Goal: Information Seeking & Learning: Check status

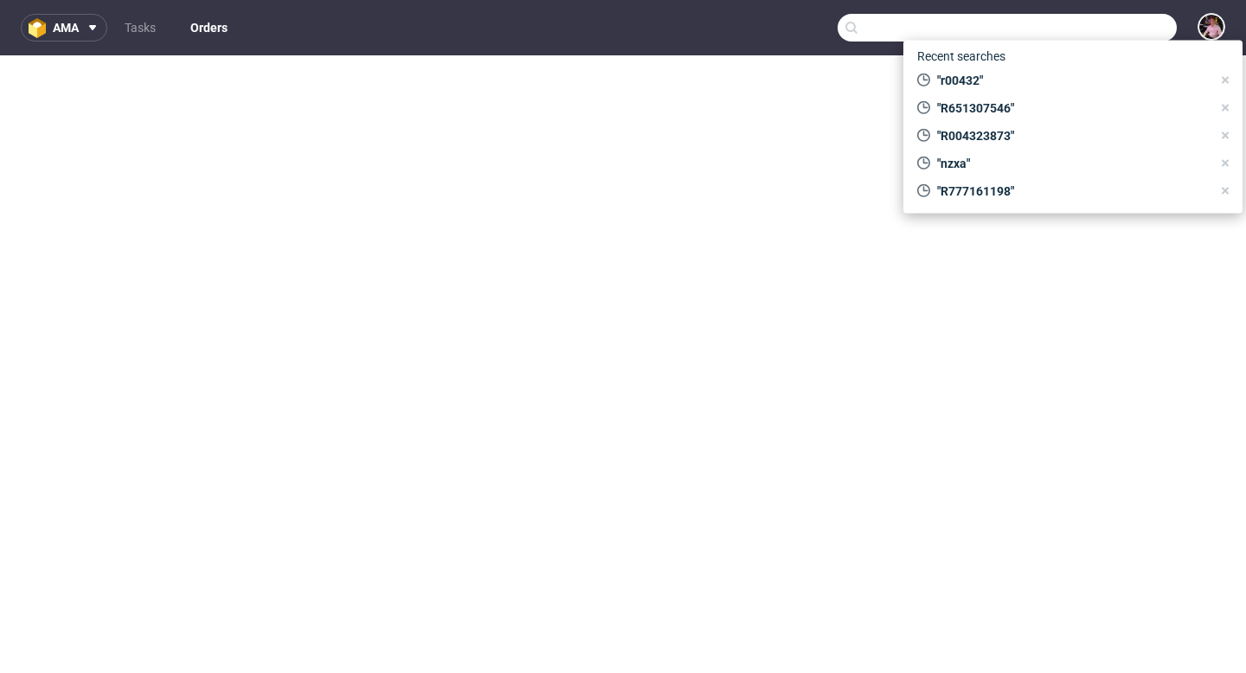
click at [1120, 22] on input "text" at bounding box center [1006, 28] width 339 height 28
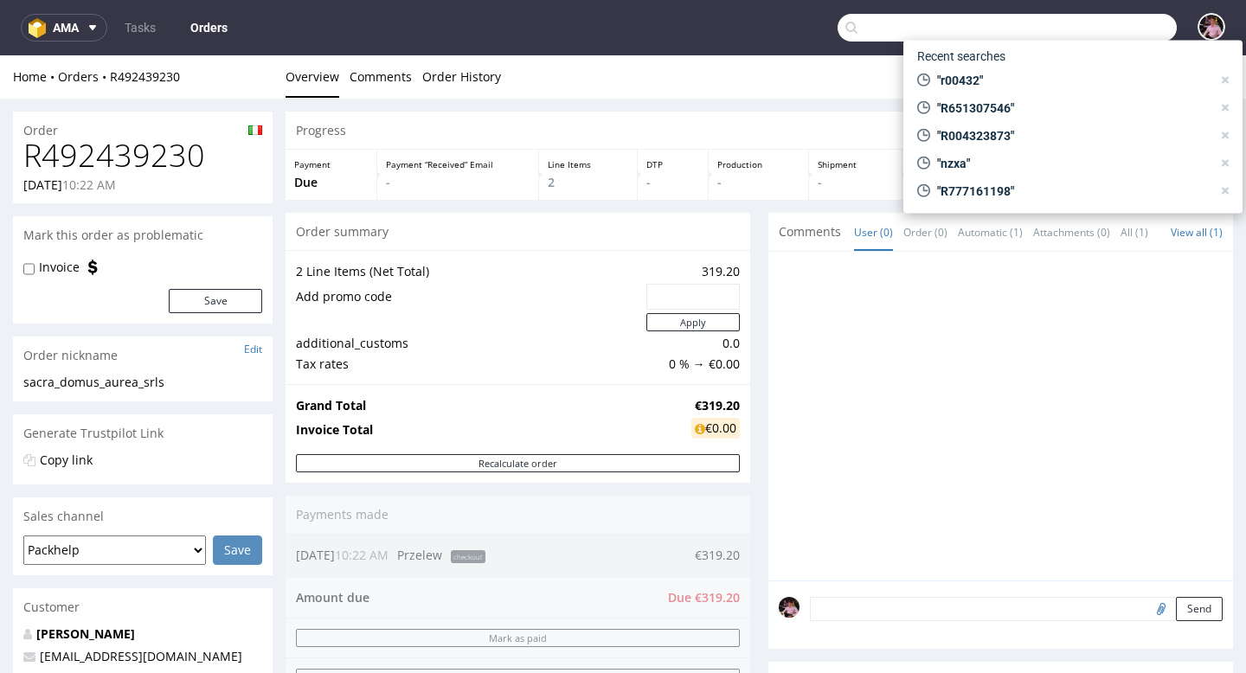
scroll to position [4, 0]
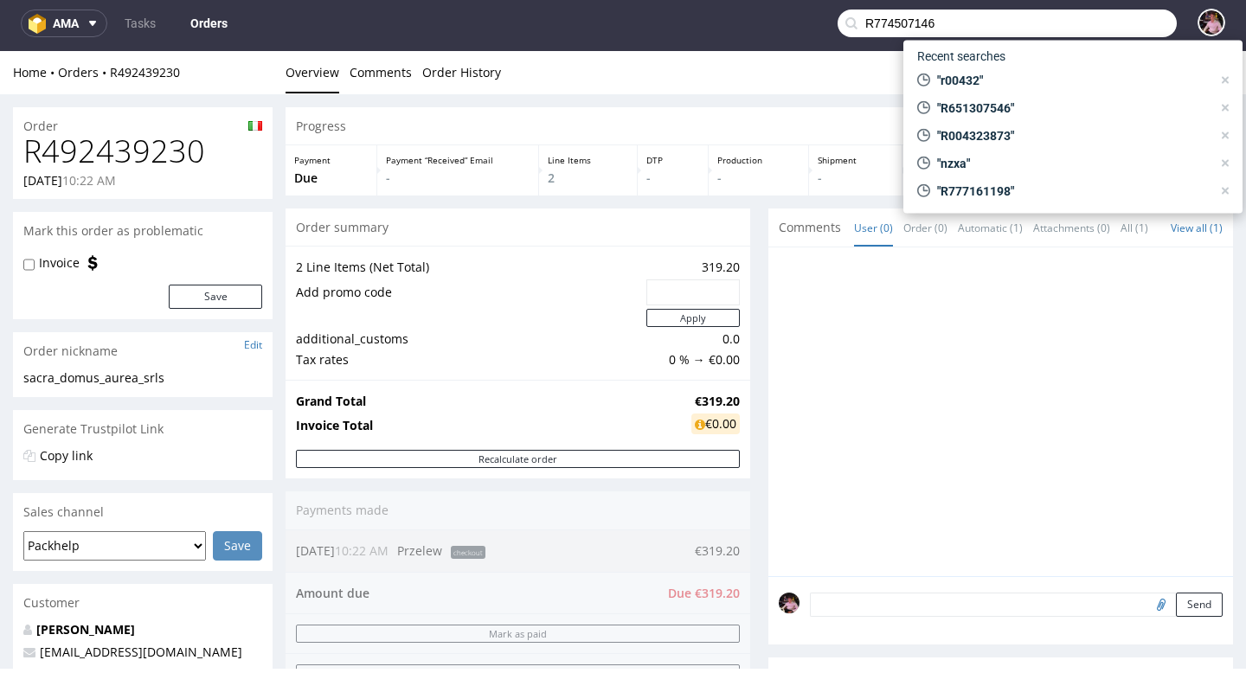
type input "R774507146"
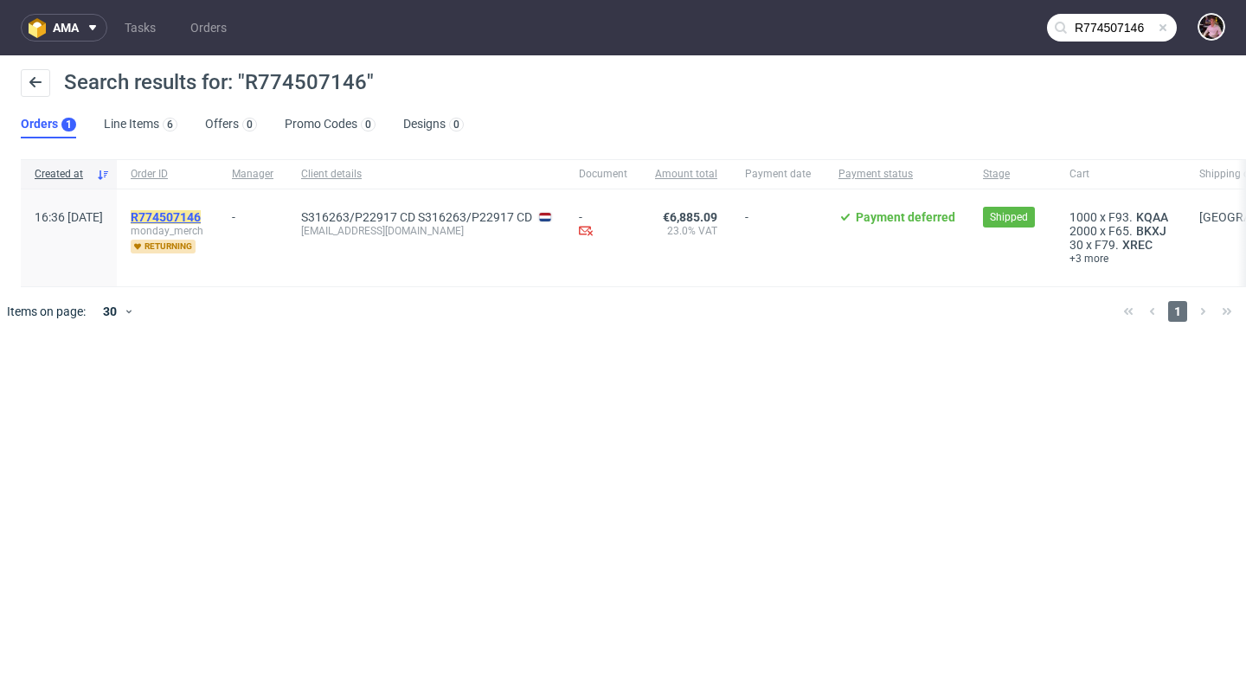
click at [195, 219] on mark "R774507146" at bounding box center [166, 217] width 70 height 14
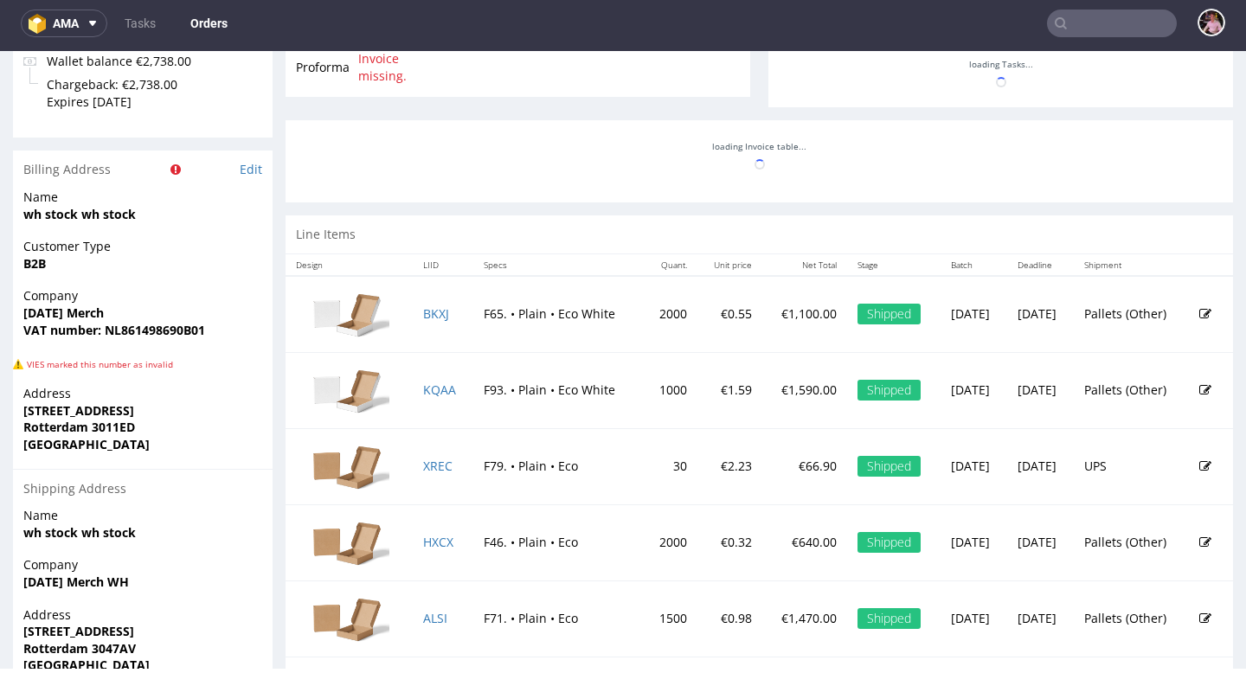
scroll to position [823, 0]
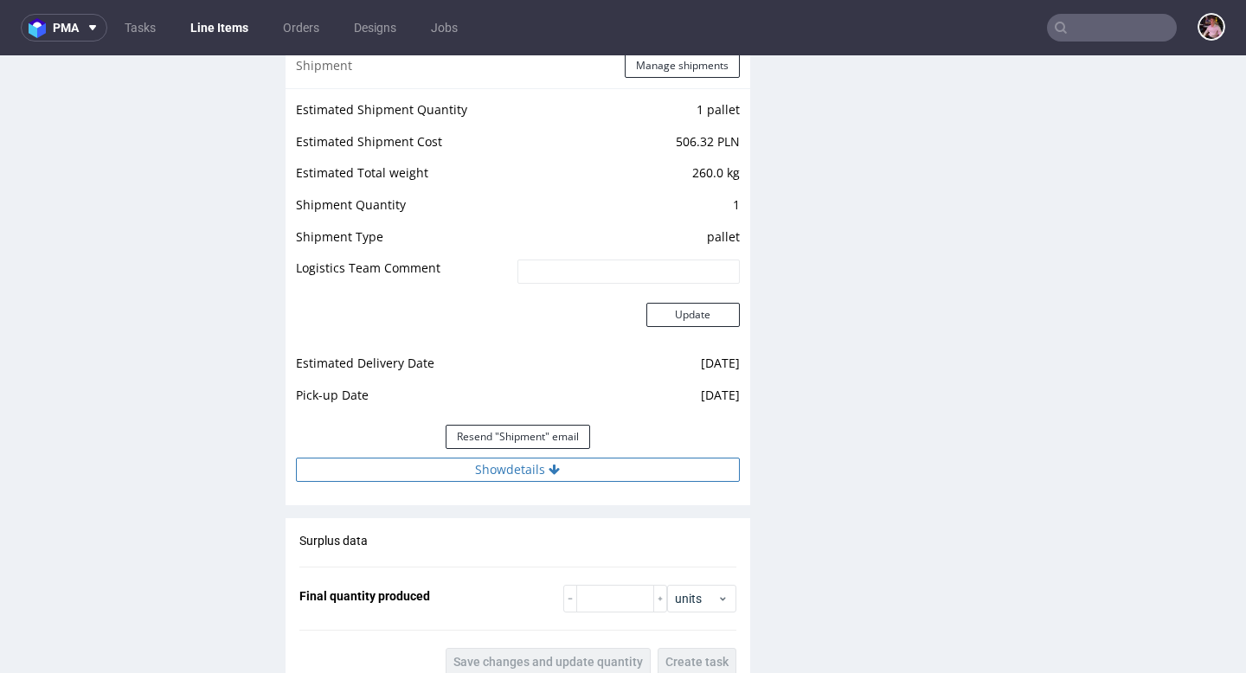
scroll to position [1720, 0]
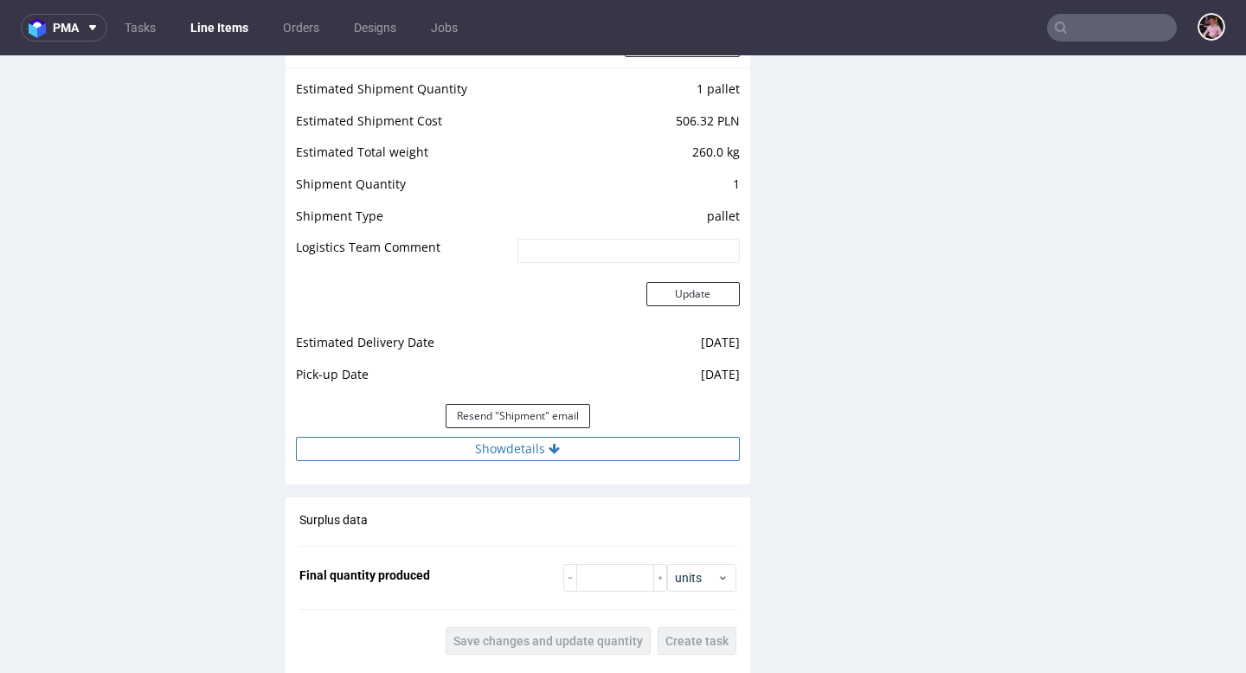
click at [613, 452] on button "Show details" at bounding box center [518, 449] width 444 height 24
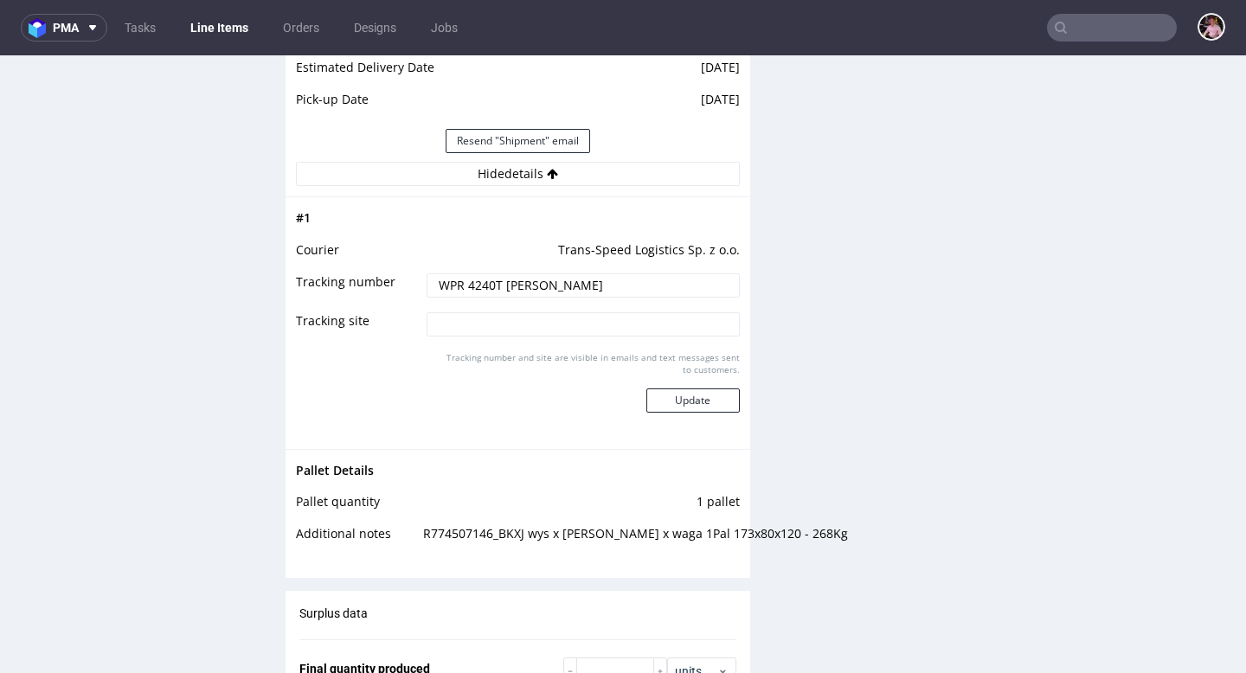
scroll to position [2008, 0]
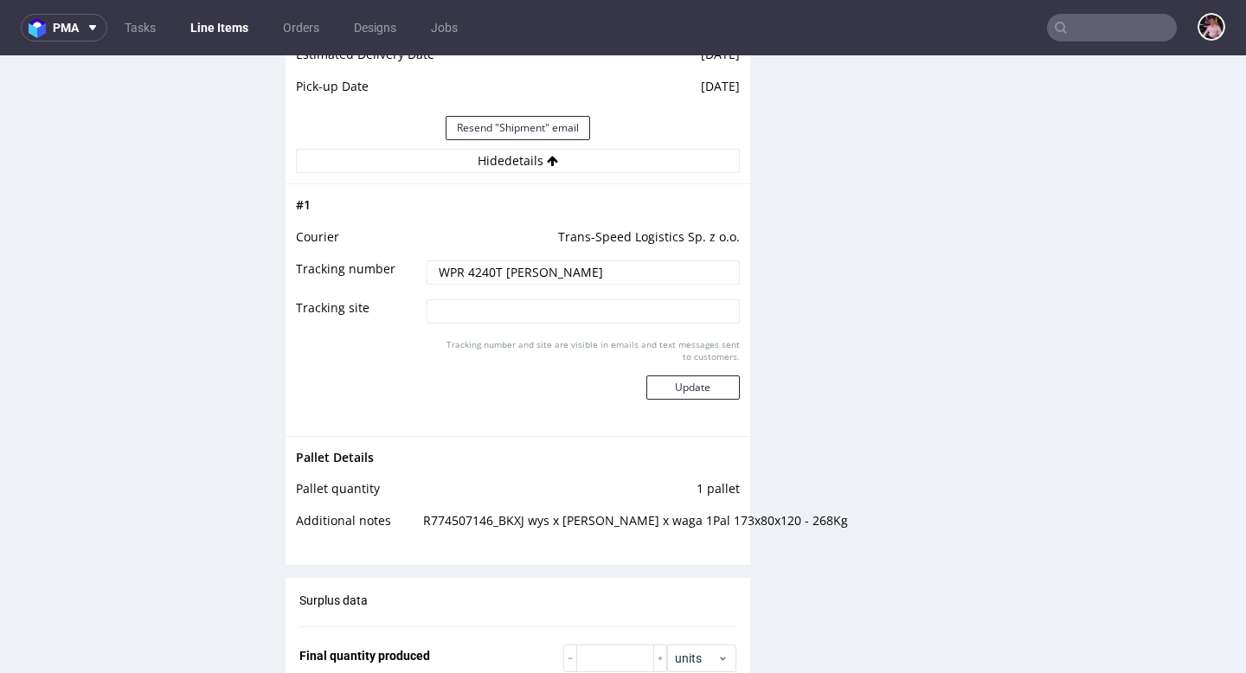
drag, startPoint x: 616, startPoint y: 272, endPoint x: 420, endPoint y: 275, distance: 195.5
click at [426, 275] on input "WPR 4240T [PERSON_NAME]" at bounding box center [582, 272] width 312 height 24
drag, startPoint x: 678, startPoint y: 240, endPoint x: 553, endPoint y: 239, distance: 125.4
click at [553, 239] on td "Trans-Speed Logistics Sp. z o.o." at bounding box center [580, 243] width 317 height 32
copy td "Trans-Speed Logistics"
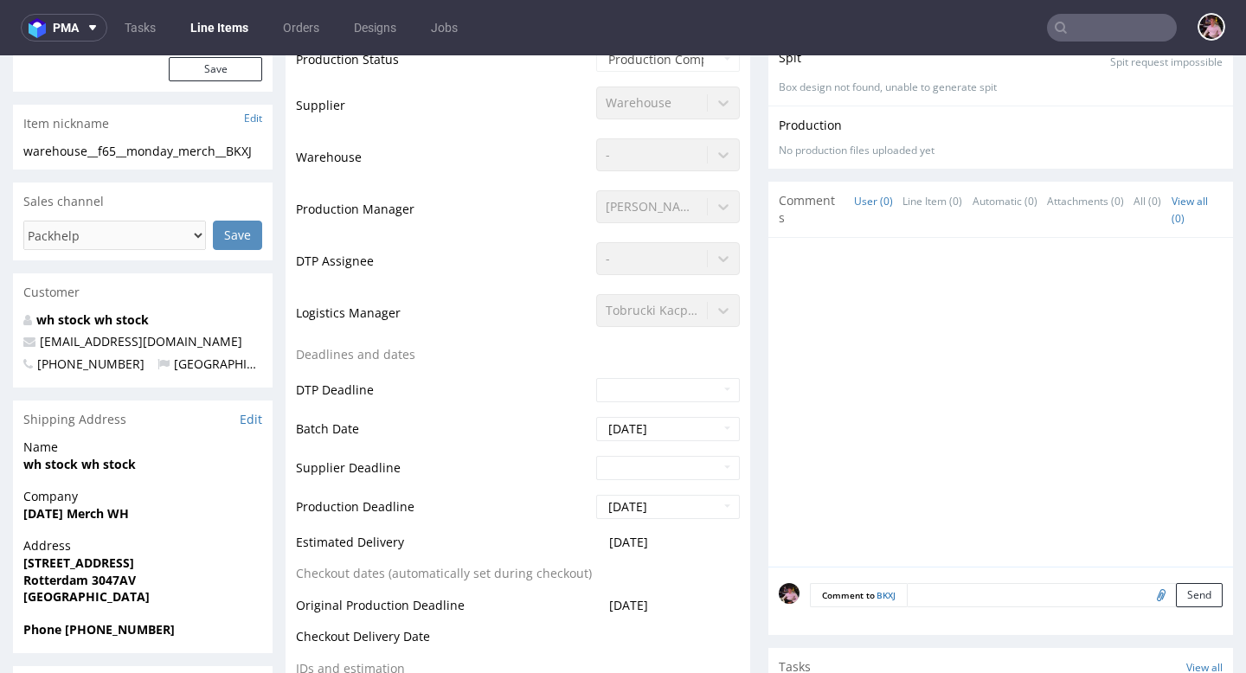
scroll to position [0, 0]
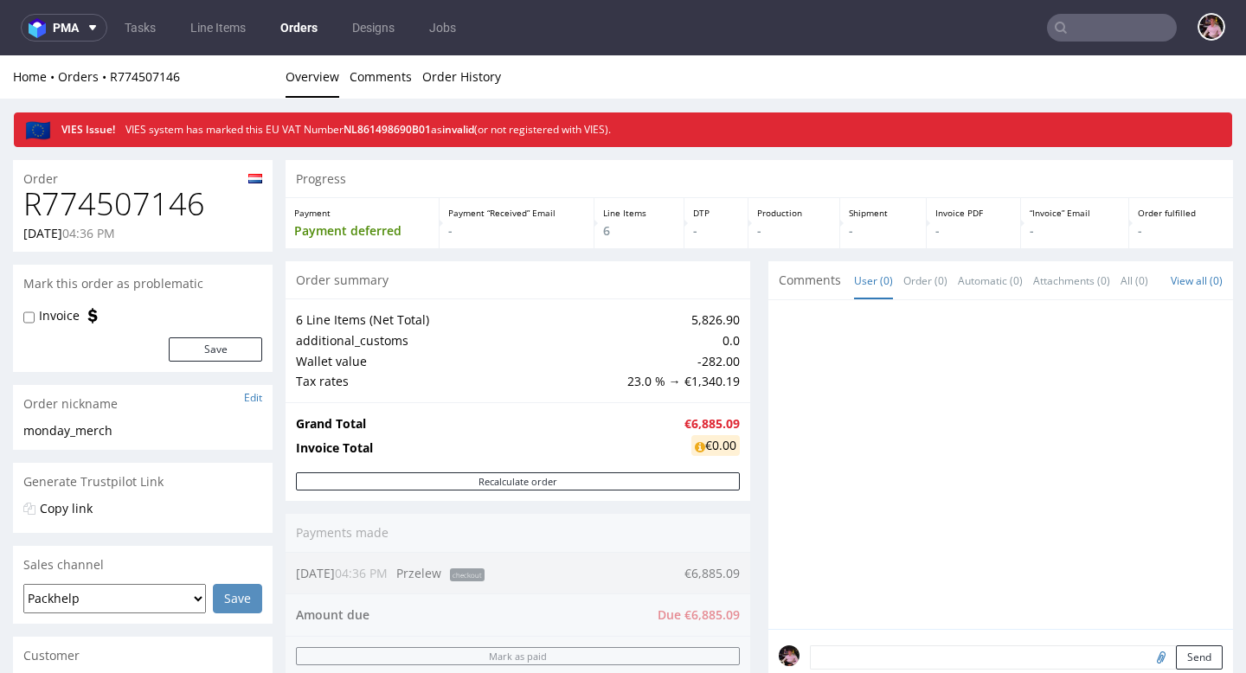
click at [151, 210] on h1 "R774507146" at bounding box center [142, 204] width 239 height 35
copy h1 "R774507146"
click at [1117, 18] on input "text" at bounding box center [1112, 28] width 130 height 28
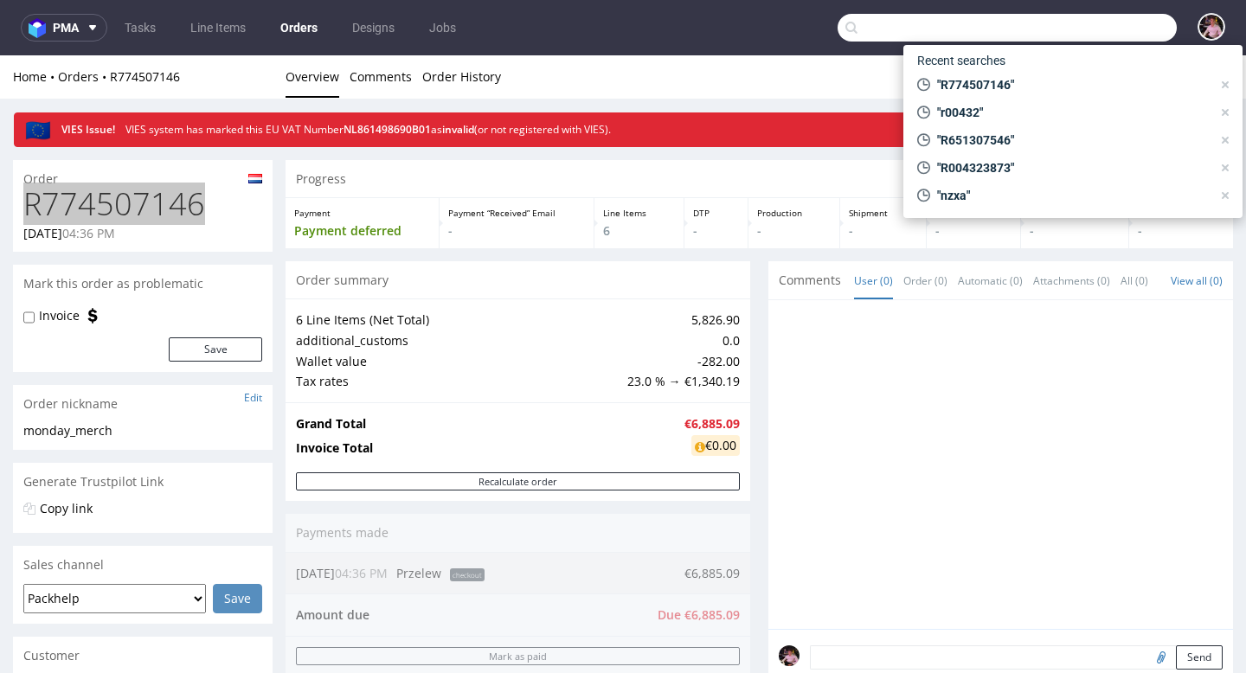
paste input "R176608595"
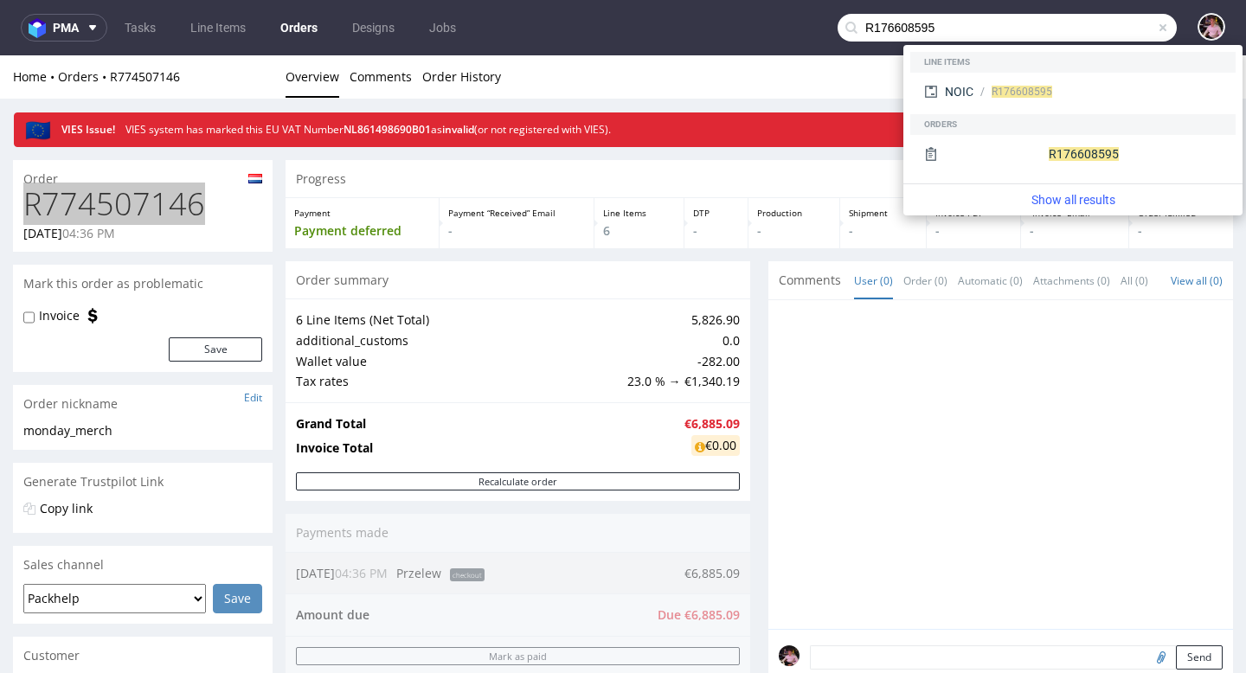
type input "R176608595"
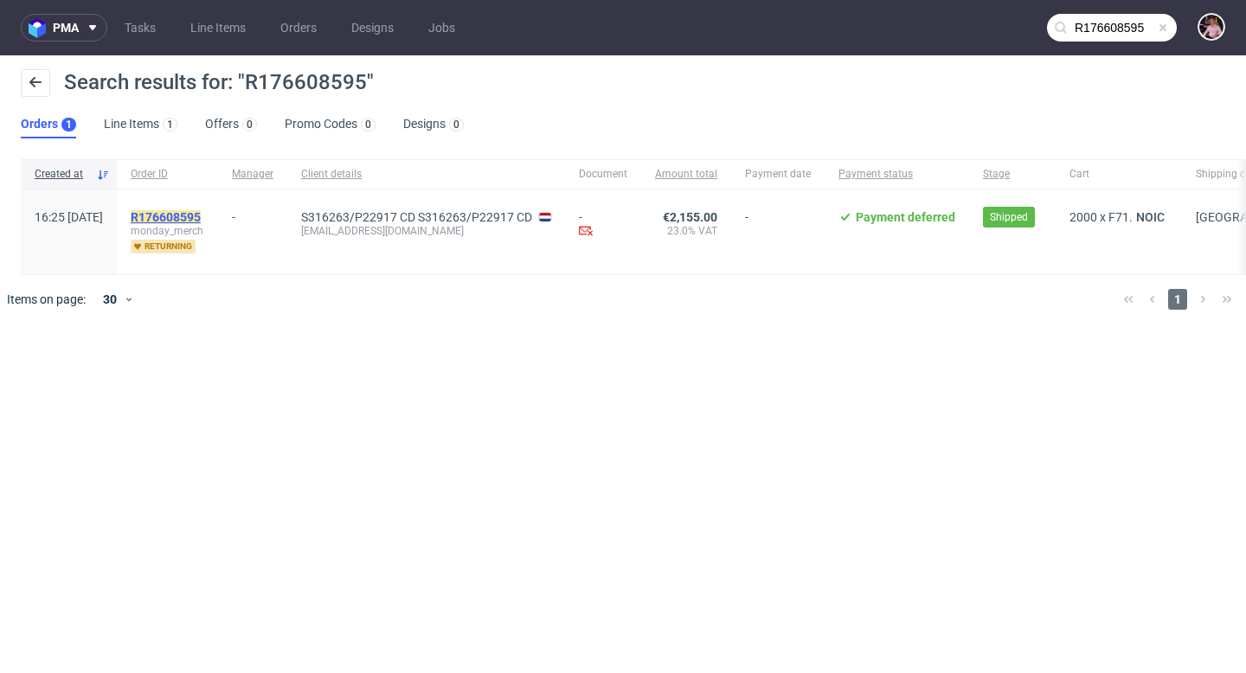
click at [201, 213] on mark "R176608595" at bounding box center [166, 217] width 70 height 14
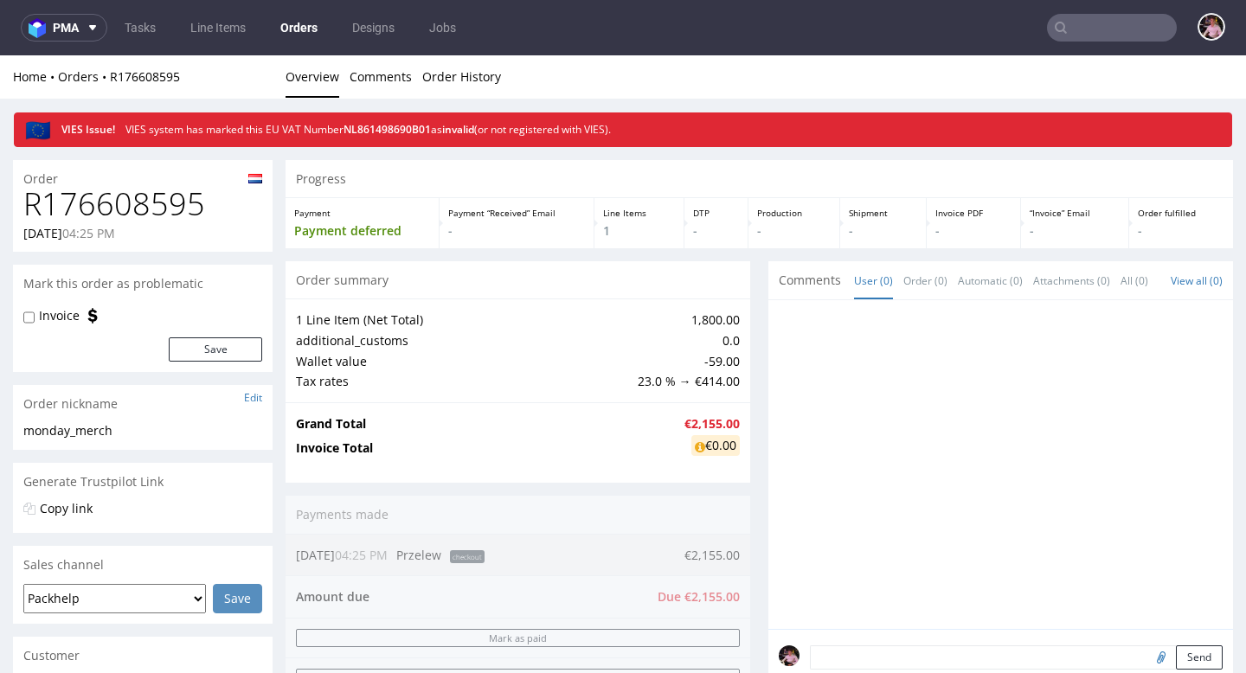
scroll to position [676, 0]
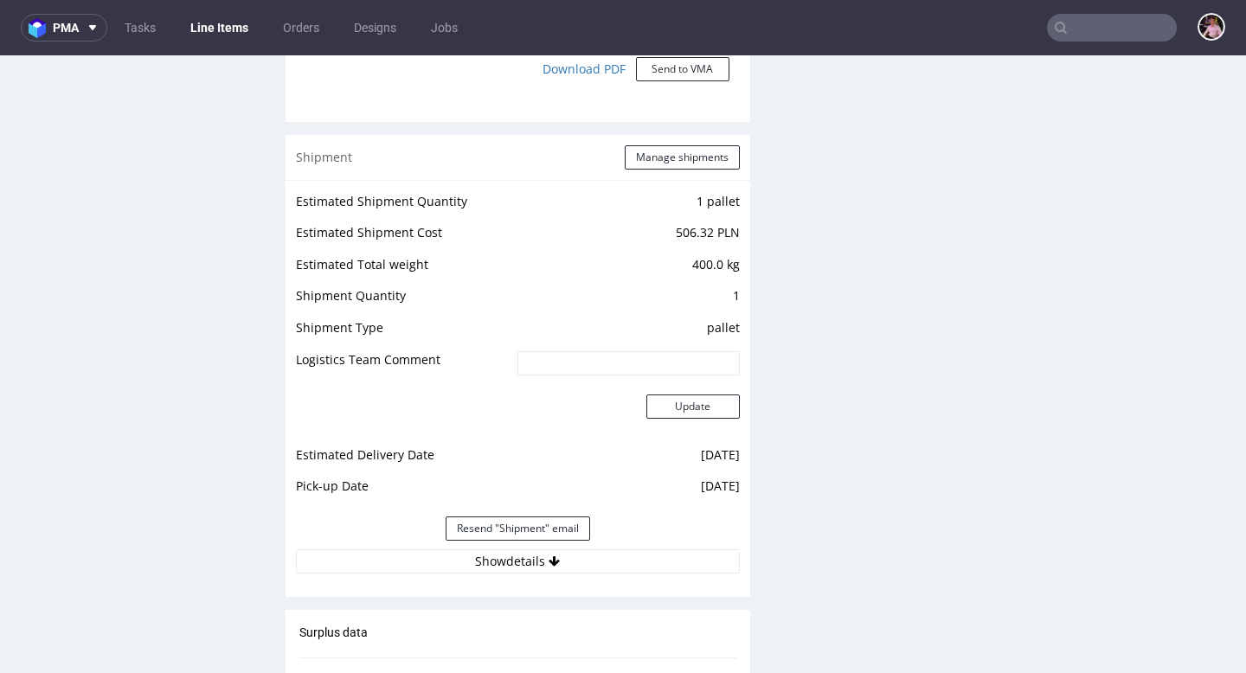
scroll to position [1695, 0]
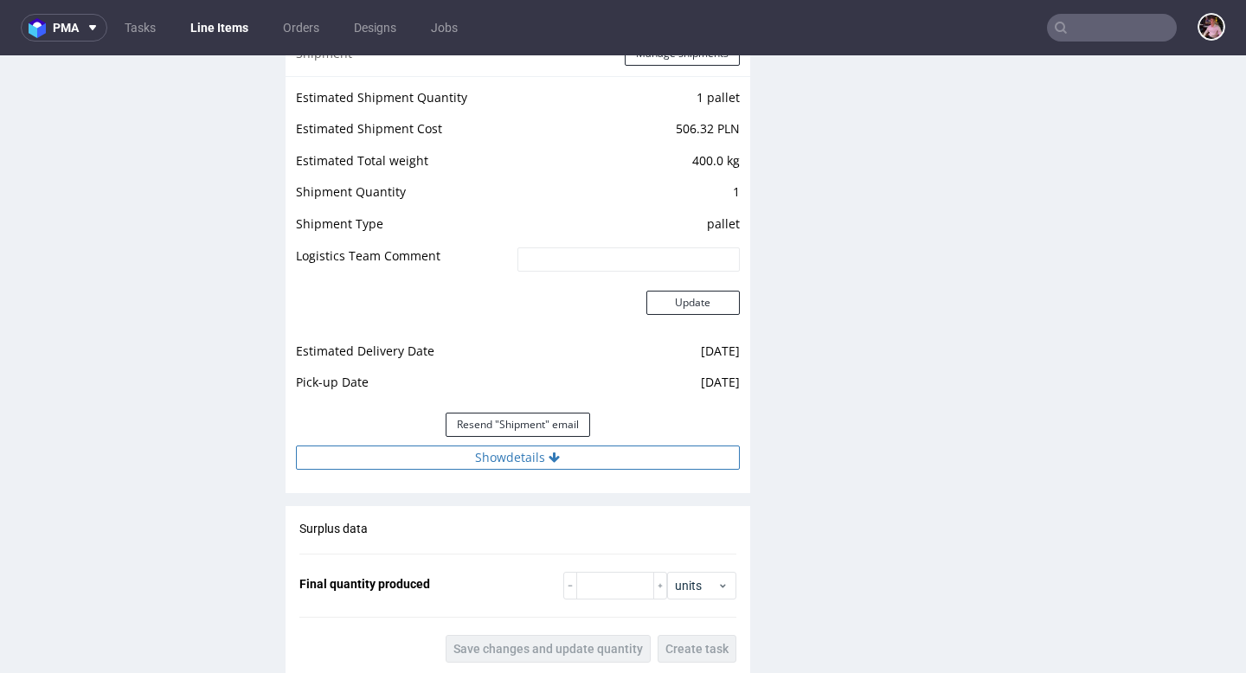
click at [571, 465] on button "Show details" at bounding box center [518, 457] width 444 height 24
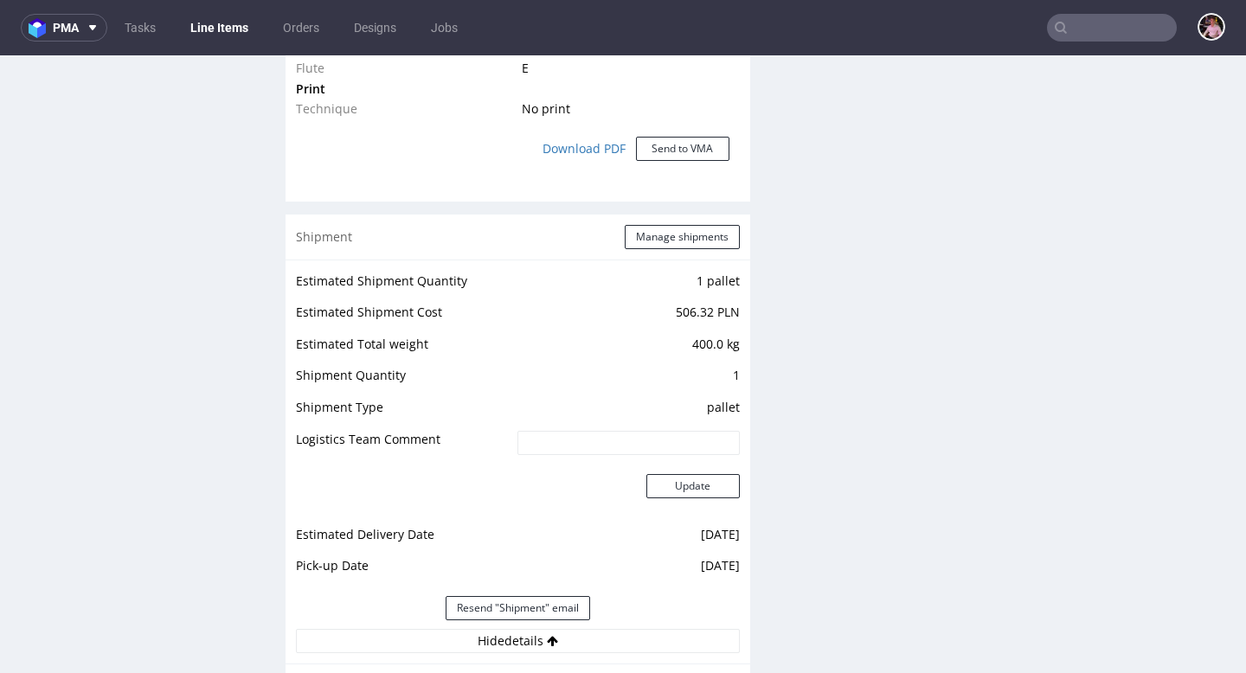
scroll to position [0, 0]
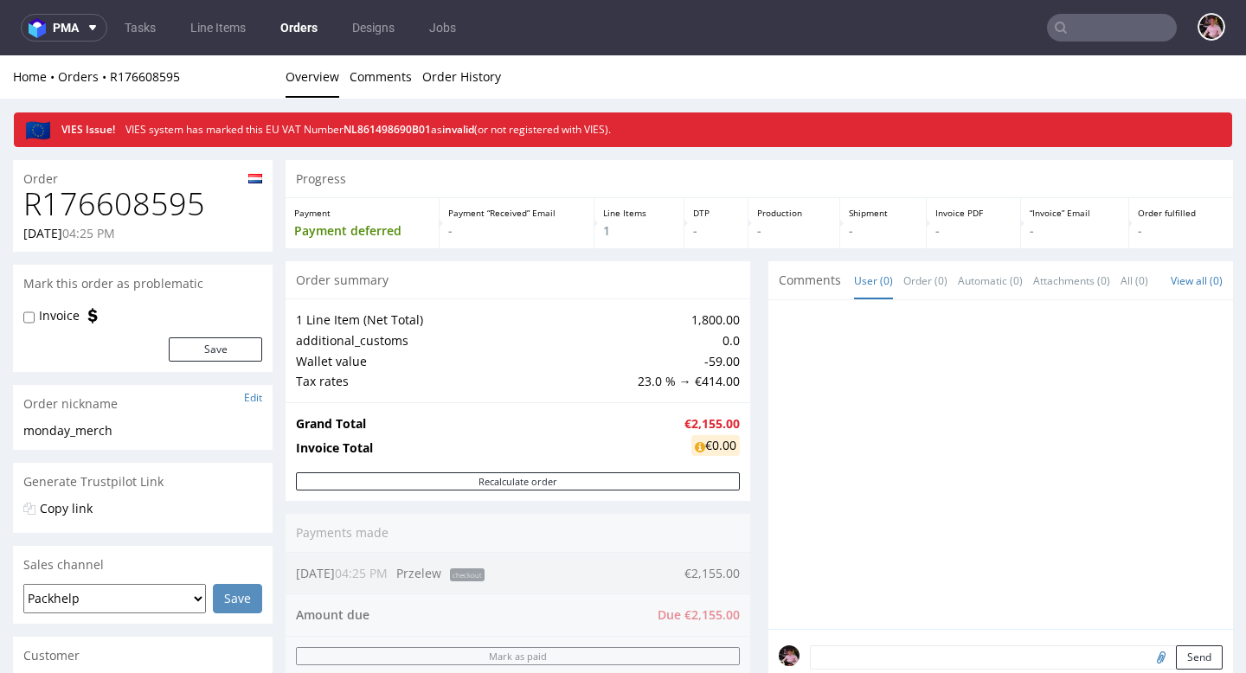
click at [92, 206] on h1 "R176608595" at bounding box center [142, 204] width 239 height 35
copy h1 "R176608595"
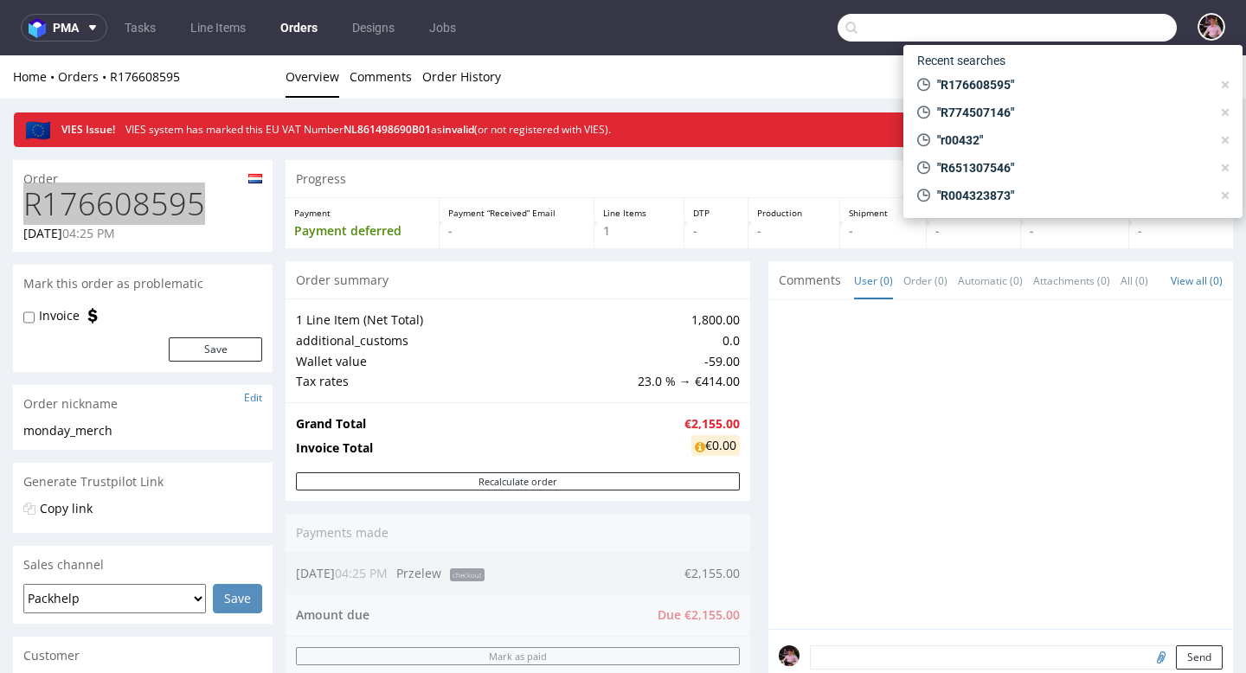
click at [1098, 32] on input "text" at bounding box center [1006, 28] width 339 height 28
paste input "R939230204"
type input "R939230204"
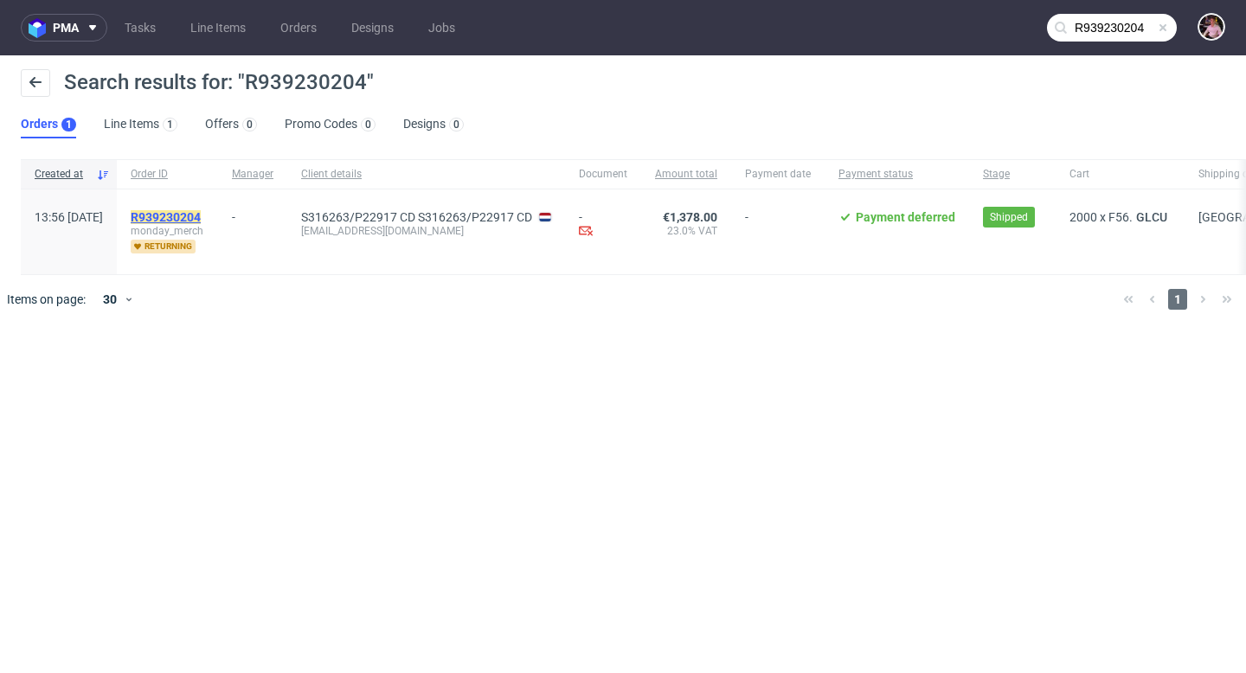
click at [201, 212] on mark "R939230204" at bounding box center [166, 217] width 70 height 14
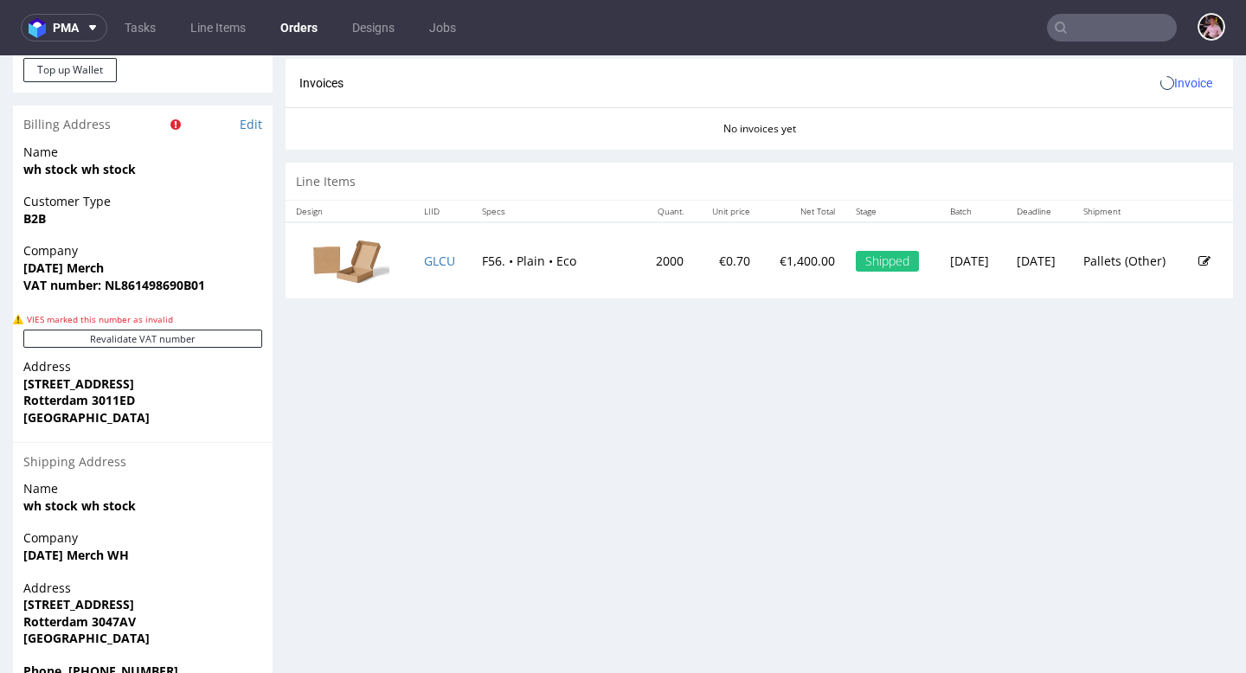
scroll to position [823, 0]
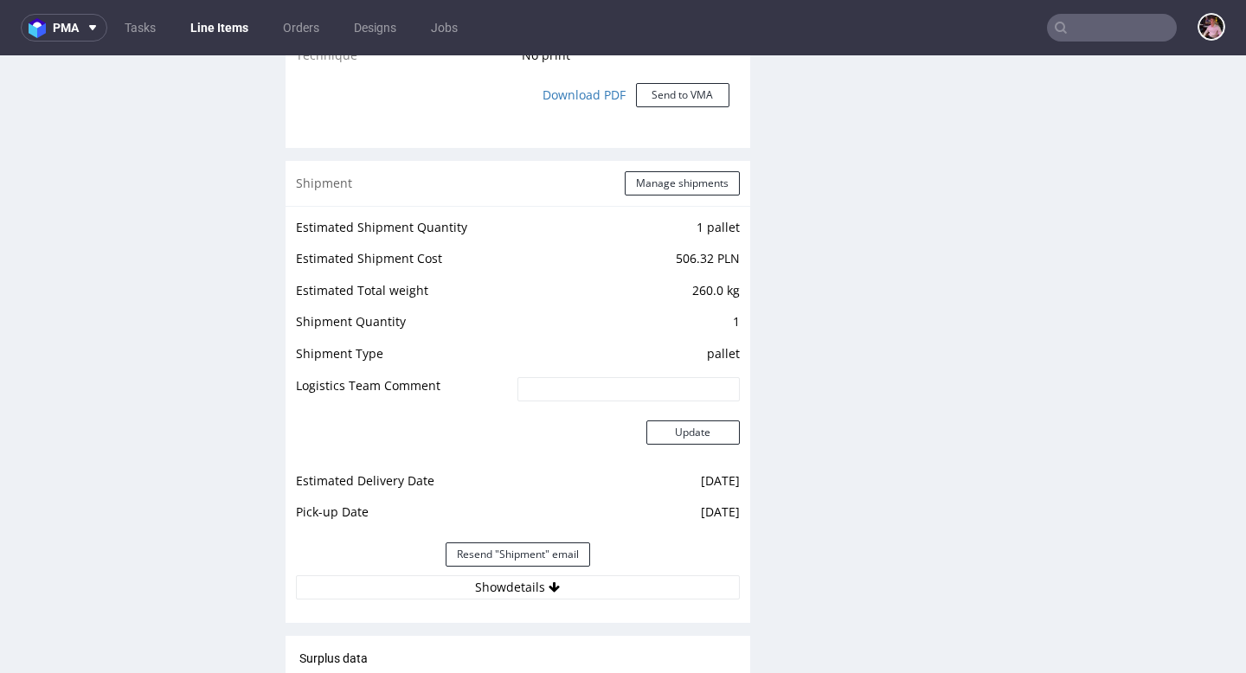
scroll to position [1641, 0]
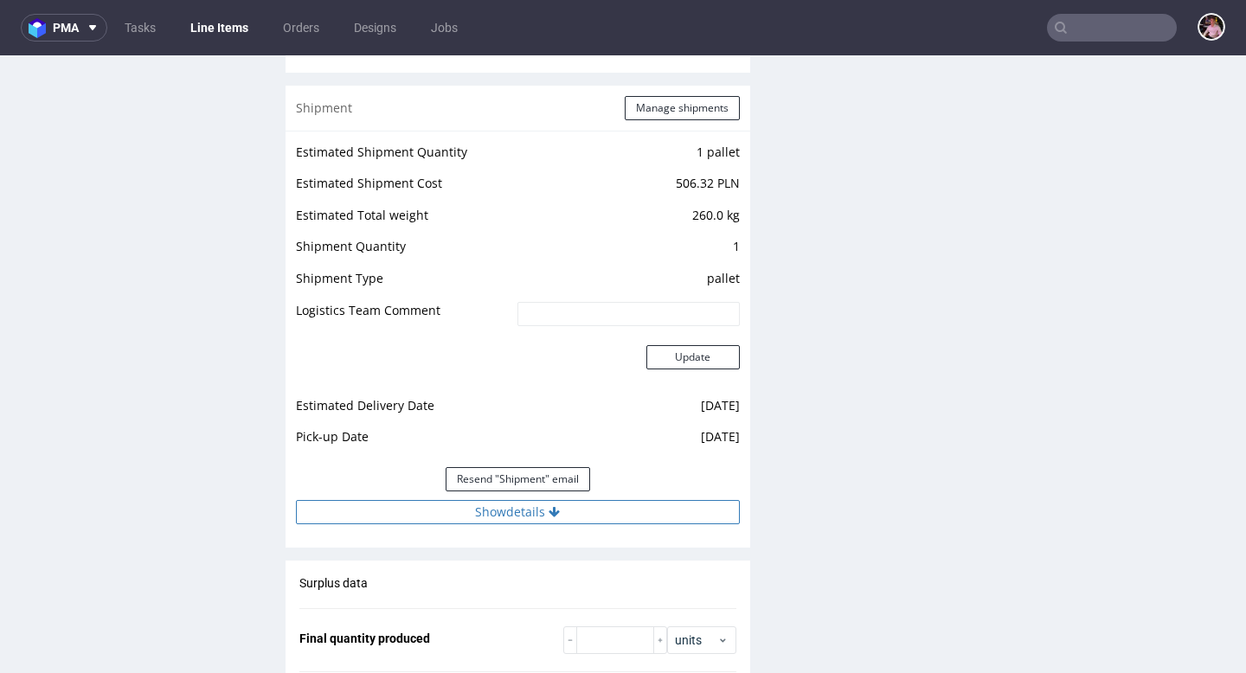
click at [549, 513] on icon at bounding box center [553, 512] width 11 height 12
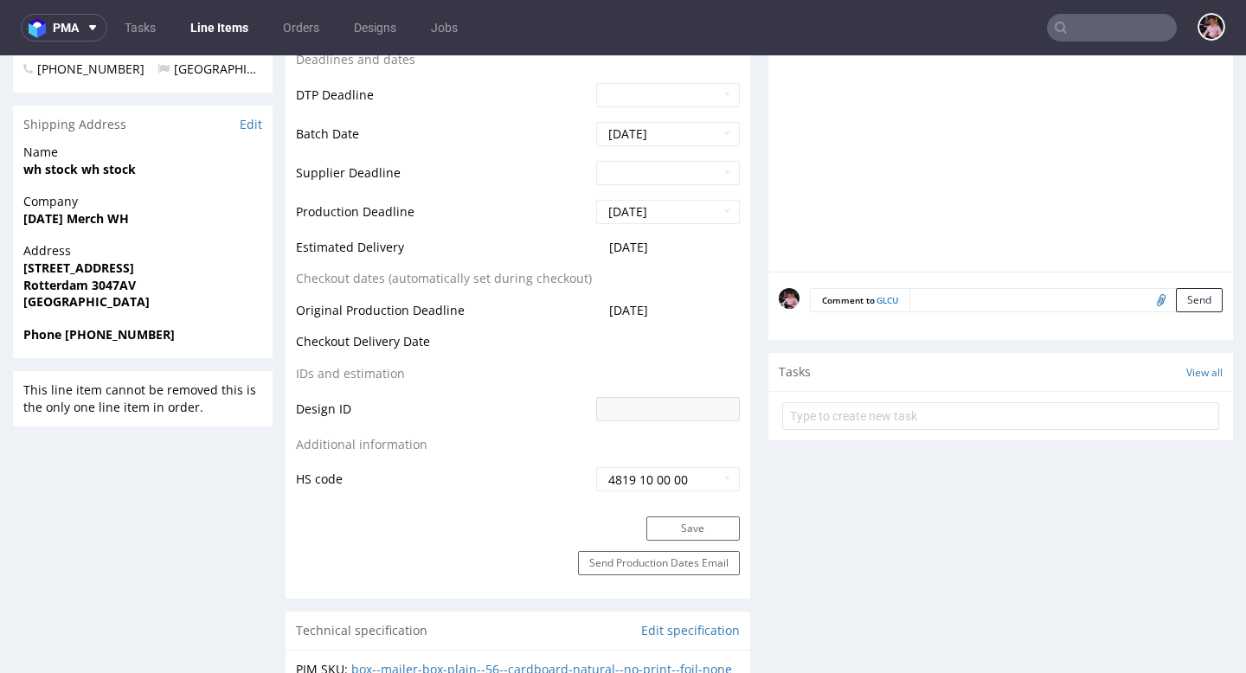
scroll to position [0, 0]
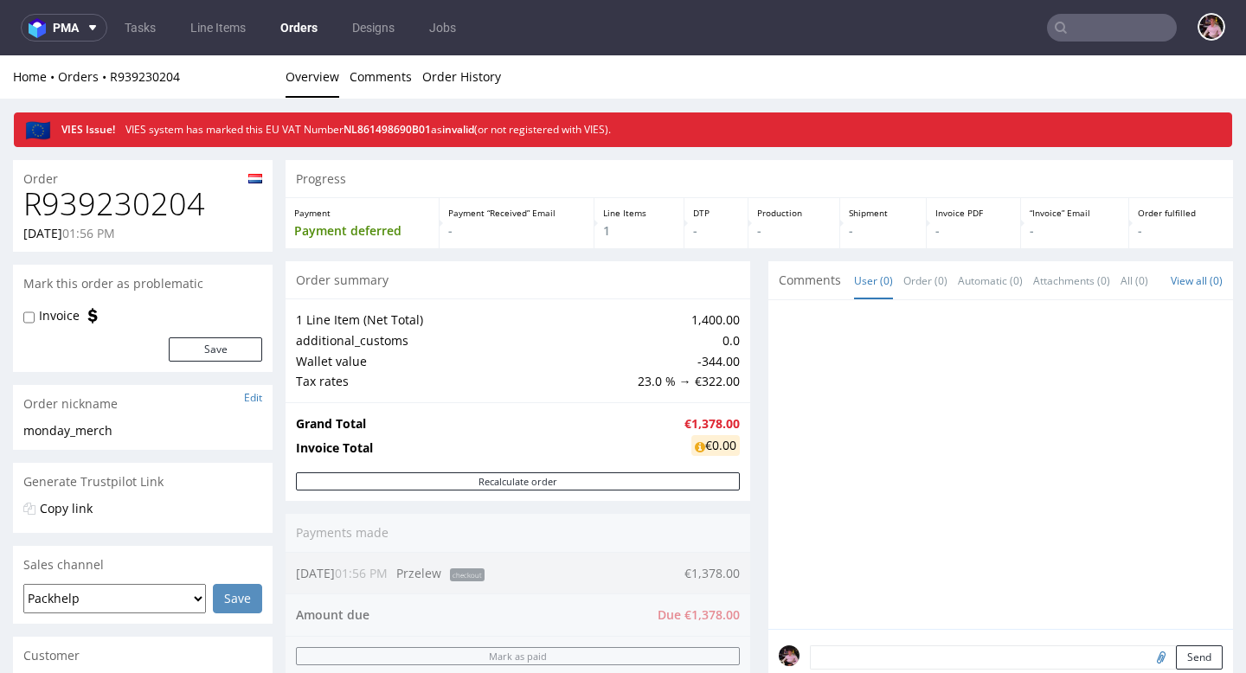
click at [95, 212] on h1 "R939230204" at bounding box center [142, 204] width 239 height 35
copy h1 "R939230204"
click at [1120, 29] on input "text" at bounding box center [1112, 28] width 130 height 28
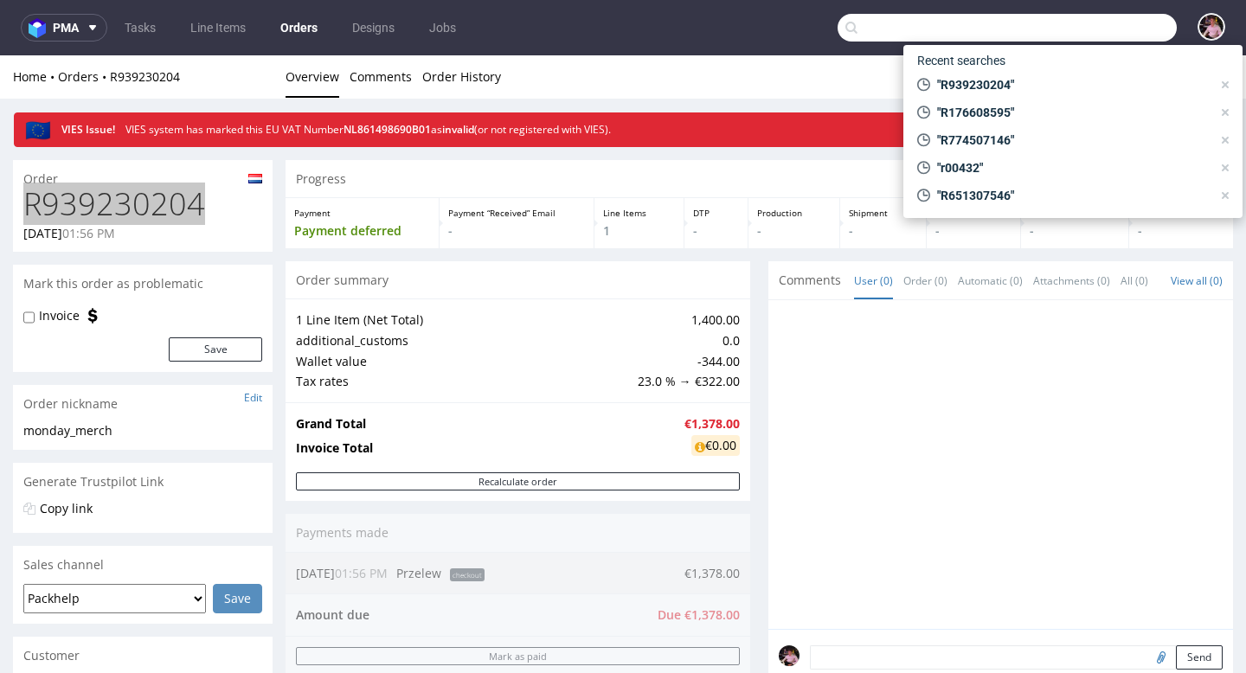
paste input "R380458329"
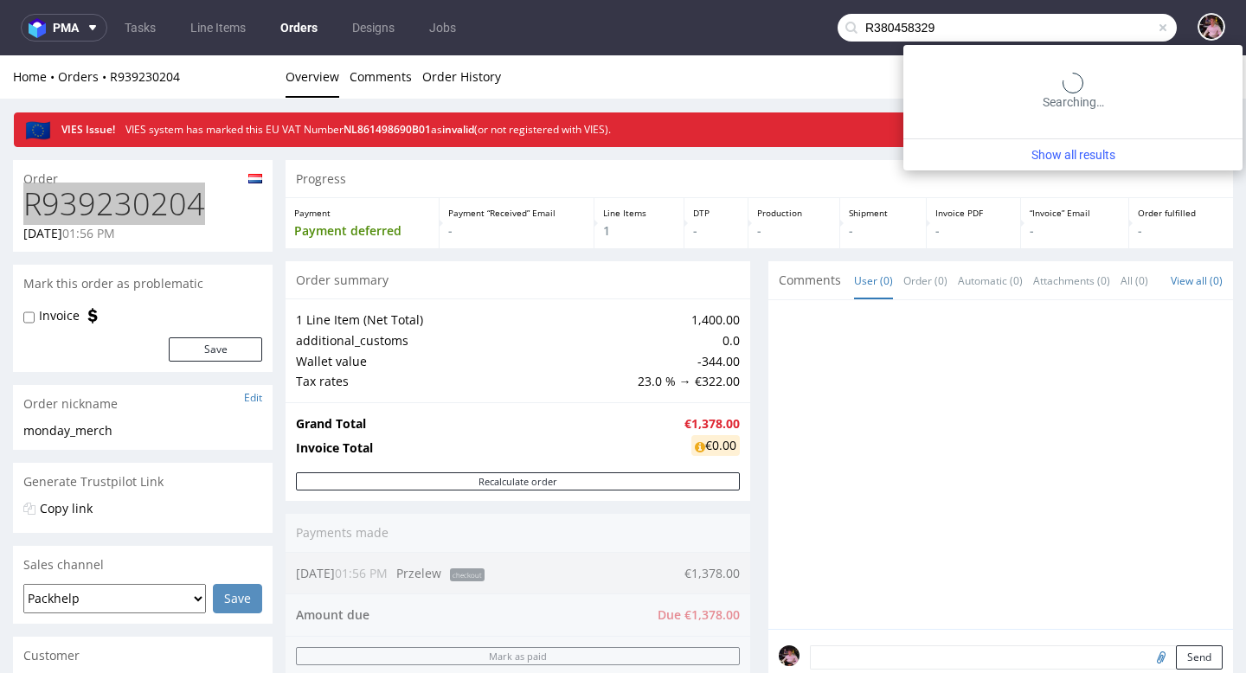
type input "R380458329"
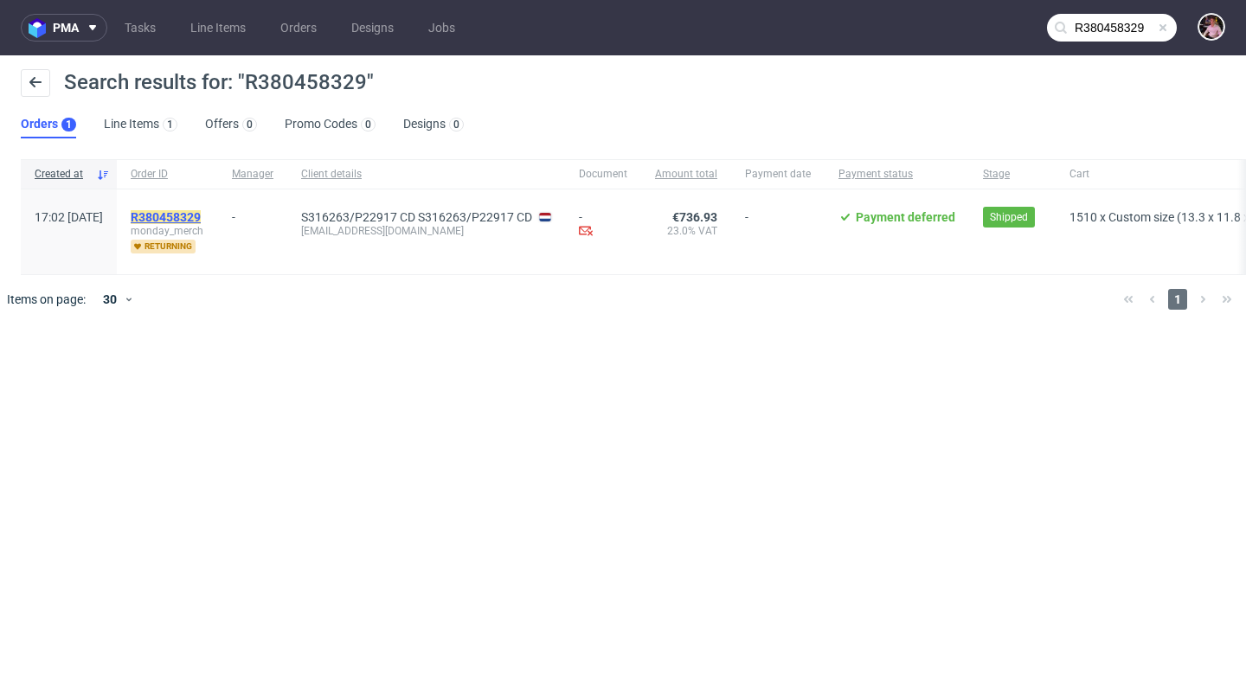
click at [201, 216] on mark "R380458329" at bounding box center [166, 217] width 70 height 14
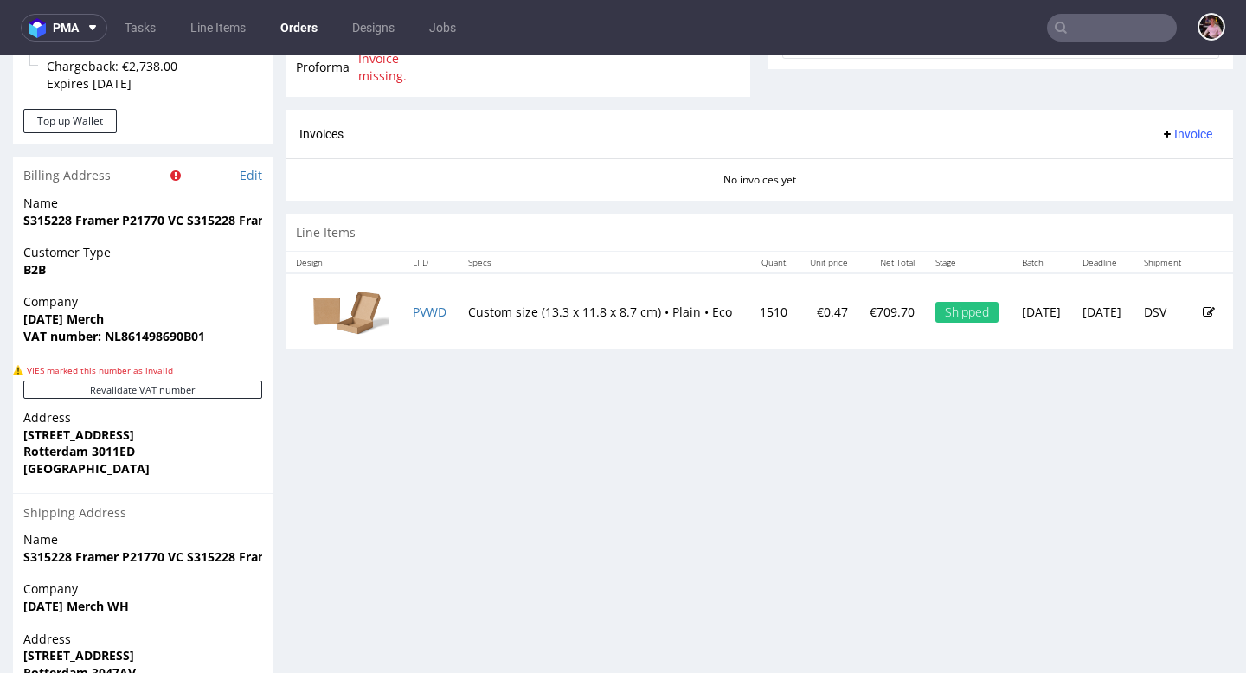
scroll to position [745, 0]
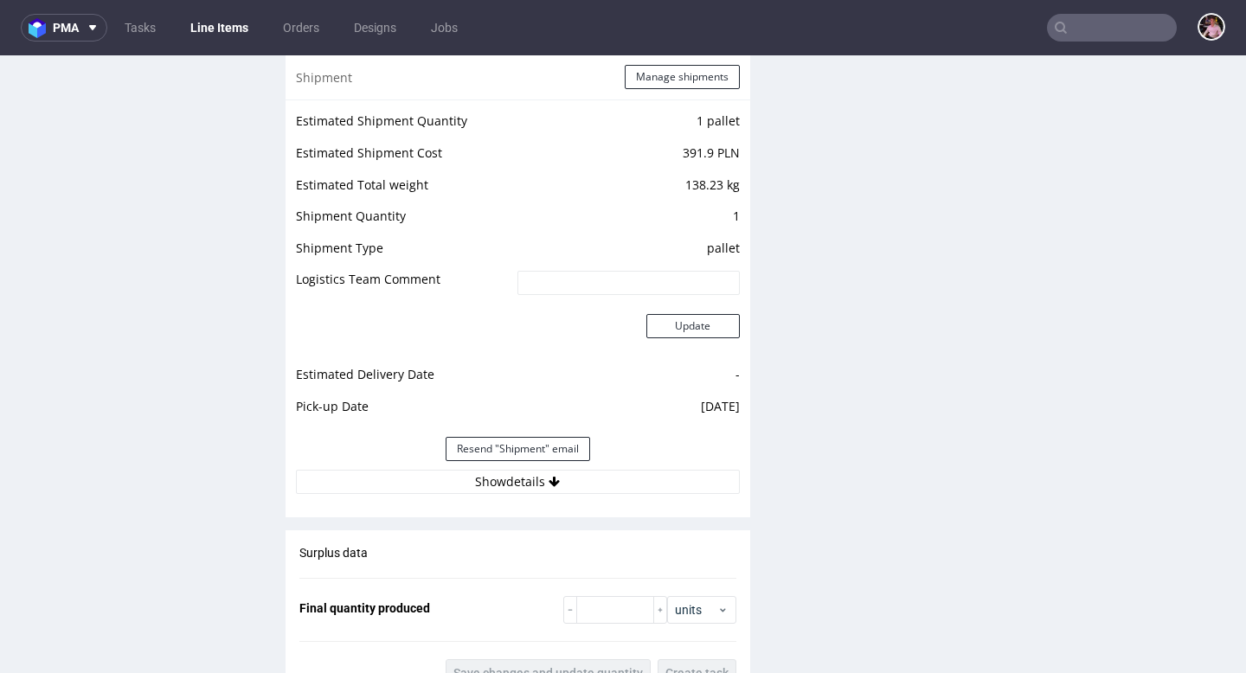
scroll to position [1892, 0]
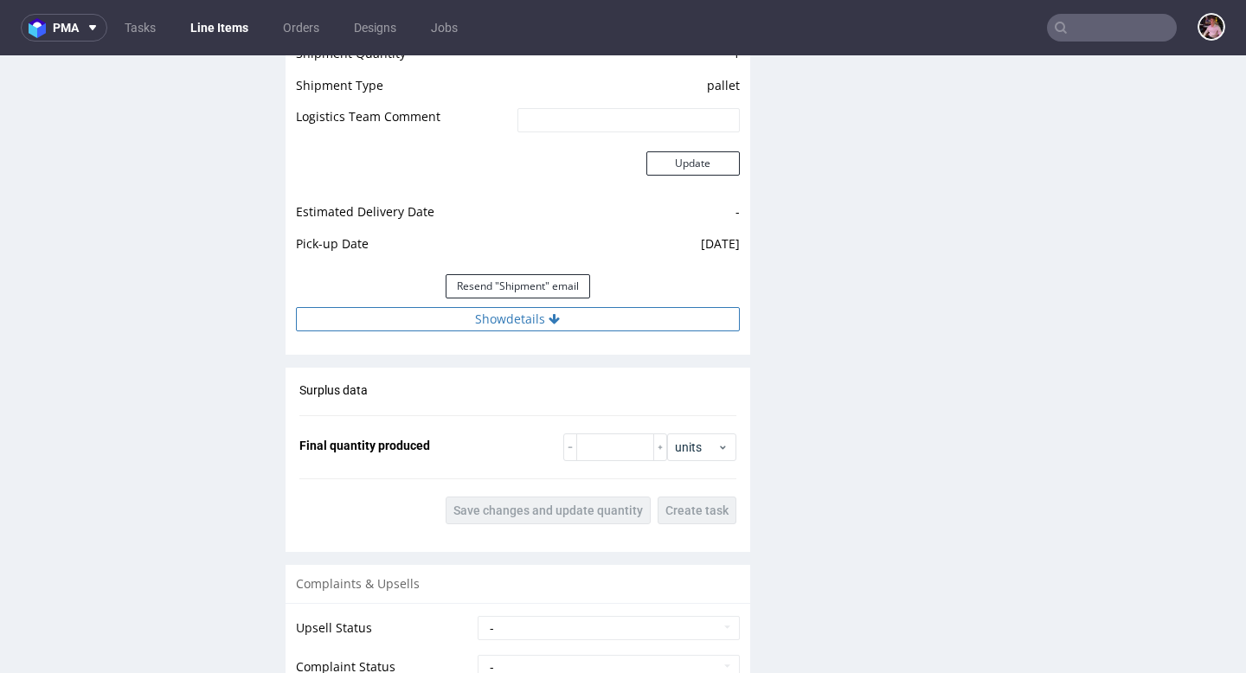
click at [592, 325] on button "Show details" at bounding box center [518, 319] width 444 height 24
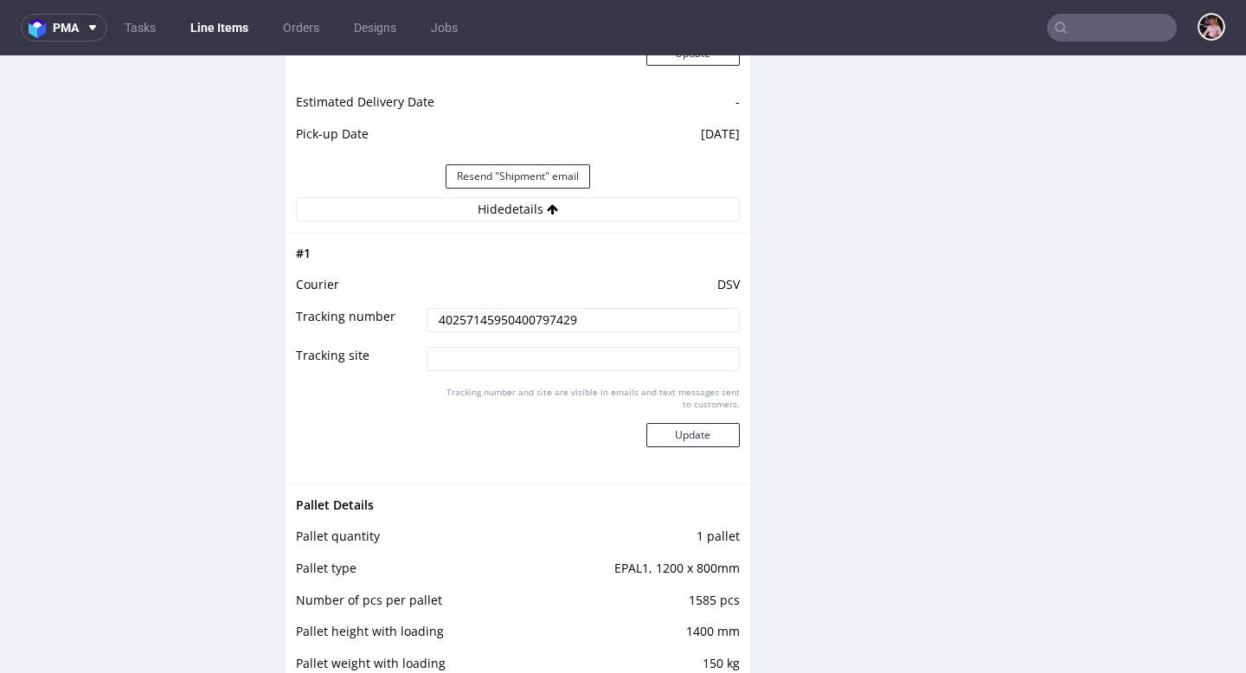
scroll to position [2002, 0]
drag, startPoint x: 602, startPoint y: 316, endPoint x: 426, endPoint y: 317, distance: 176.5
click at [426, 317] on input "40257145950400797429" at bounding box center [582, 319] width 312 height 24
click at [1111, 33] on input "text" at bounding box center [1112, 28] width 130 height 28
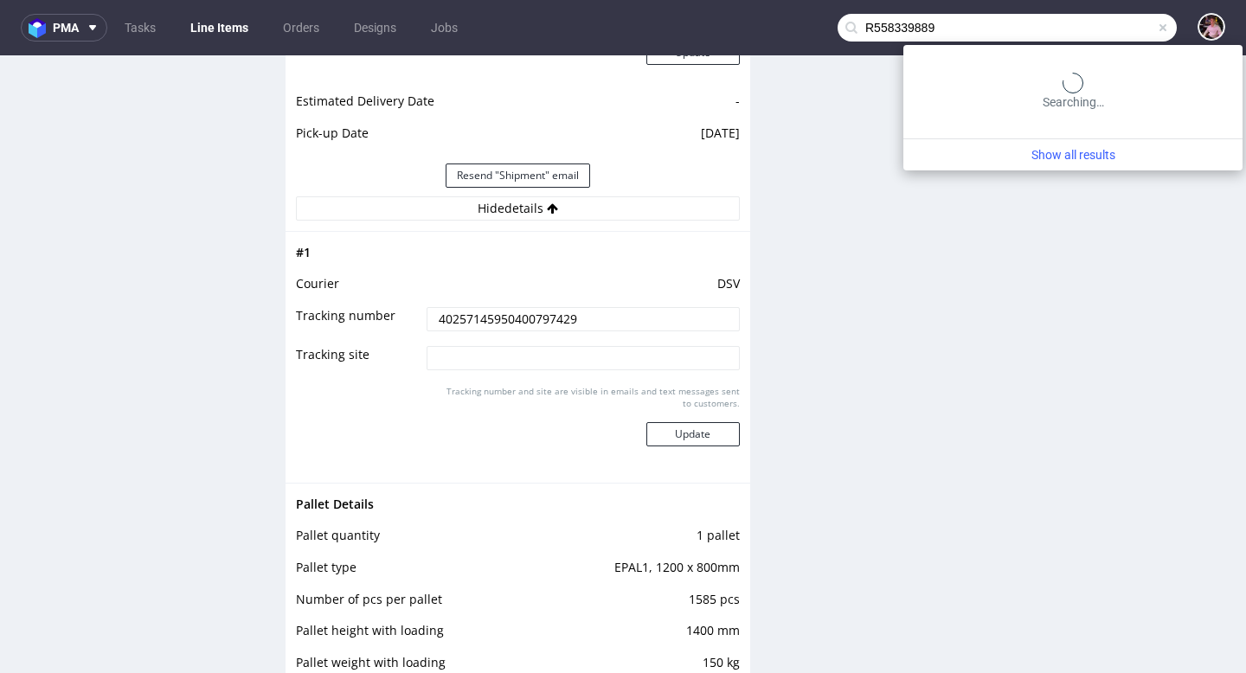
type input "R558339889"
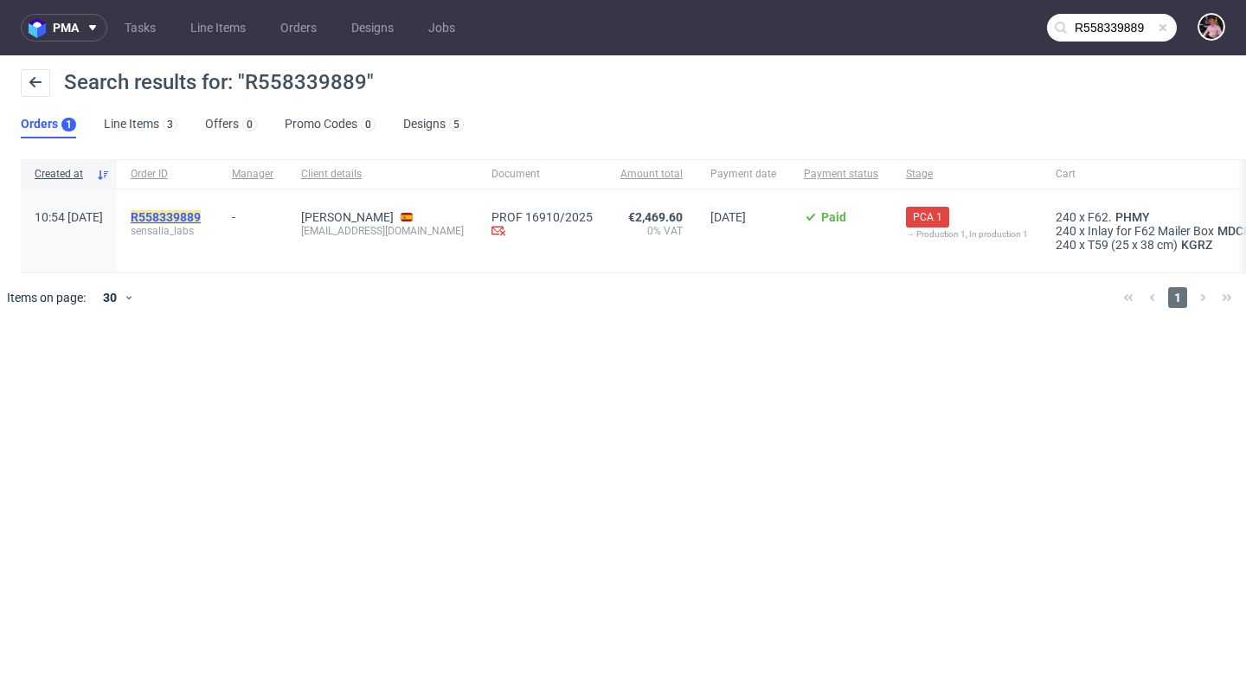
click at [195, 214] on mark "R558339889" at bounding box center [166, 217] width 70 height 14
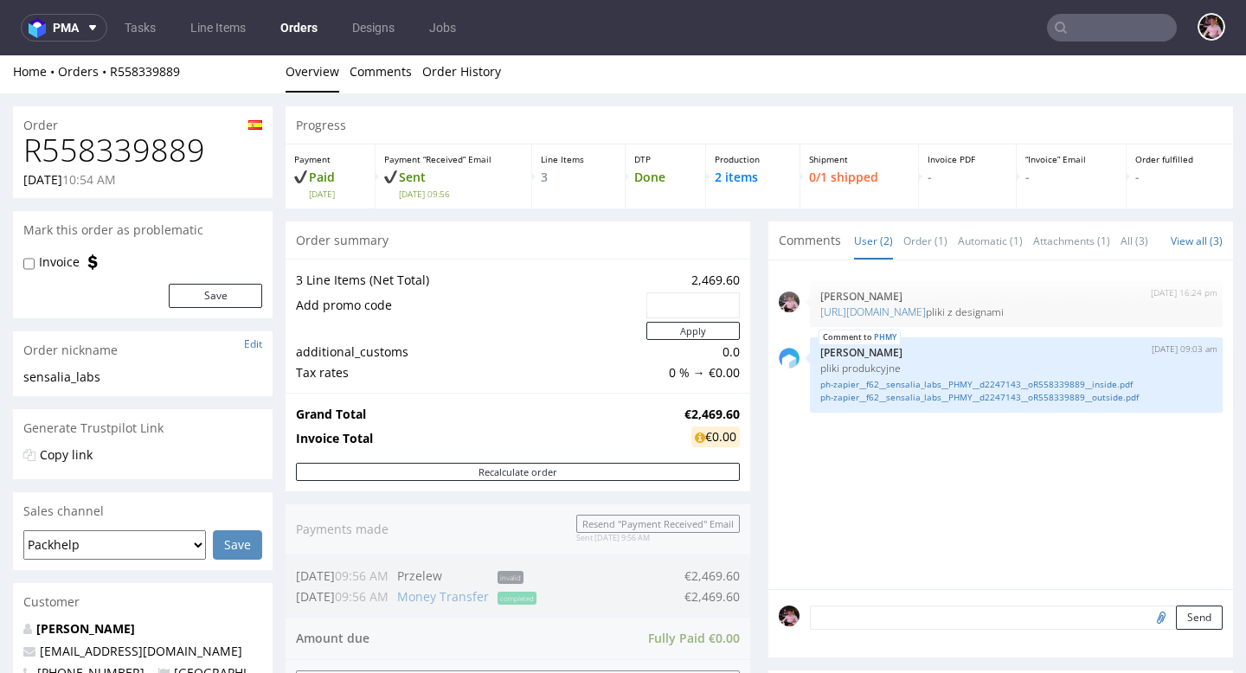
scroll to position [4, 0]
click at [1121, 29] on input "text" at bounding box center [1112, 28] width 130 height 28
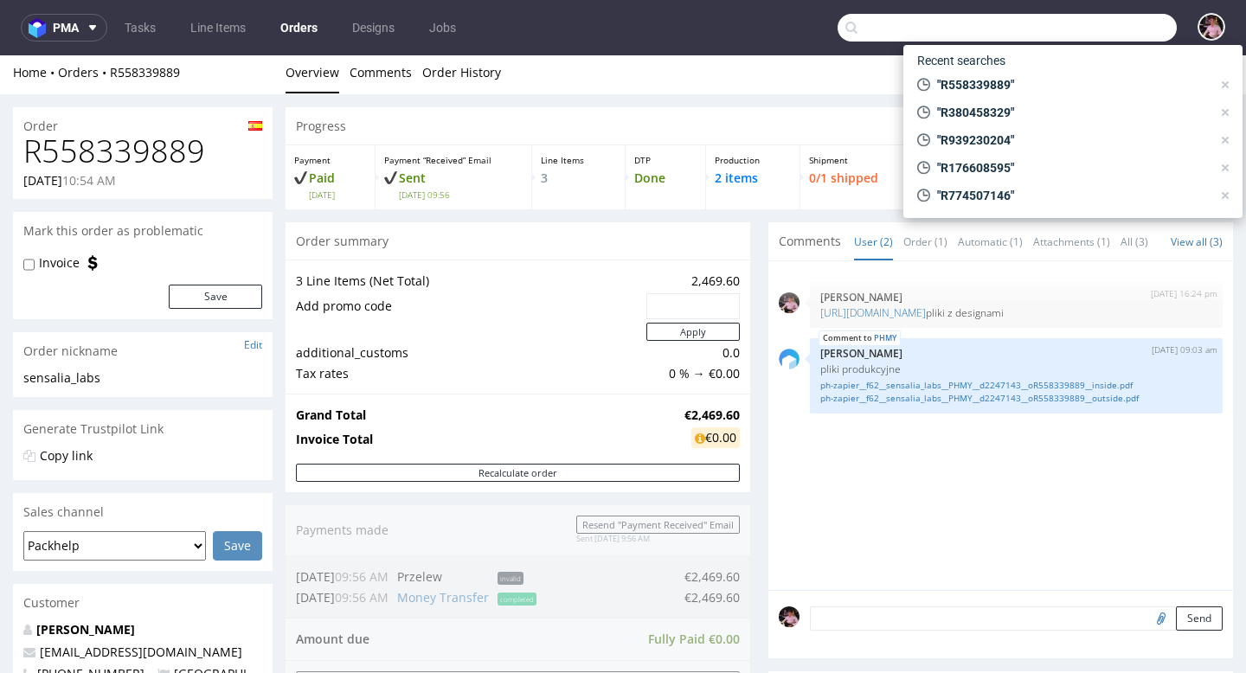
paste input "R342272660"
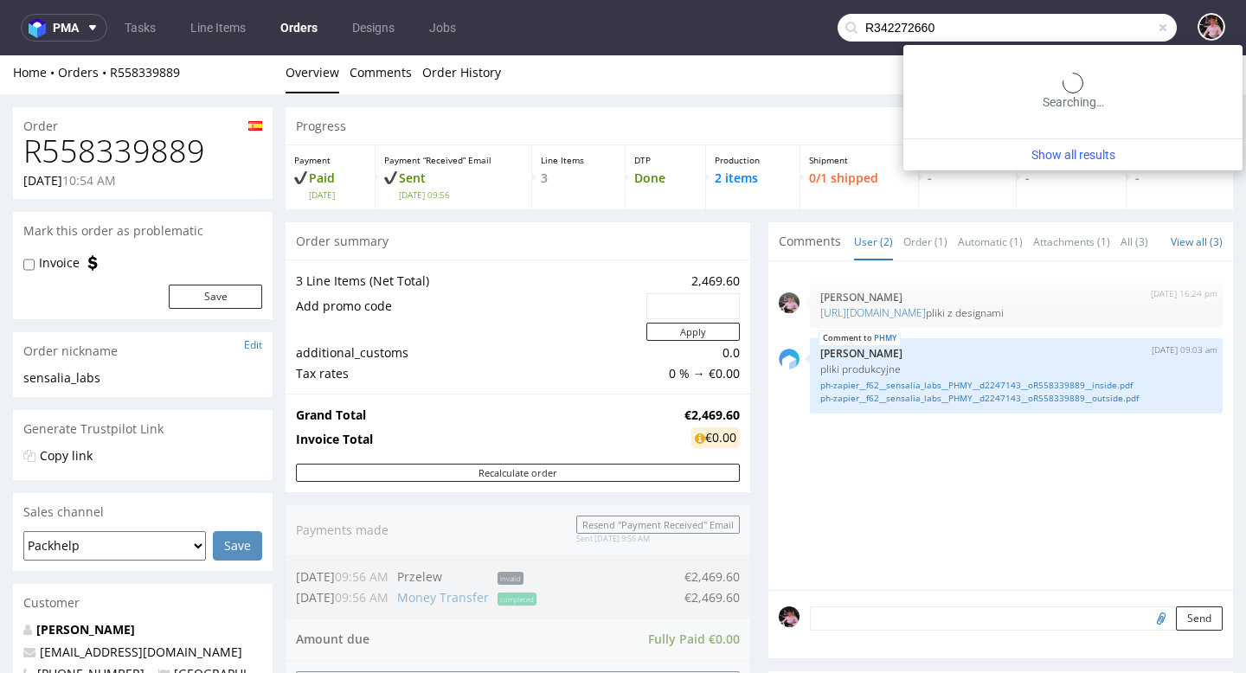
type input "R342272660"
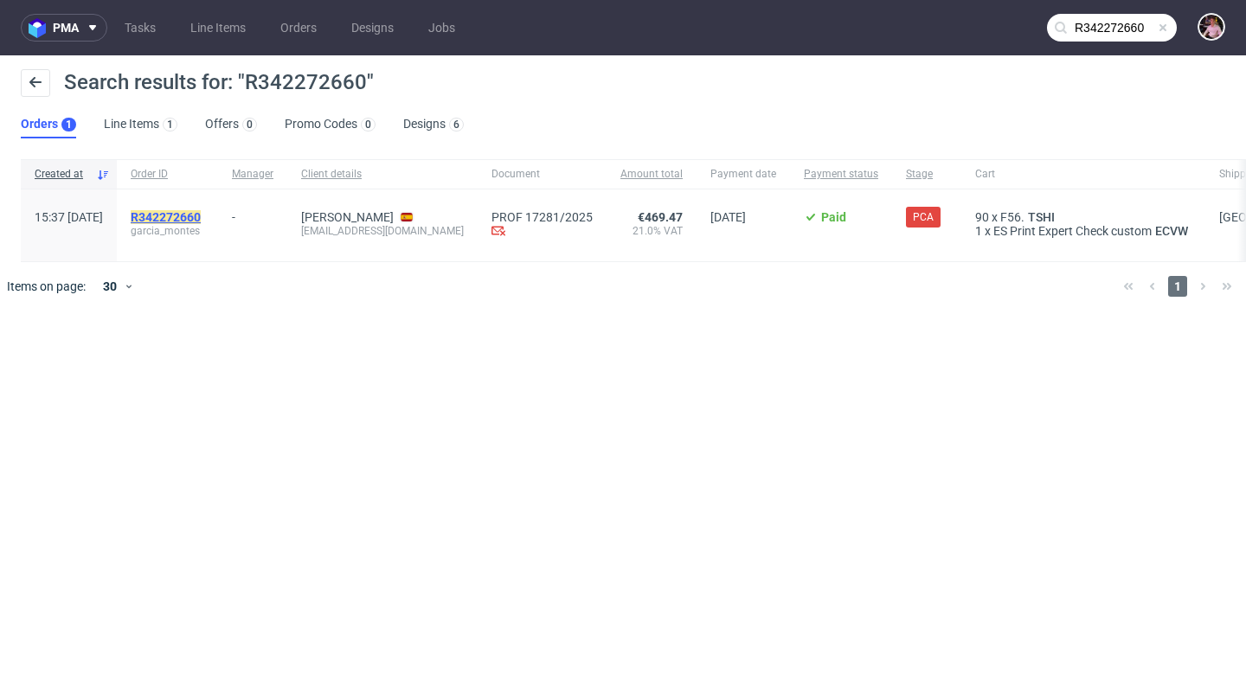
click at [201, 210] on mark "R342272660" at bounding box center [166, 217] width 70 height 14
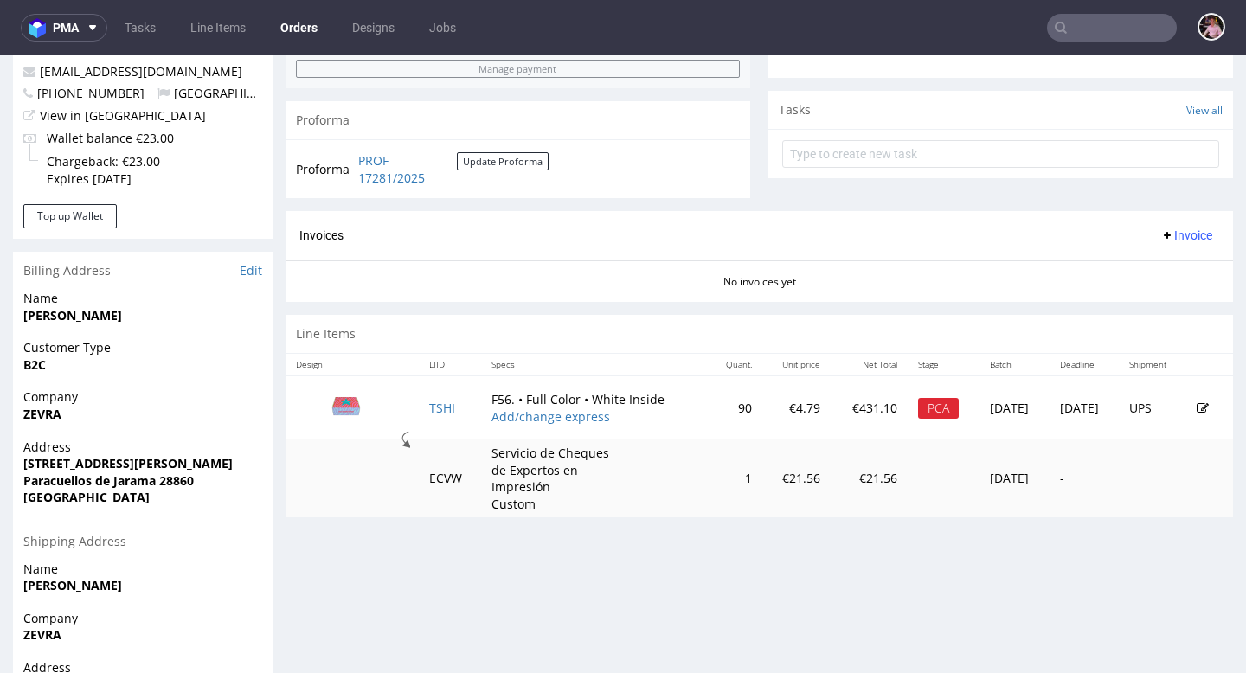
scroll to position [593, 0]
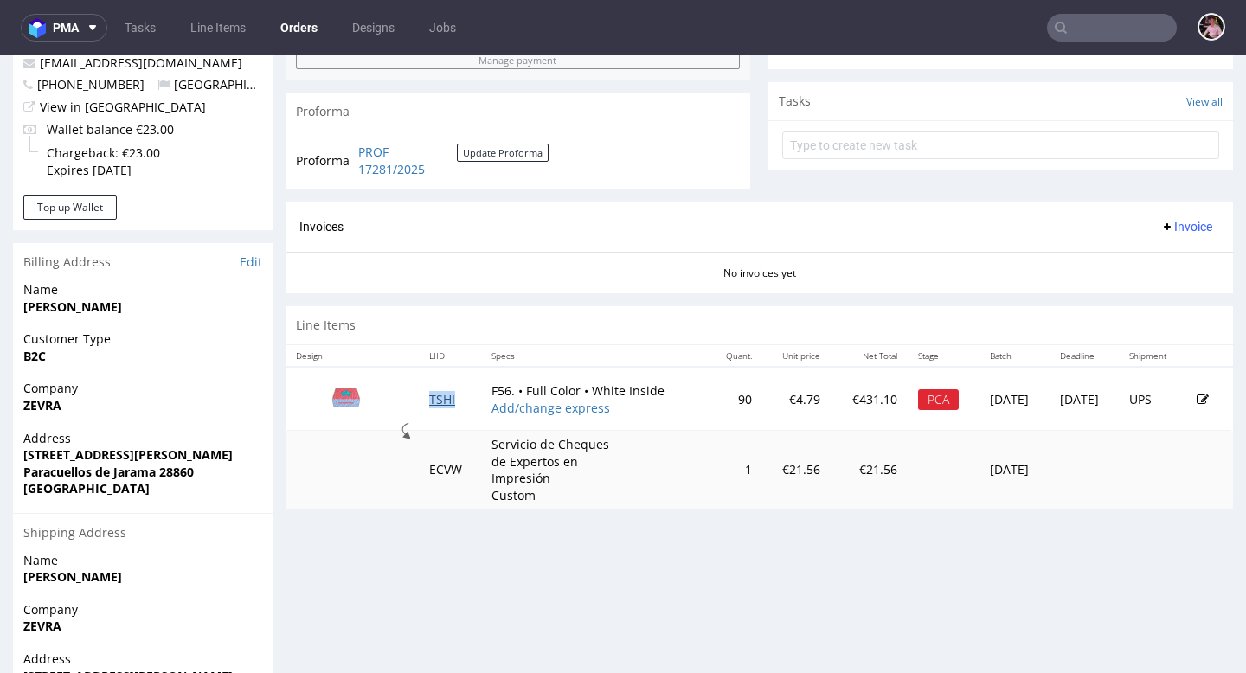
click at [438, 400] on link "TSHI" at bounding box center [442, 399] width 26 height 16
click at [1109, 23] on input "text" at bounding box center [1112, 28] width 130 height 28
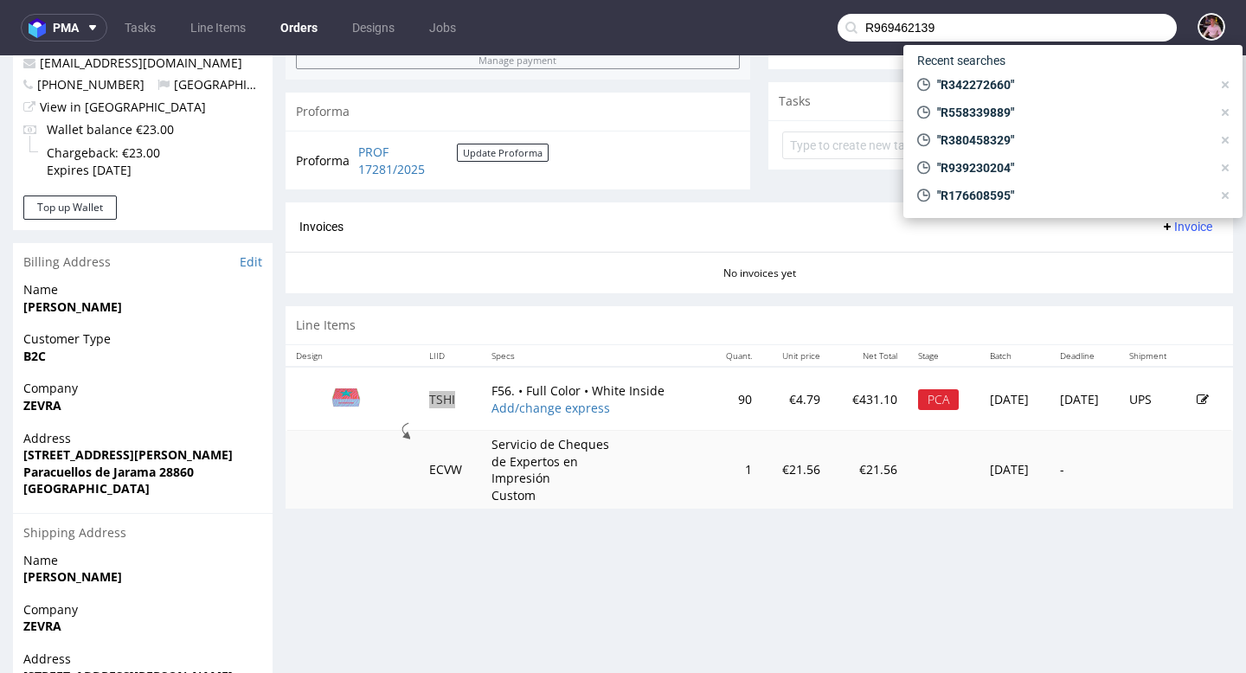
type input "R969462139"
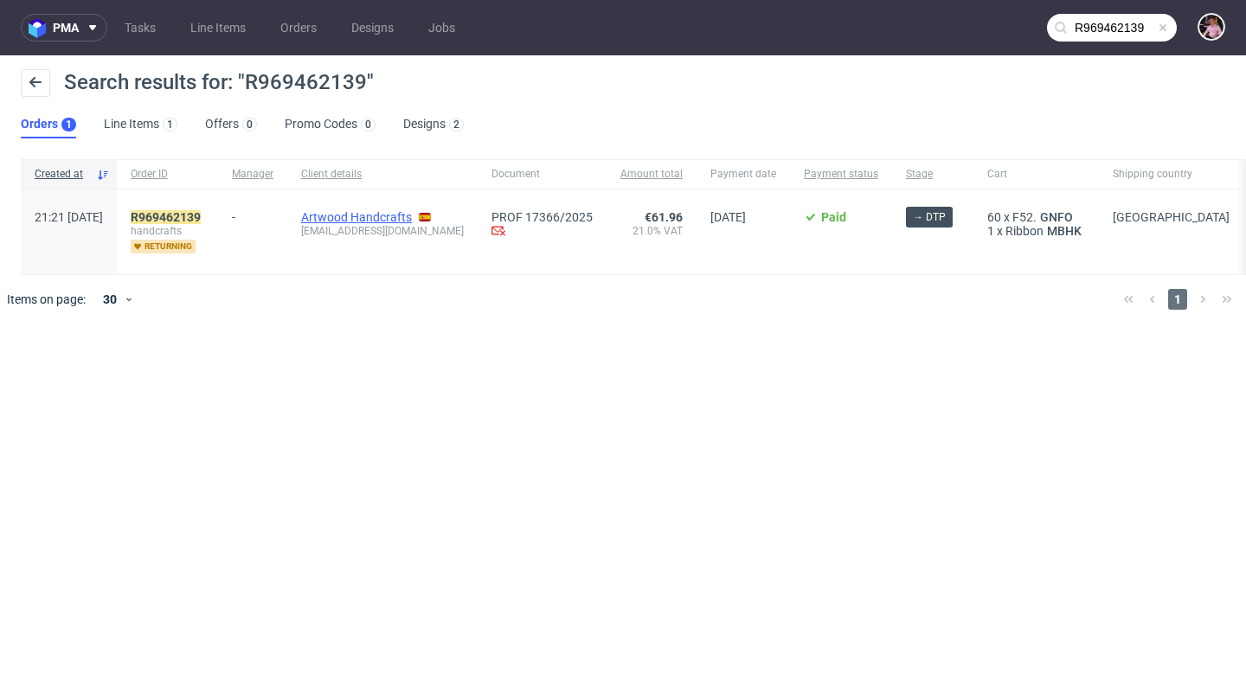
click at [401, 221] on link "Artwood Handcrafts" at bounding box center [356, 217] width 111 height 14
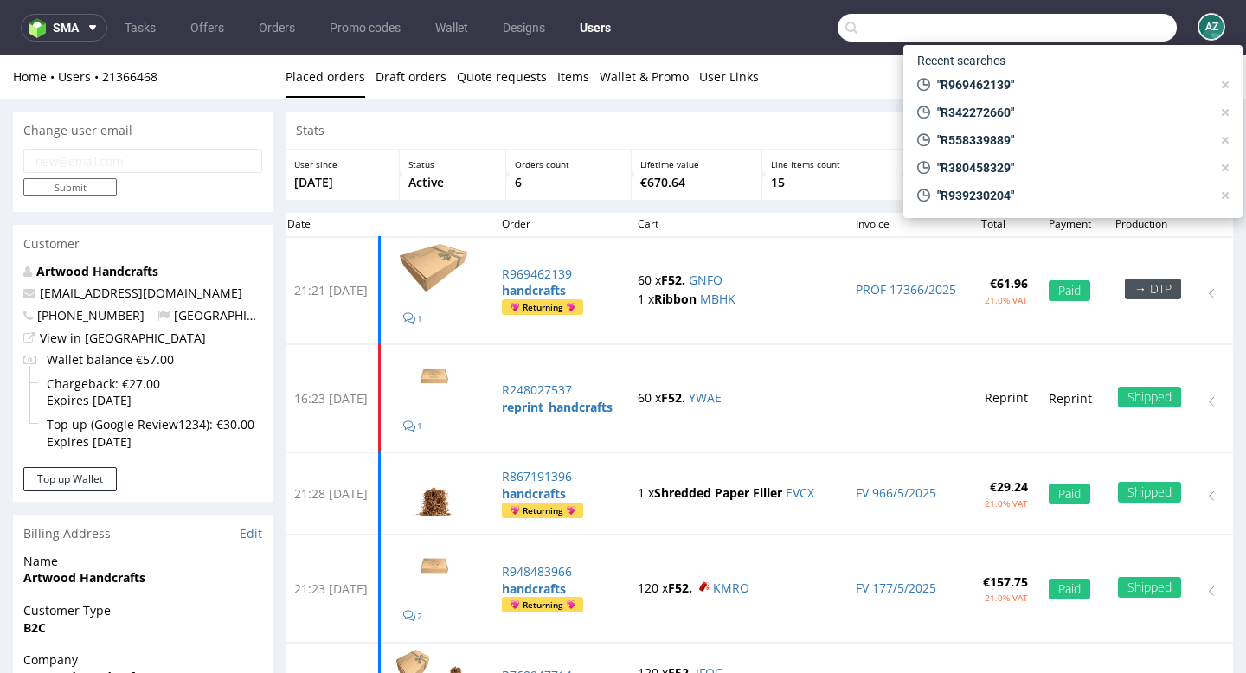
click at [1118, 24] on input "text" at bounding box center [1006, 28] width 339 height 28
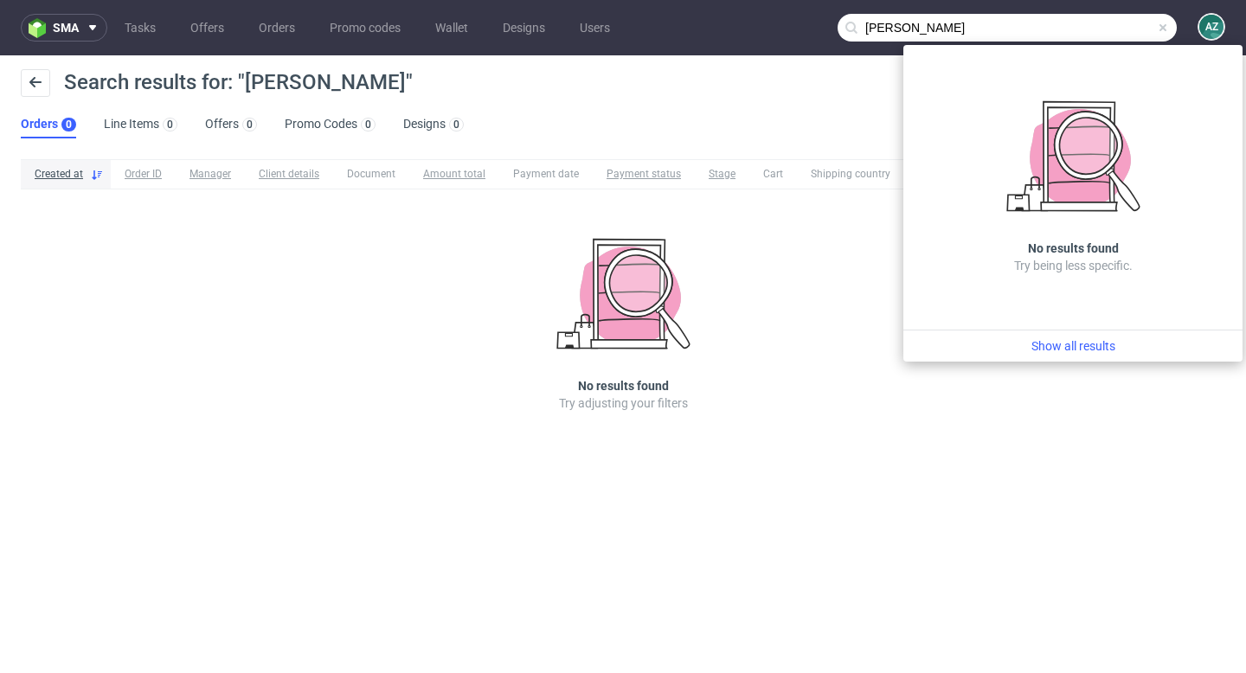
drag, startPoint x: 1108, startPoint y: 30, endPoint x: 822, endPoint y: 23, distance: 286.4
click at [822, 23] on nav "sma Tasks Offers Orders Promo codes Wallet Designs Users [PERSON_NAME] AZ" at bounding box center [623, 27] width 1246 height 55
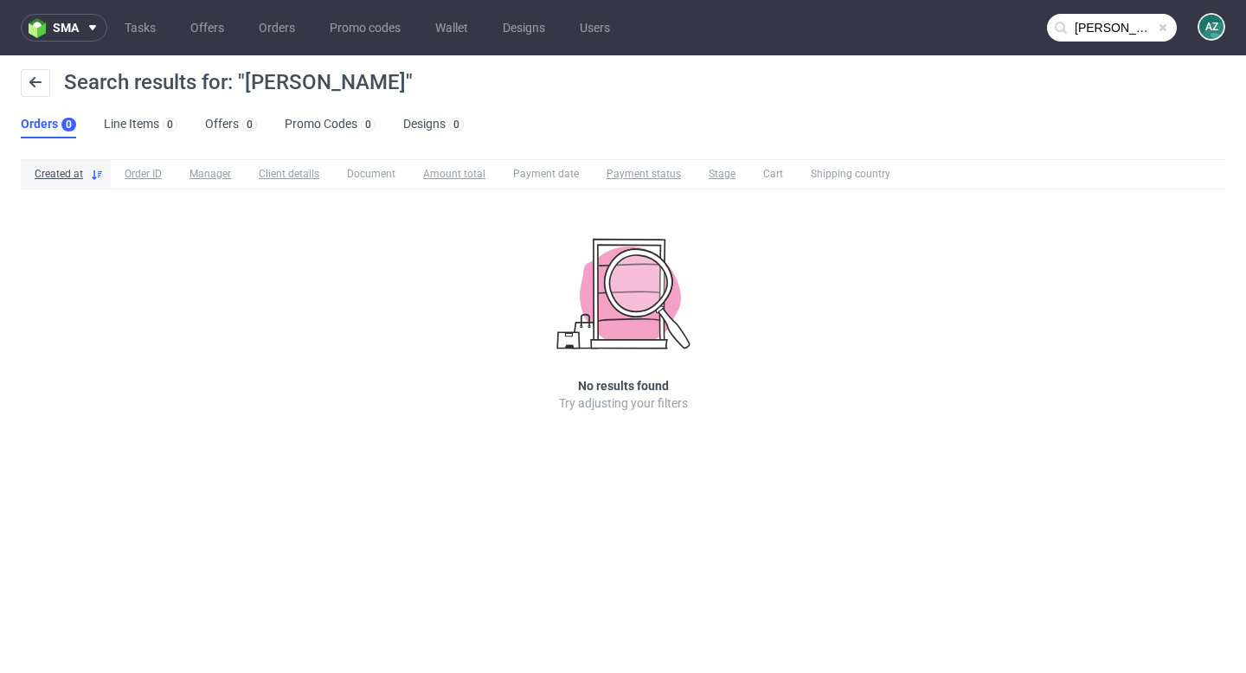
click at [1085, 29] on input "[PERSON_NAME]" at bounding box center [1112, 28] width 130 height 28
drag, startPoint x: 1103, startPoint y: 29, endPoint x: 1047, endPoint y: 29, distance: 56.2
click at [1047, 29] on input "[PERSON_NAME]" at bounding box center [1112, 28] width 130 height 28
type input "peyrard"
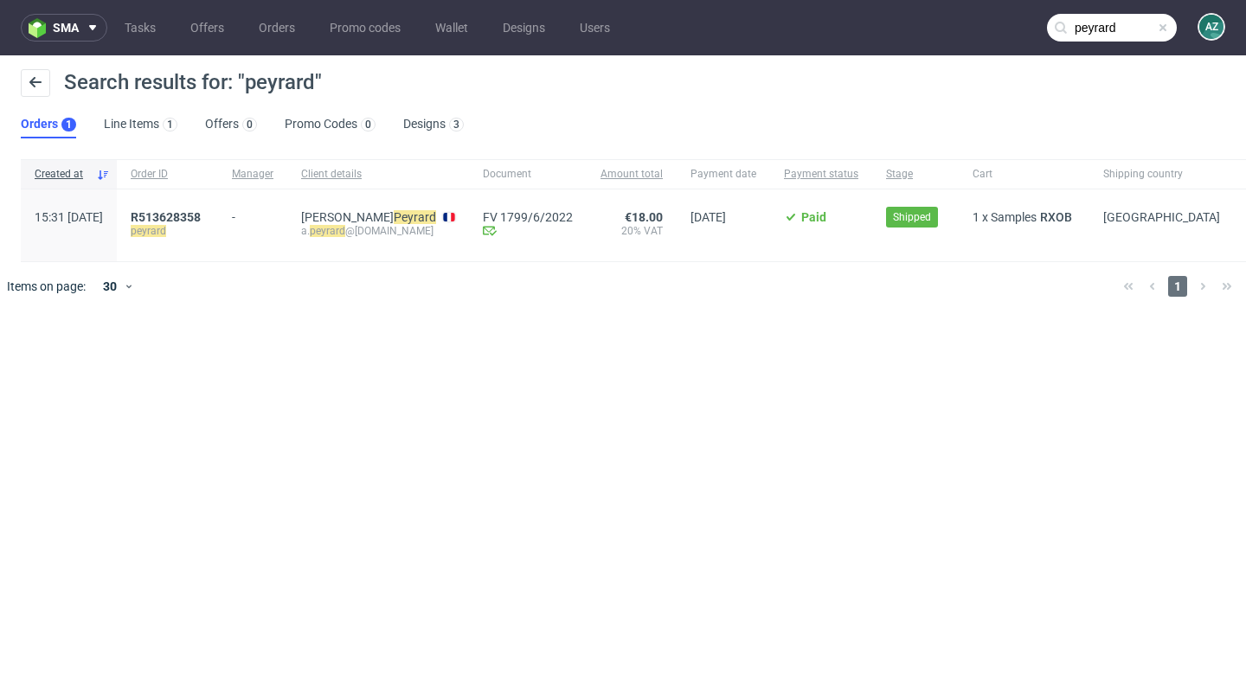
click at [1163, 28] on span at bounding box center [1163, 28] width 14 height 14
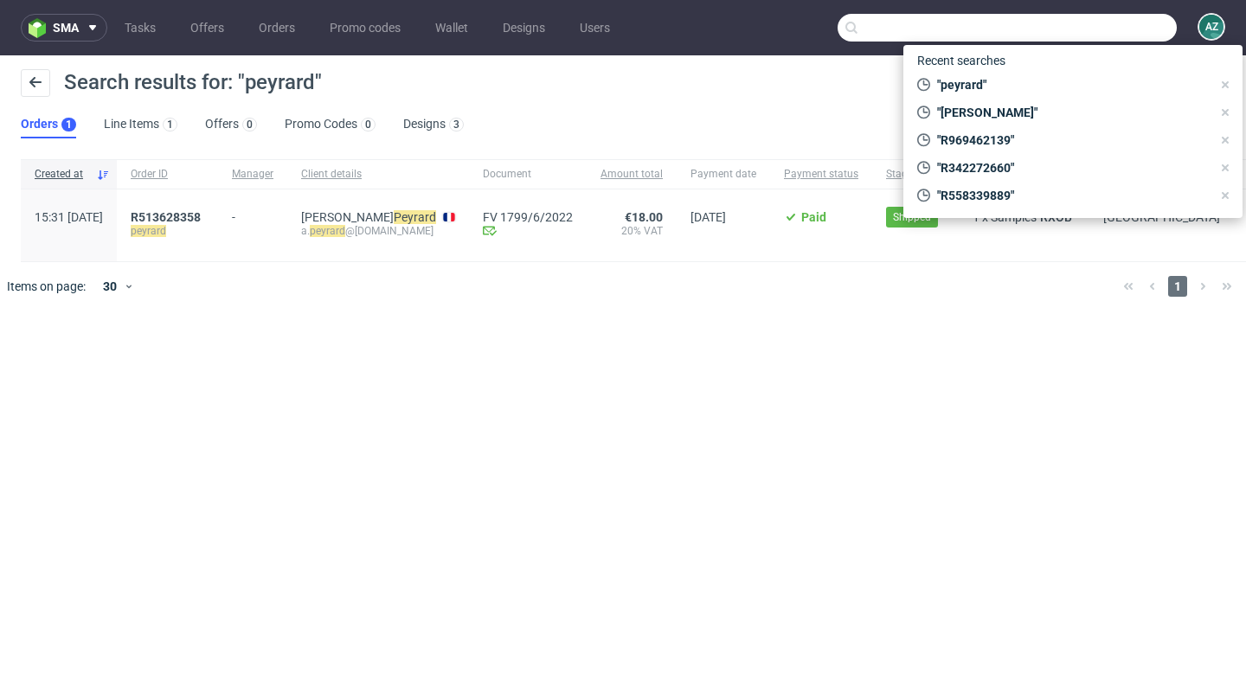
click at [1135, 28] on input "text" at bounding box center [1006, 28] width 339 height 28
paste input "[EMAIL_ADDRESS][DOMAIN_NAME] sent you IMG_7208.mov 1 item, 129 MB in total ・ Ex…"
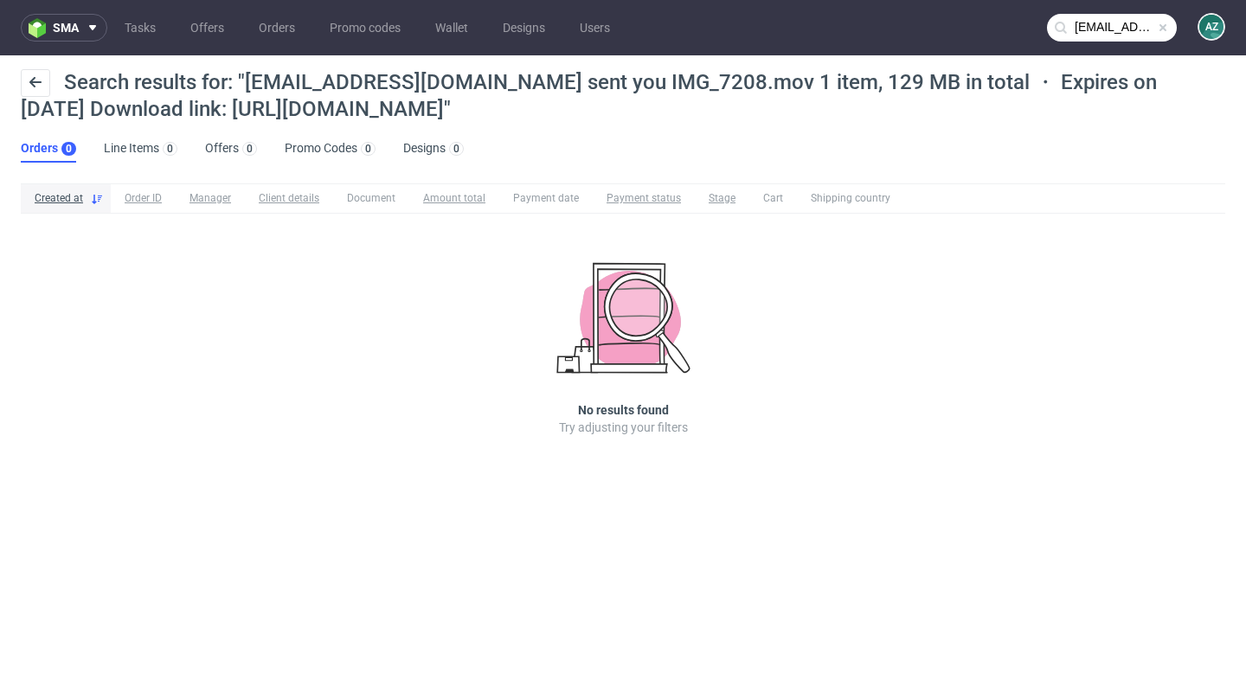
click at [1105, 36] on input "[EMAIL_ADDRESS][DOMAIN_NAME] sent you IMG_7208.mov 1 item, 129 MB in total ・ Ex…" at bounding box center [1112, 28] width 130 height 28
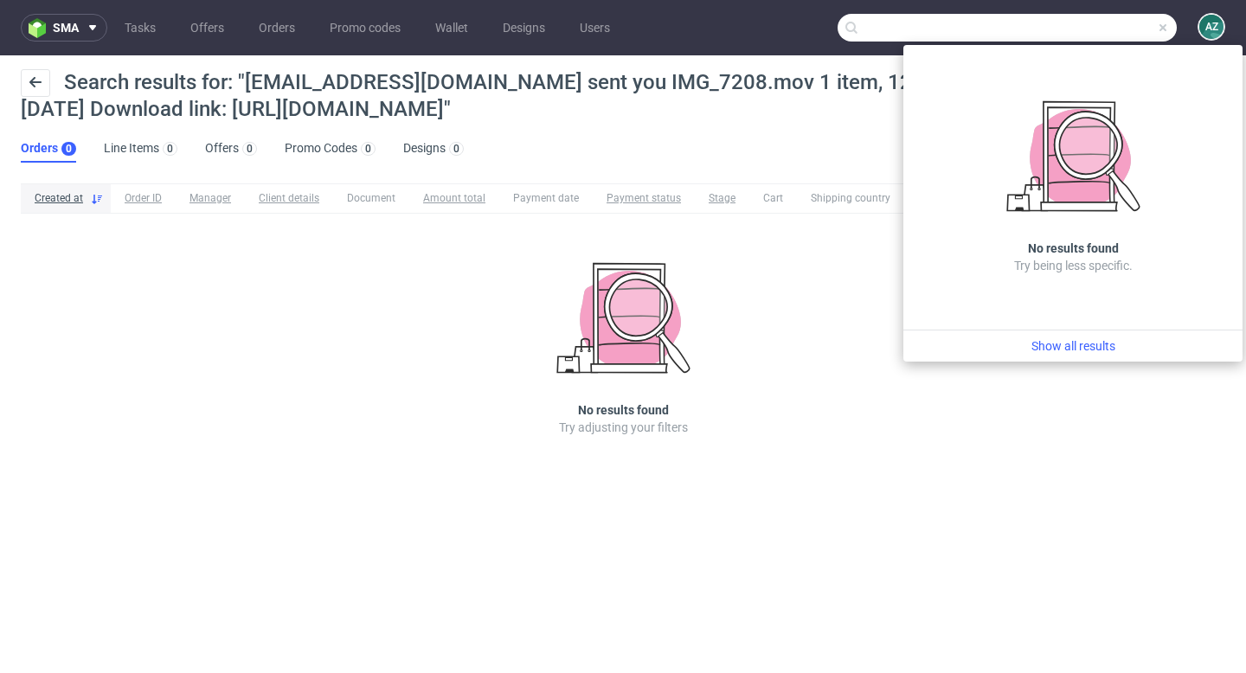
drag, startPoint x: 1032, startPoint y: 32, endPoint x: 1269, endPoint y: 41, distance: 237.2
click at [1245, 41] on html "sma Tasks Offers Orders Promo codes Wallet Designs Users [EMAIL_ADDRESS][DOMAIN…" at bounding box center [623, 336] width 1246 height 673
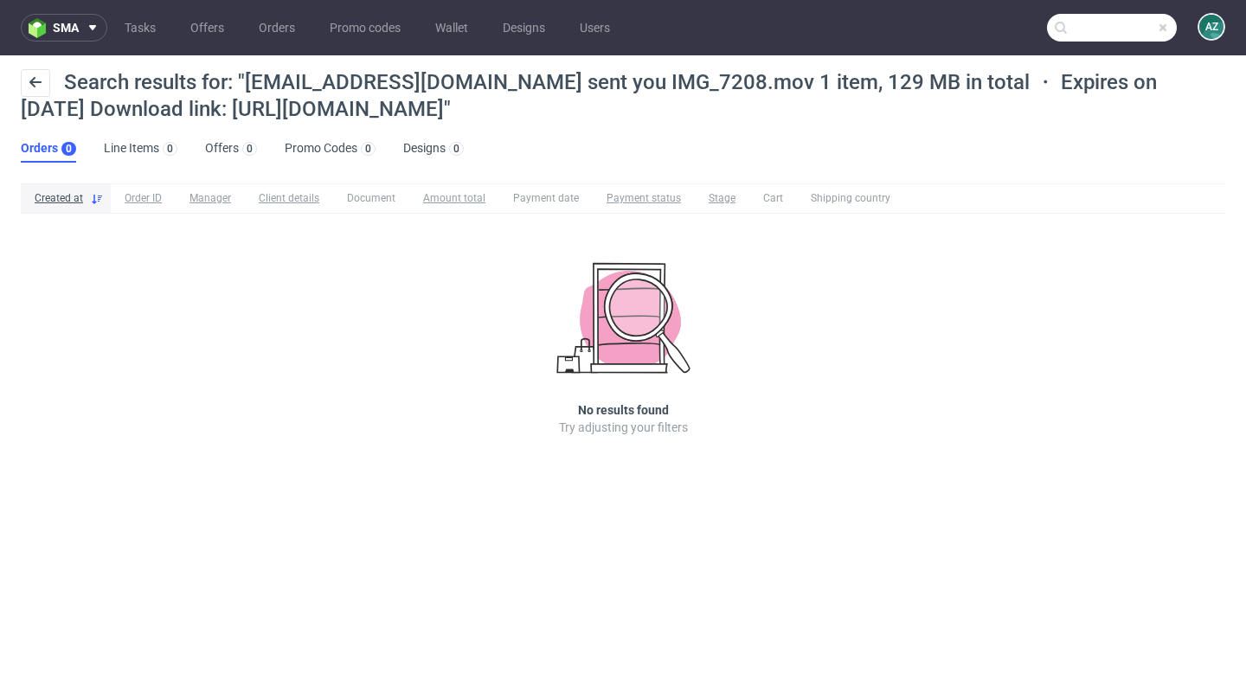
scroll to position [0, 84]
type input "[EMAIL_ADDRESS][DOMAIN_NAME]"
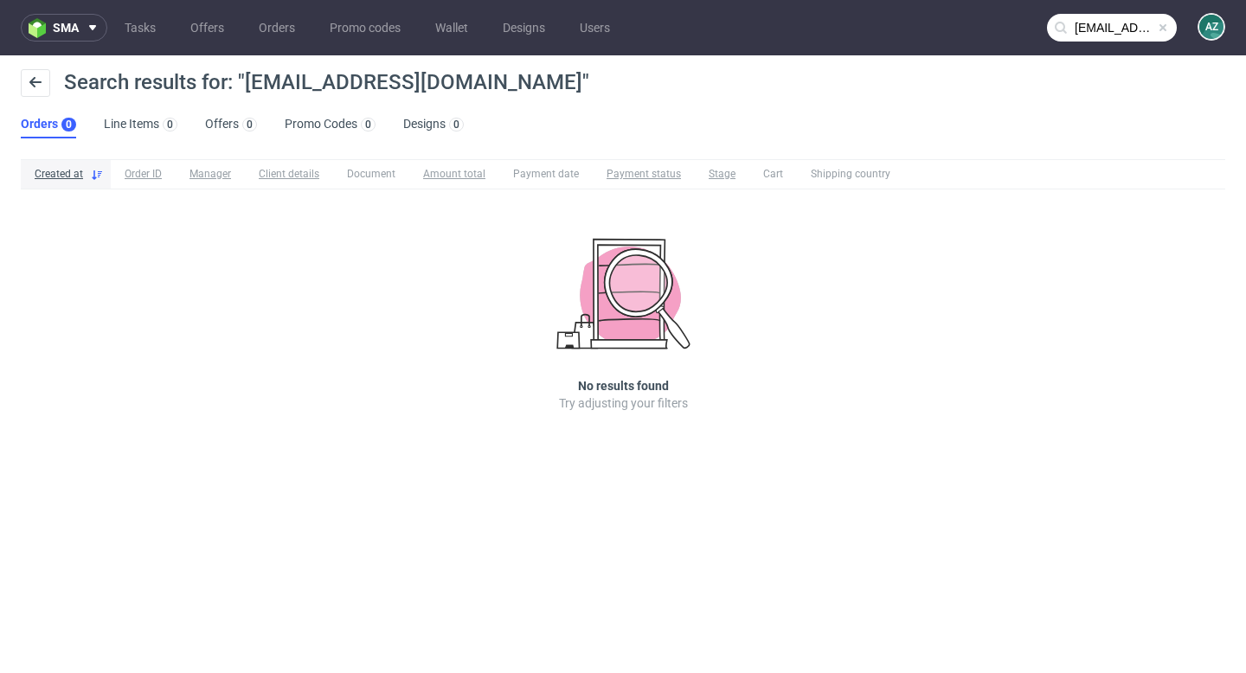
click at [1165, 29] on span at bounding box center [1163, 28] width 14 height 14
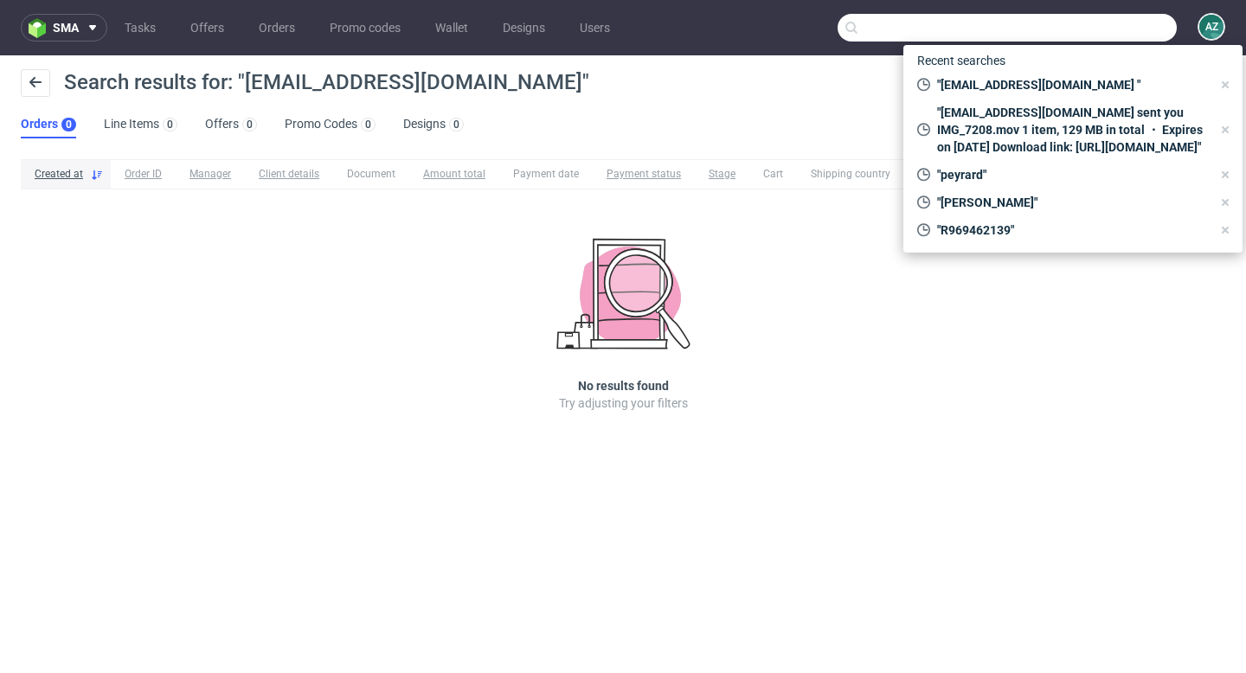
click at [1105, 29] on input "text" at bounding box center [1006, 28] width 339 height 28
paste input "R558339889"
type input "R558339889"
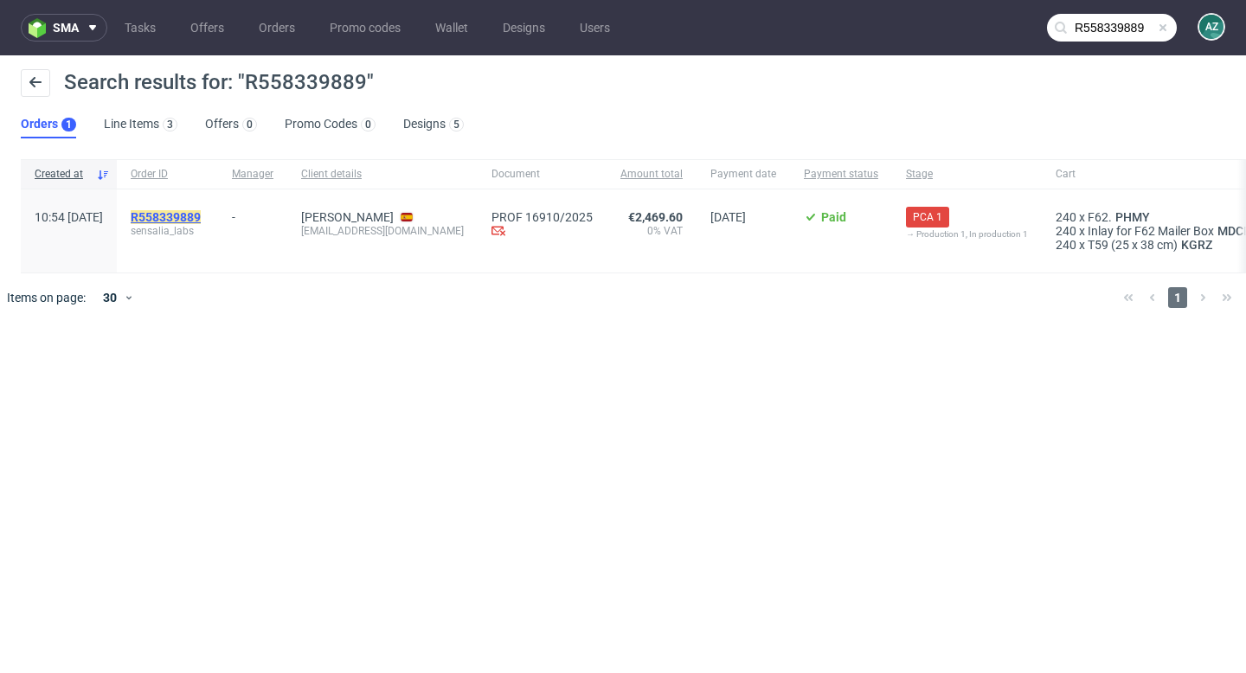
click at [201, 214] on mark "R558339889" at bounding box center [166, 217] width 70 height 14
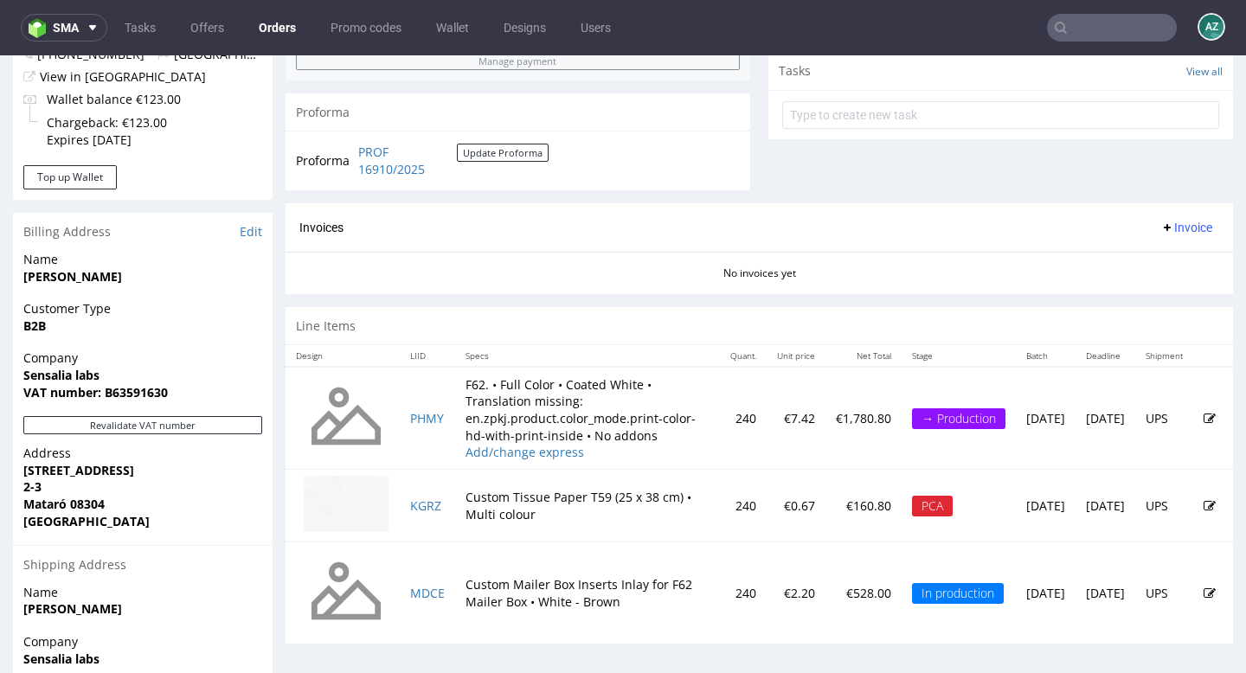
scroll to position [654, 0]
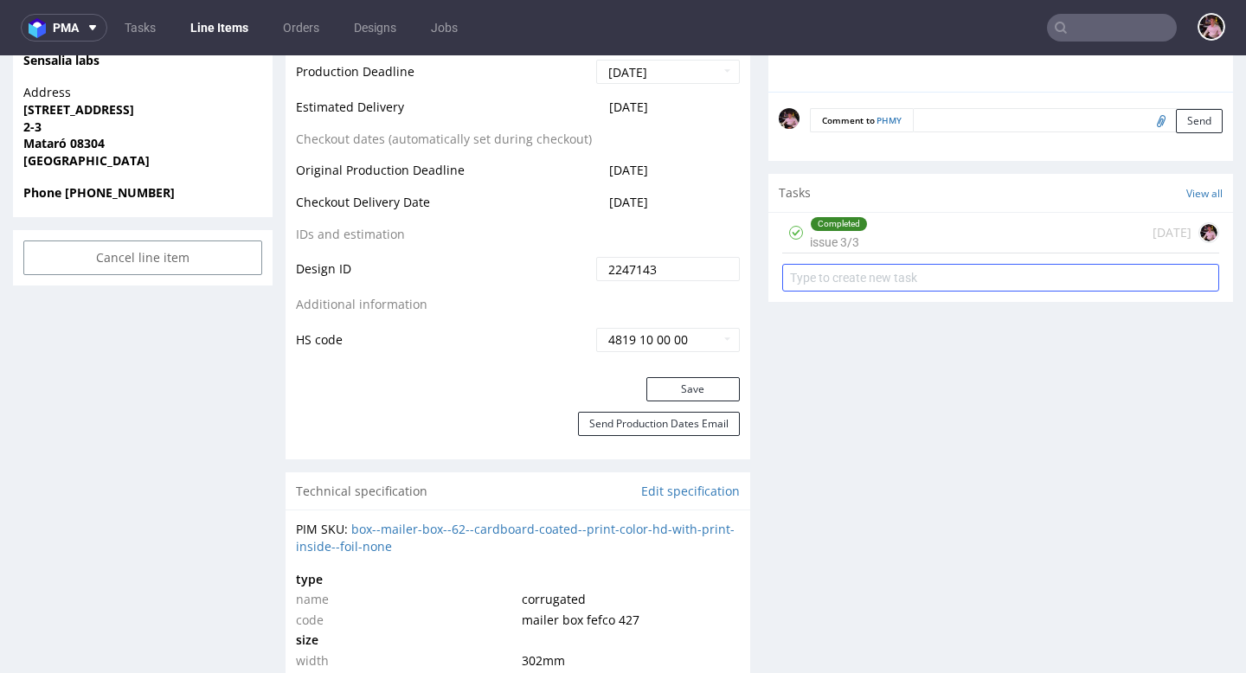
scroll to position [869, 0]
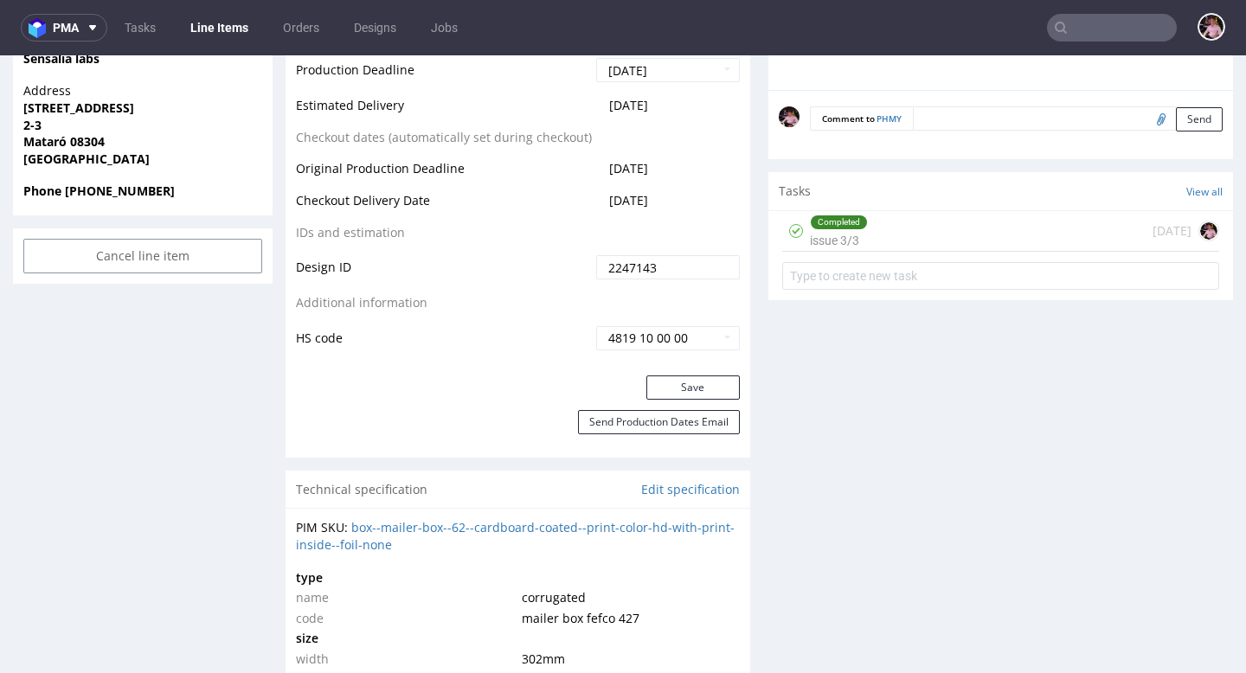
click at [945, 223] on div "Completed issue 3/3 [DATE]" at bounding box center [1000, 231] width 437 height 41
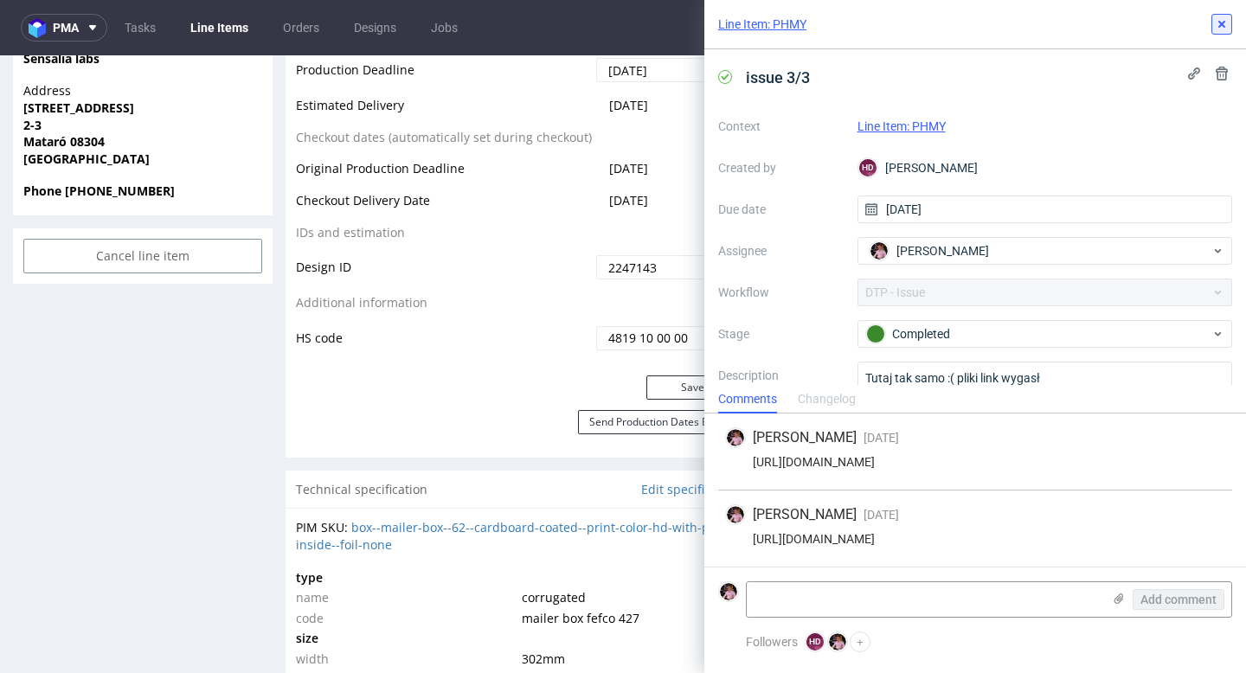
click at [1214, 30] on button at bounding box center [1221, 24] width 21 height 21
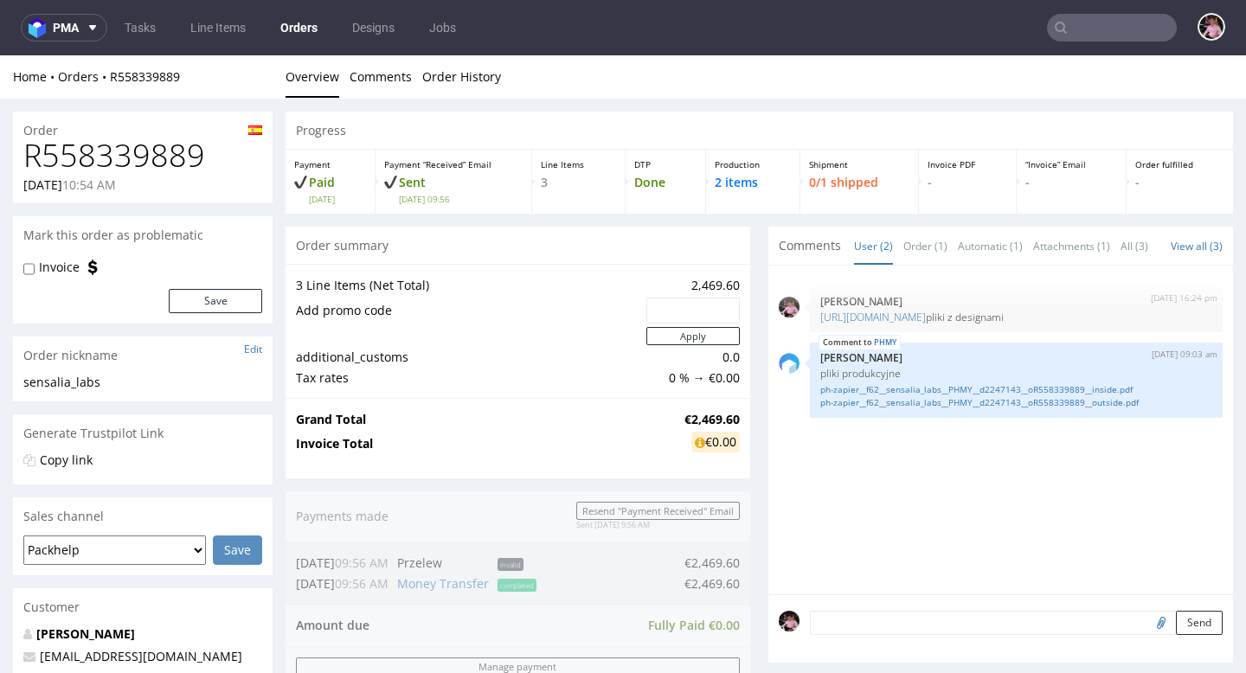
scroll to position [722, 0]
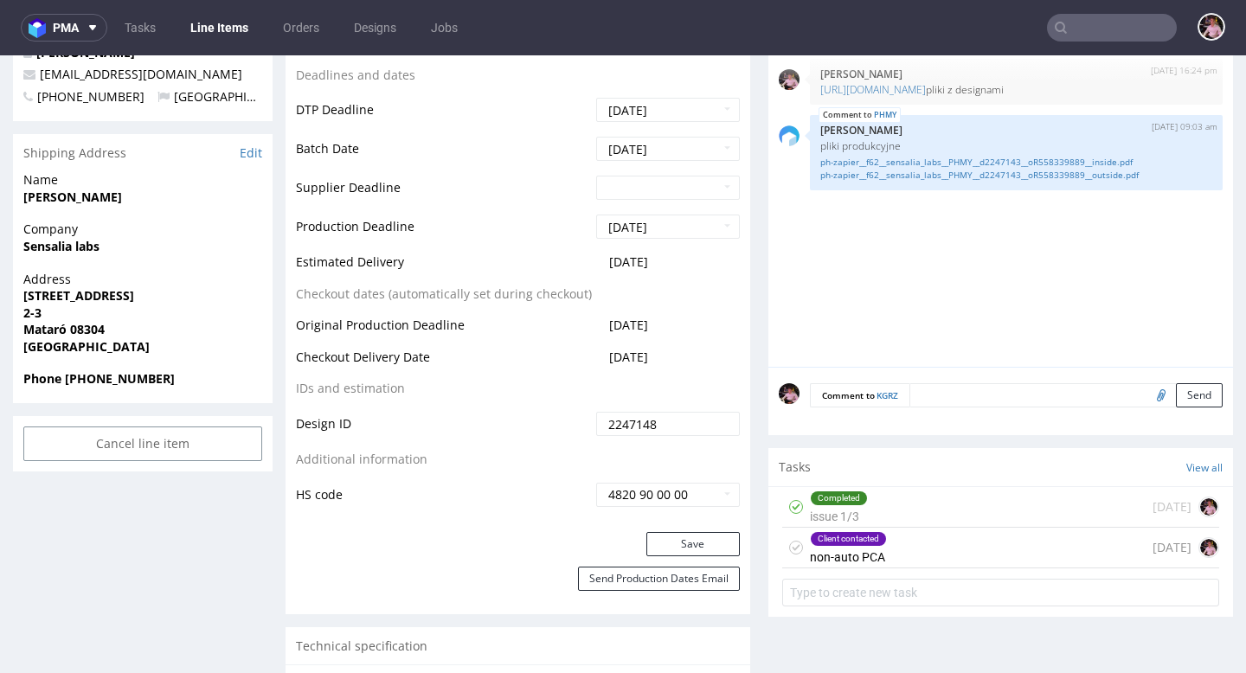
scroll to position [655, 0]
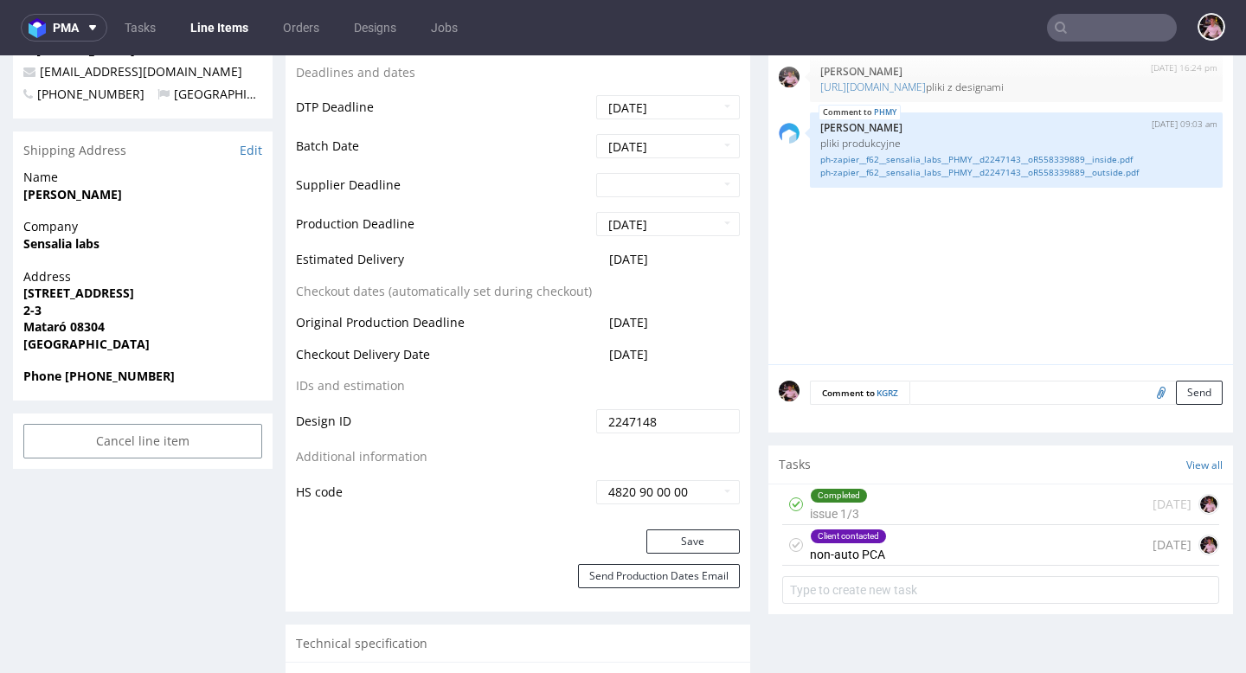
click at [919, 549] on div "Client contacted non-auto PCA [DATE]" at bounding box center [1000, 545] width 437 height 41
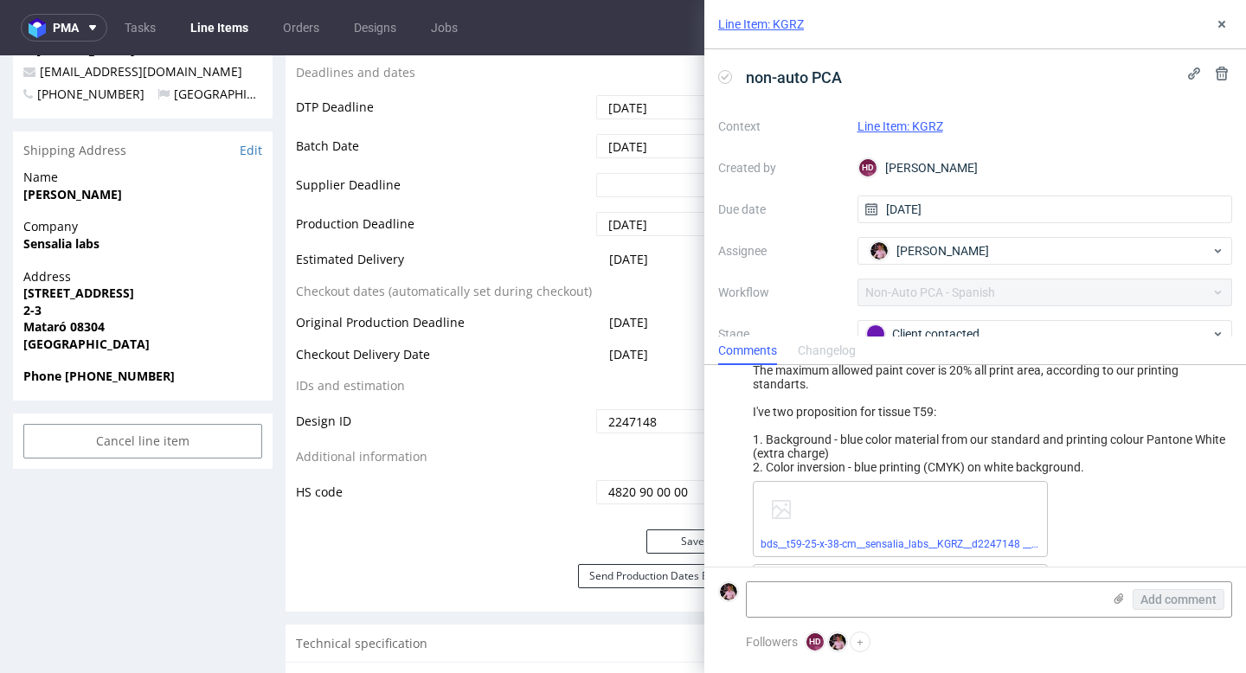
scroll to position [69, 0]
click at [1218, 29] on icon at bounding box center [1221, 24] width 14 height 14
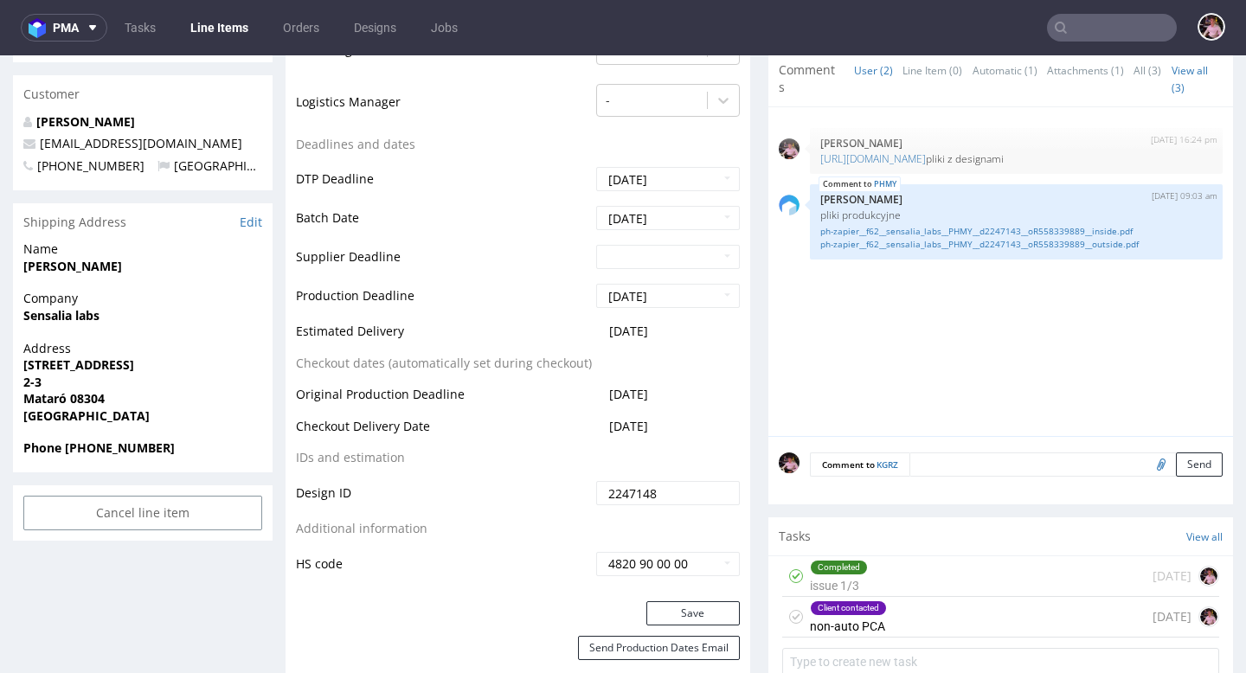
scroll to position [629, 0]
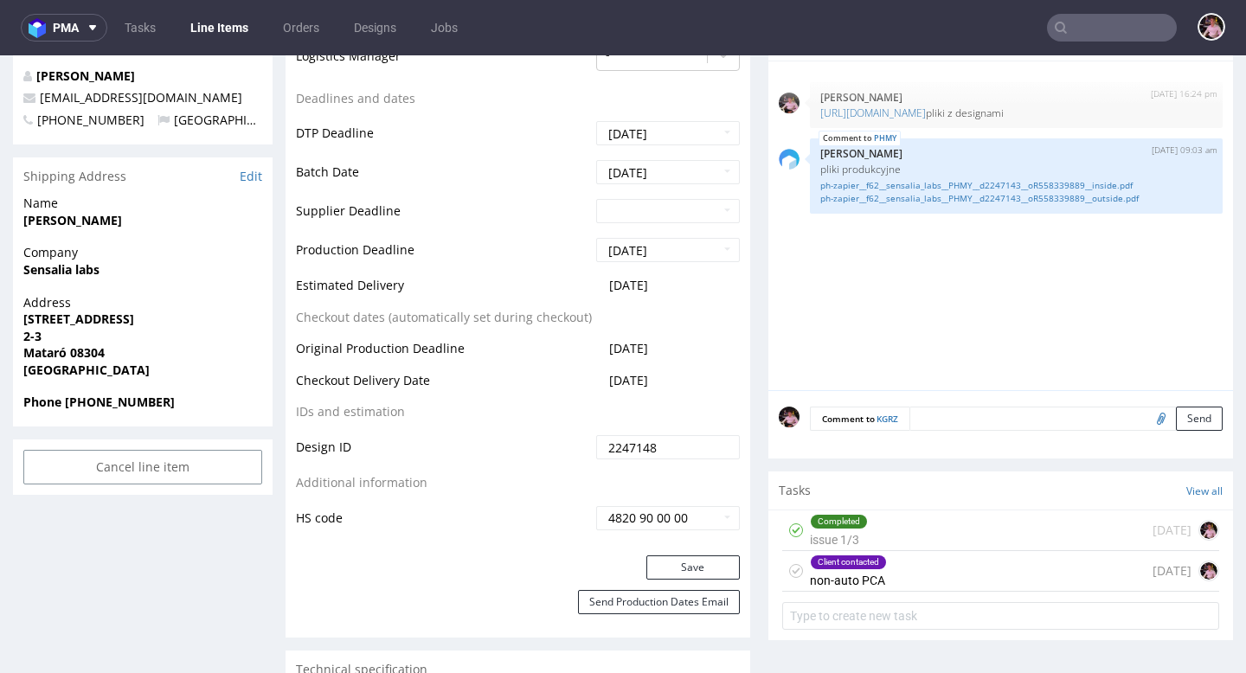
click at [909, 582] on div "Client contacted non-auto PCA [DATE]" at bounding box center [1000, 571] width 437 height 41
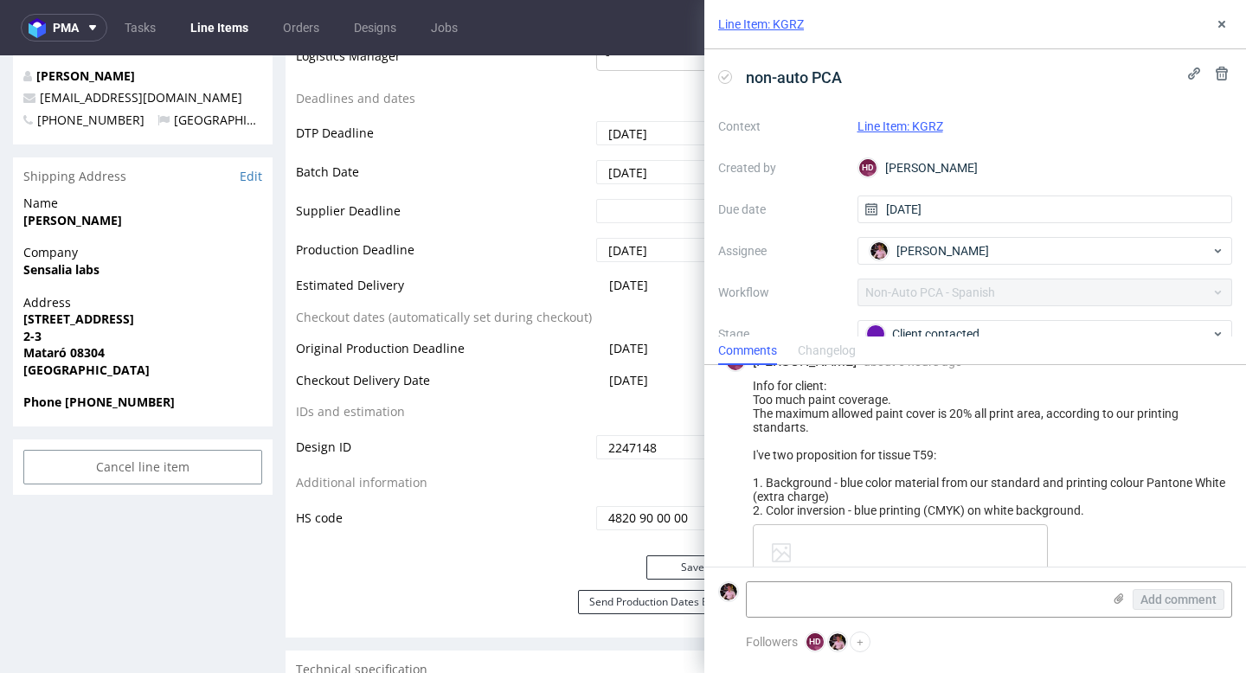
scroll to position [29, 0]
click at [1214, 27] on icon at bounding box center [1221, 24] width 14 height 14
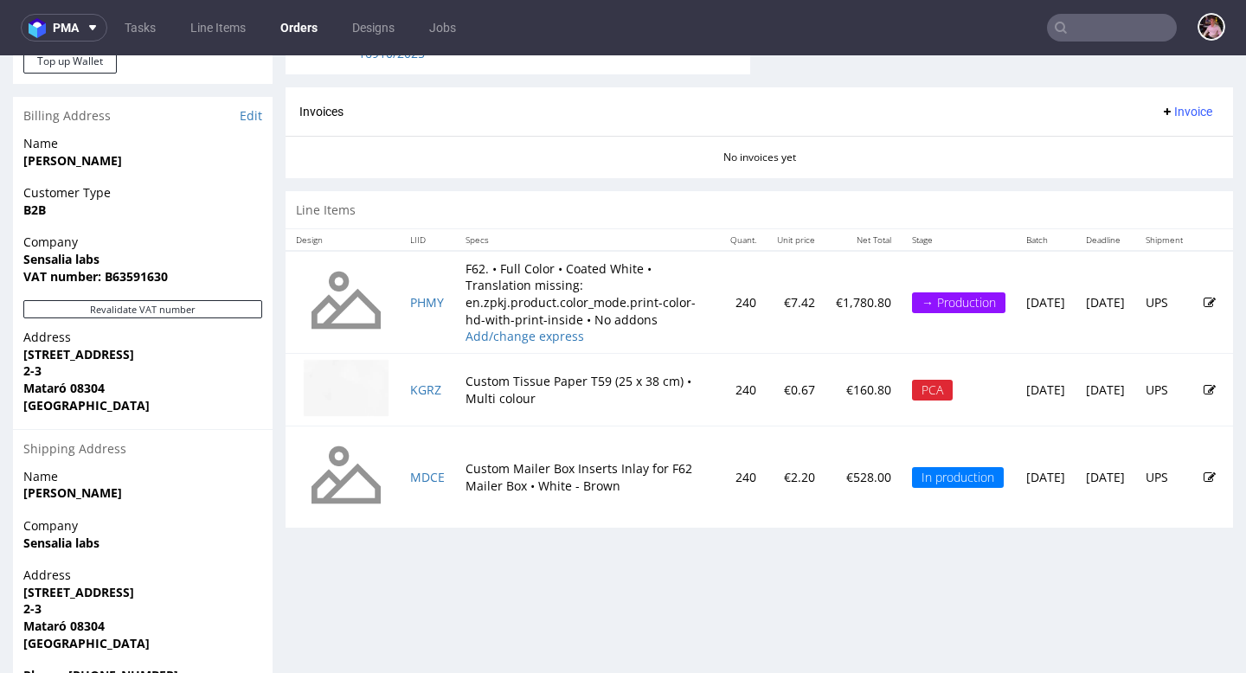
scroll to position [764, 0]
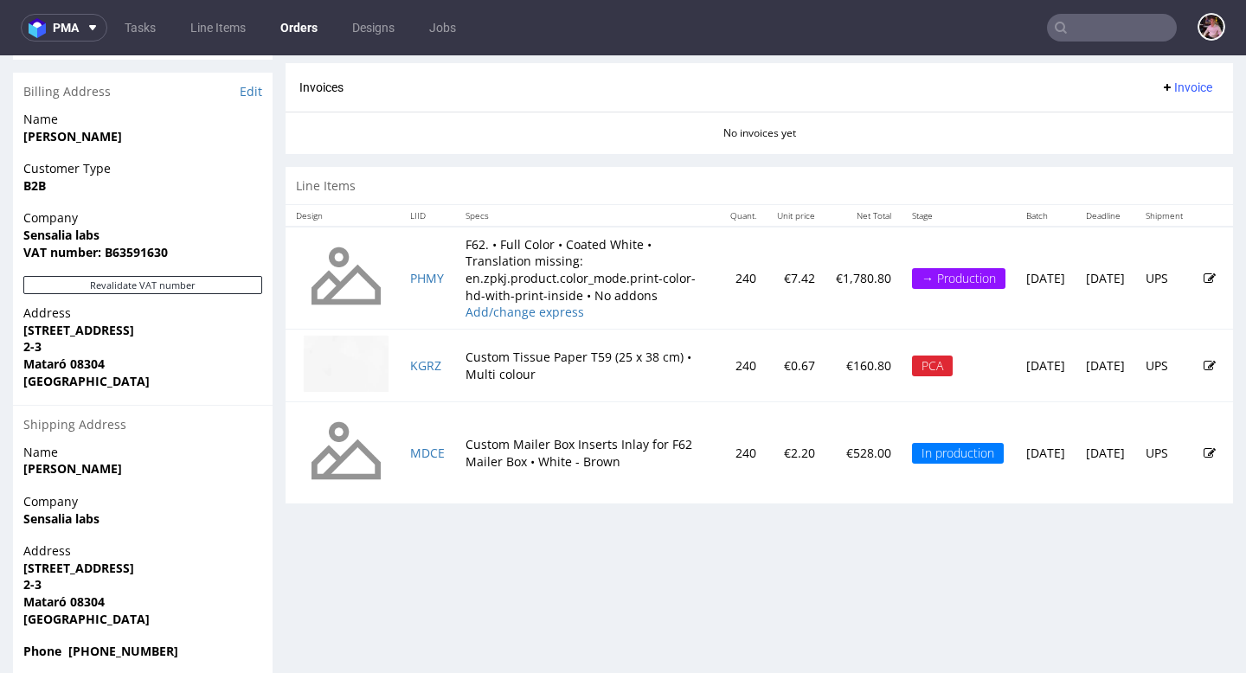
click at [1203, 372] on icon at bounding box center [1209, 366] width 12 height 12
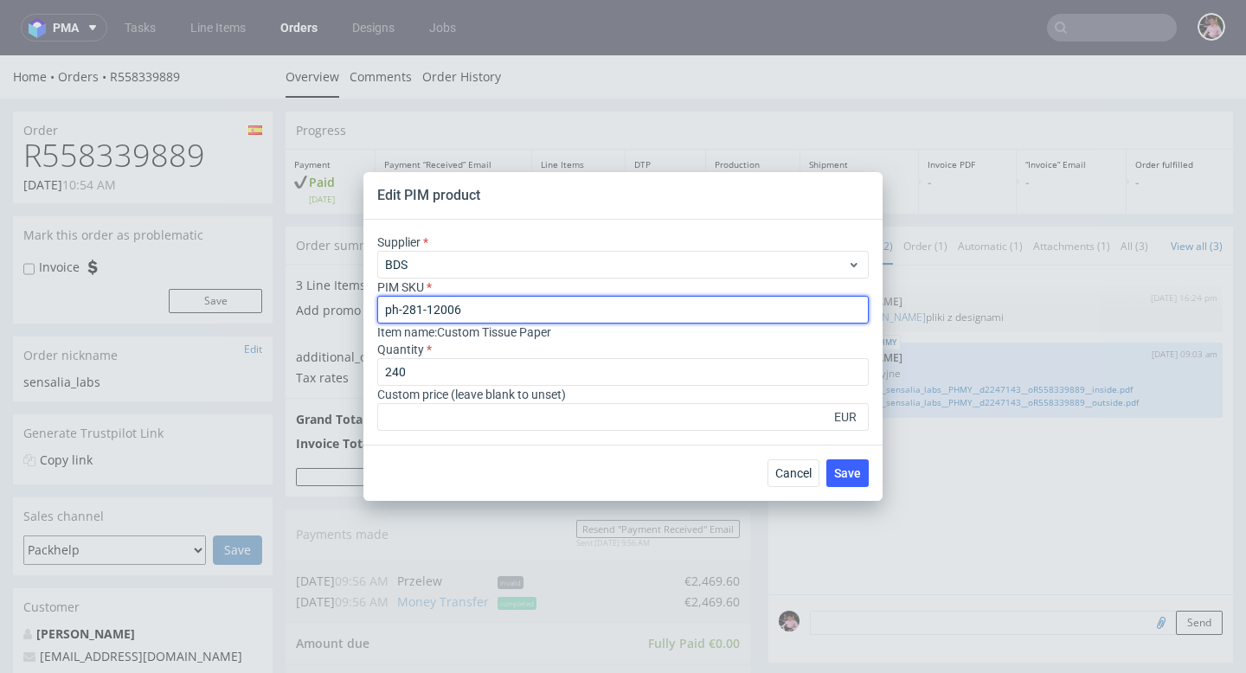
drag, startPoint x: 518, startPoint y: 307, endPoint x: 363, endPoint y: 308, distance: 154.8
click at [363, 308] on div "Supplier BDS PIM SKU ph-281-12006 Item name : Custom Tissue Paper Quantity 240 …" at bounding box center [622, 332] width 519 height 225
type input "ph-281-7048"
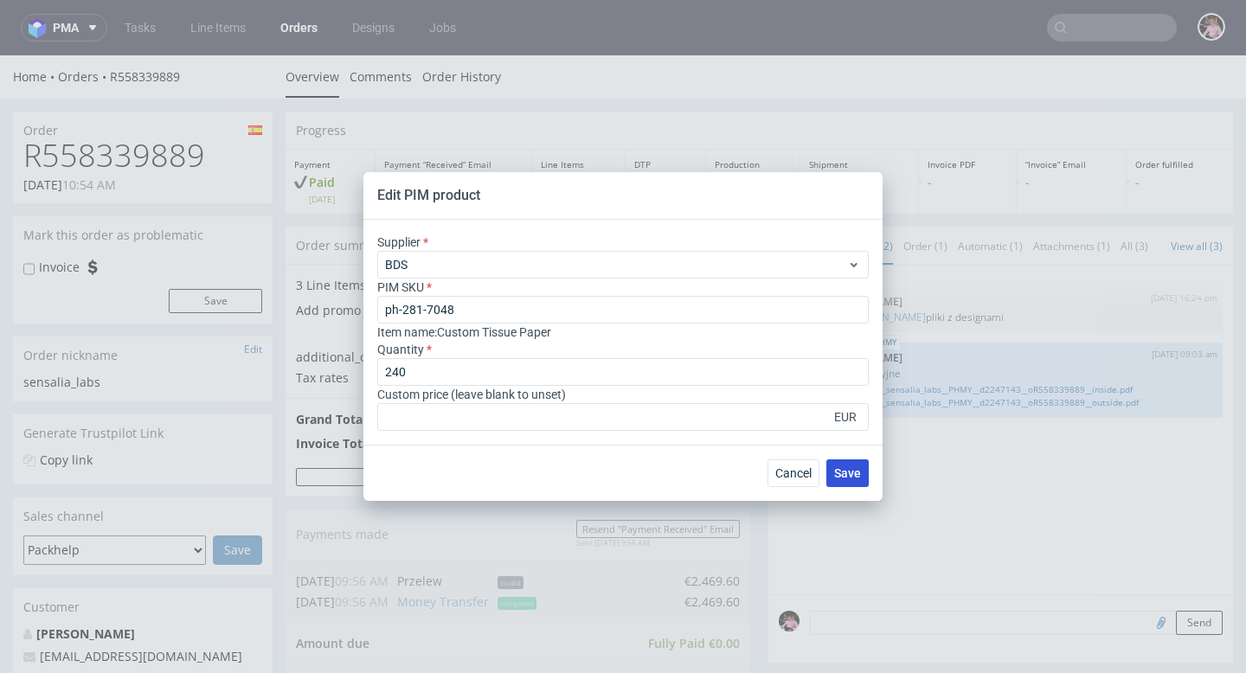
click at [841, 477] on span "Save" at bounding box center [847, 473] width 27 height 12
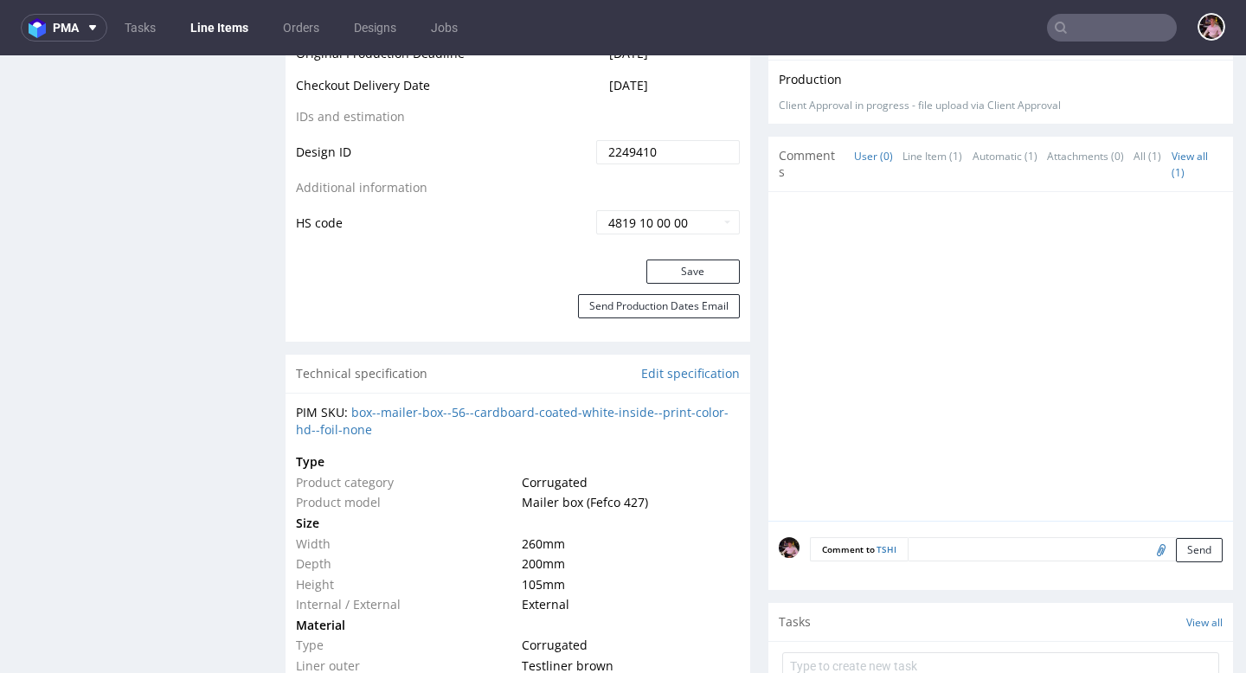
scroll to position [1246, 0]
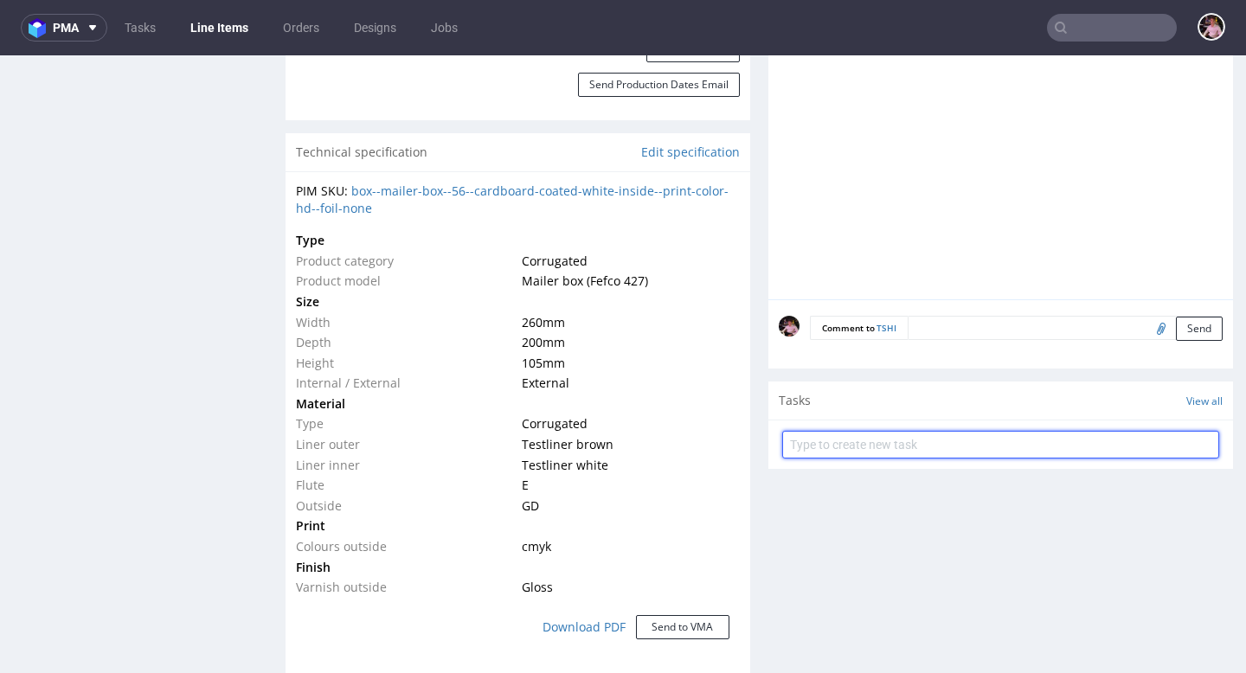
click at [922, 453] on input "text" at bounding box center [1000, 445] width 437 height 28
type input "pca"
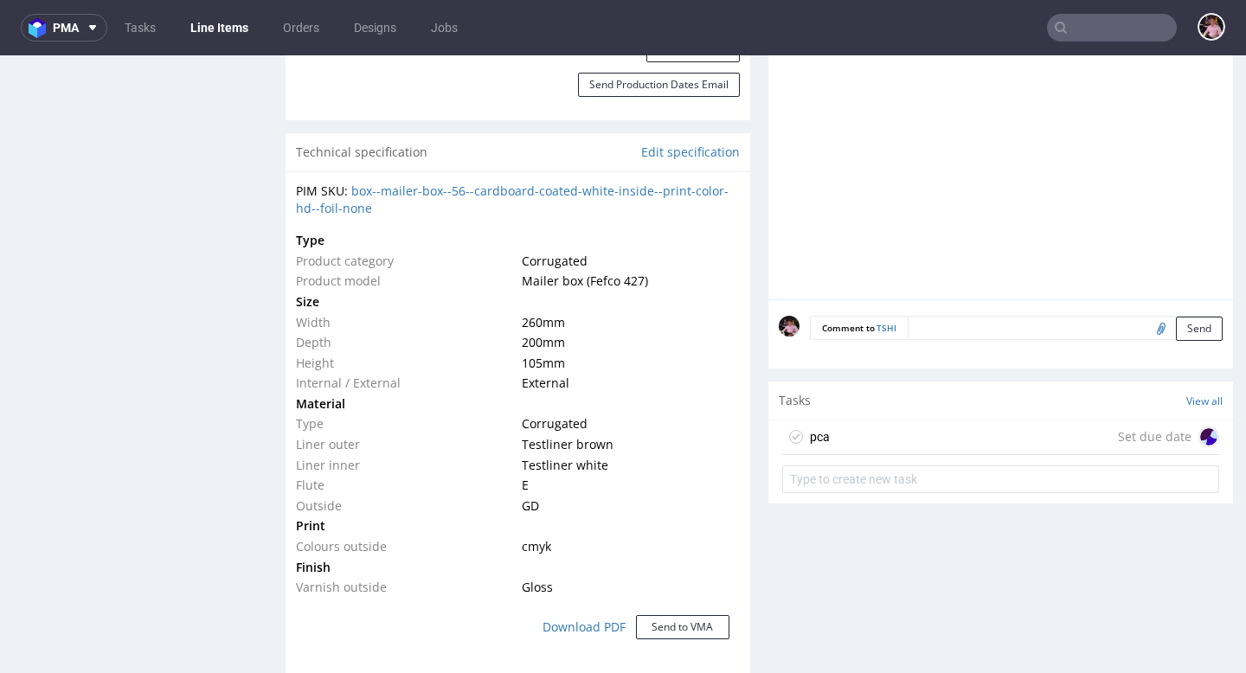
click at [919, 443] on div "pca Set due date" at bounding box center [1000, 437] width 437 height 35
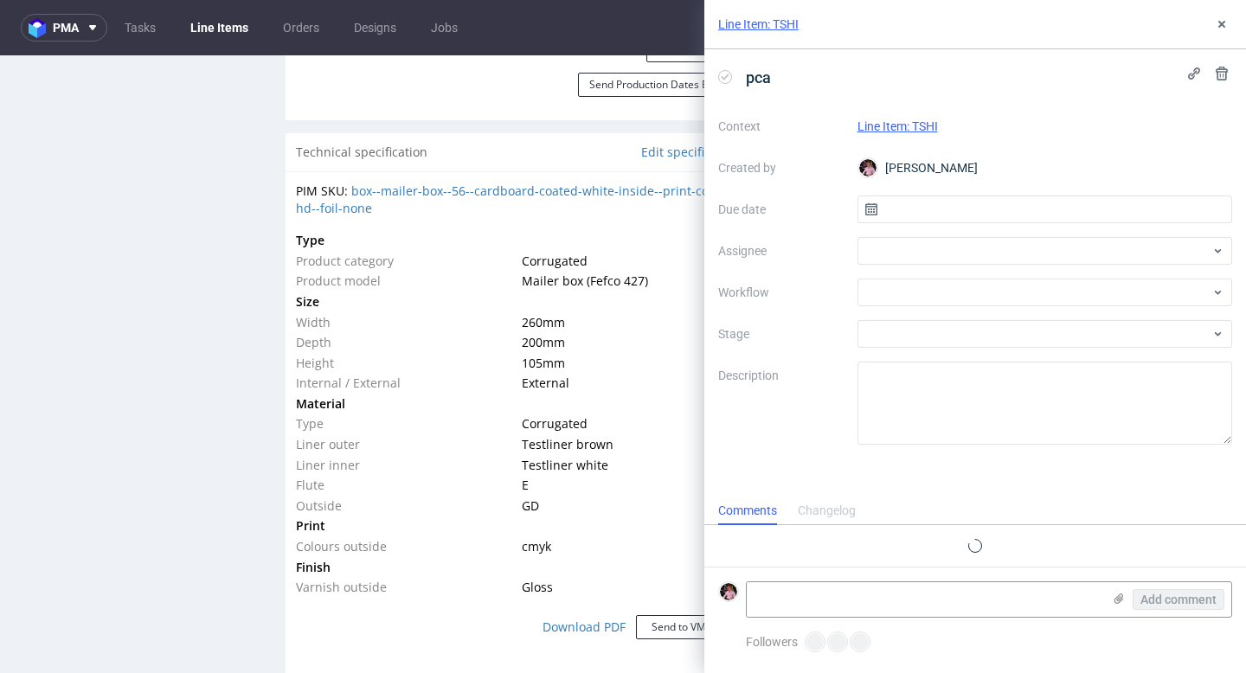
scroll to position [14, 0]
click at [905, 221] on input "text" at bounding box center [1044, 209] width 375 height 28
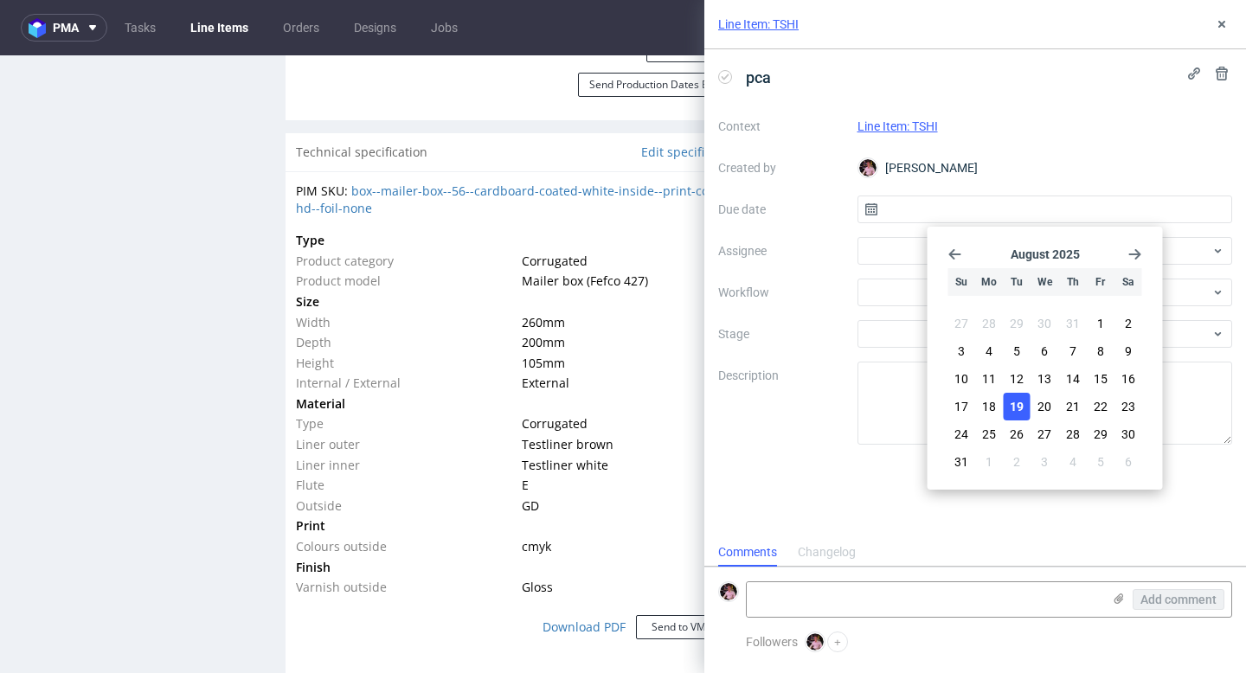
click at [1019, 396] on button "19" at bounding box center [1016, 407] width 27 height 28
type input "[DATE]"
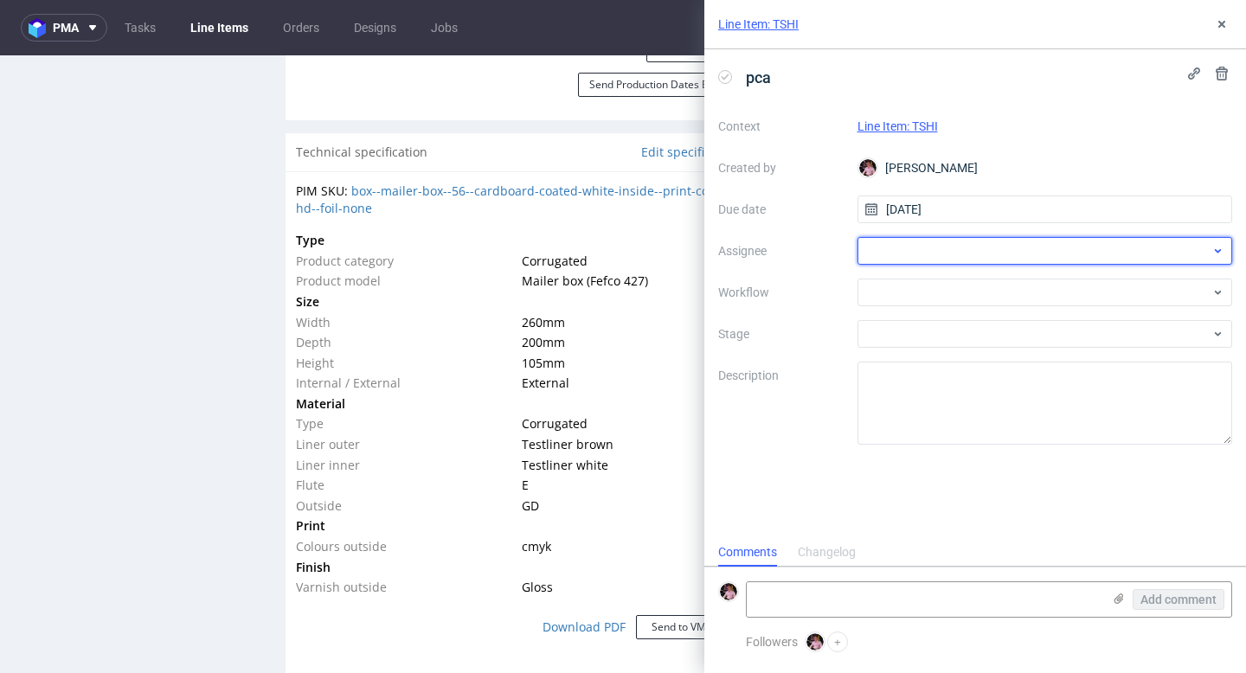
click at [906, 248] on div at bounding box center [1044, 251] width 375 height 28
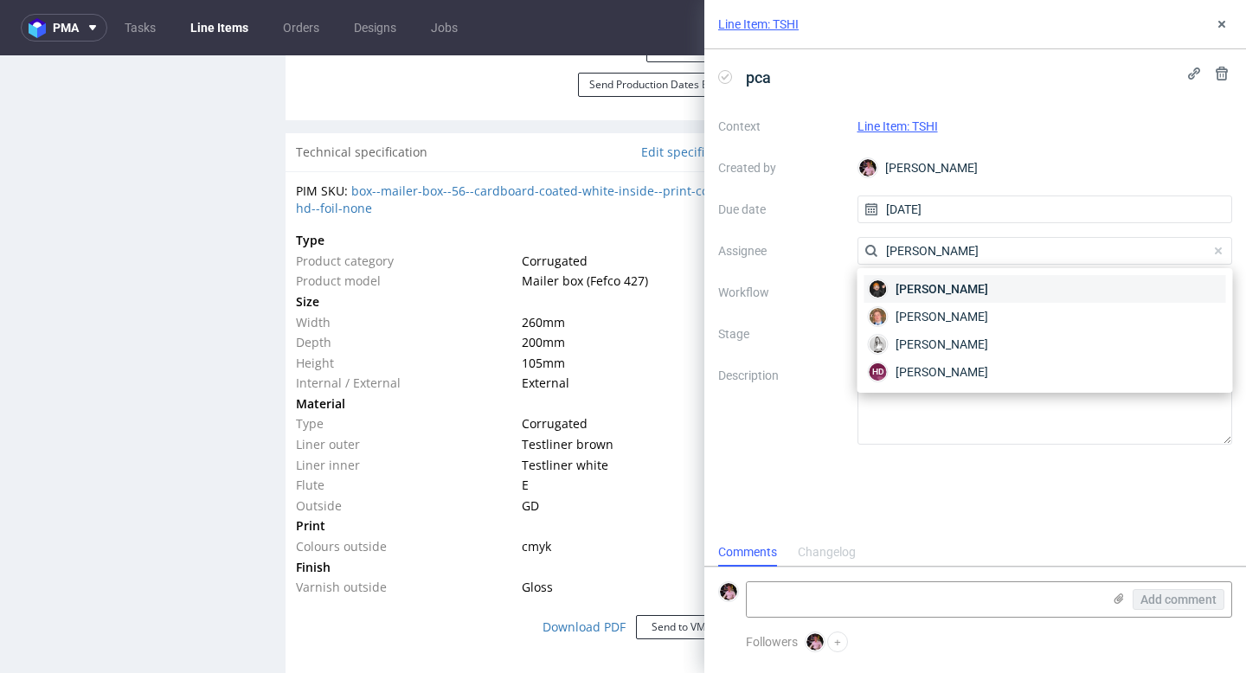
type input "dominik"
click at [922, 286] on span "Dominik Grosicki" at bounding box center [941, 288] width 93 height 17
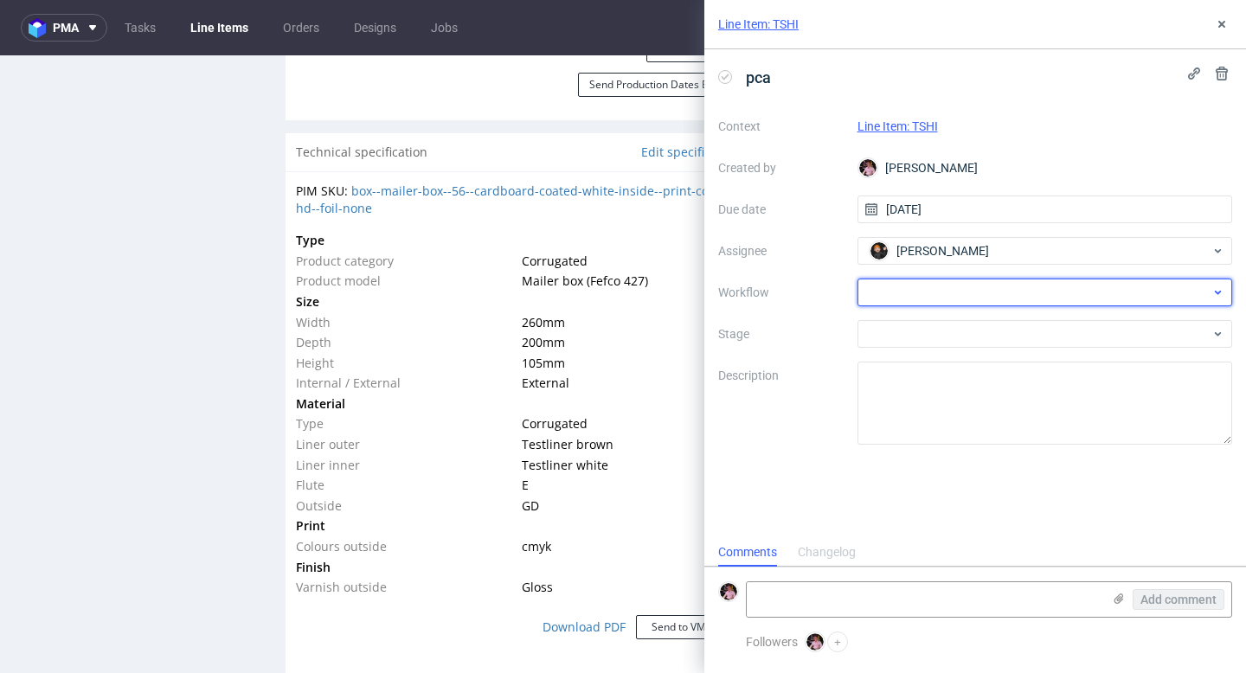
click at [938, 296] on div at bounding box center [1044, 293] width 375 height 28
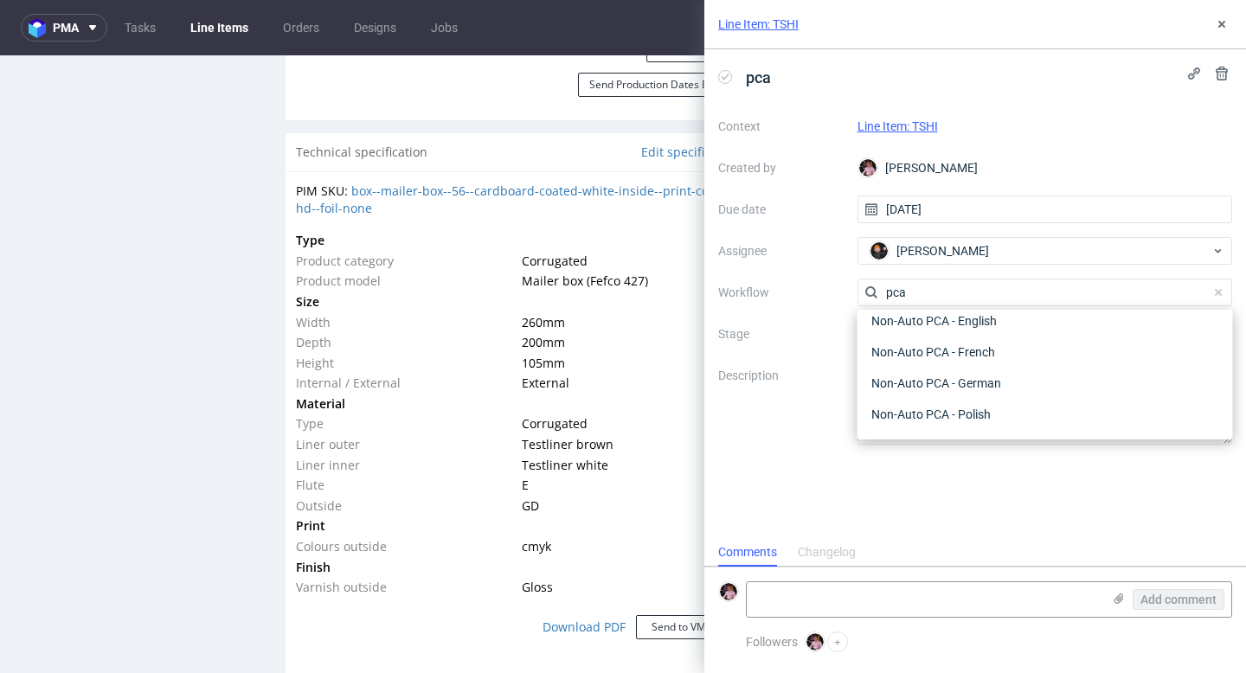
scroll to position [45, 0]
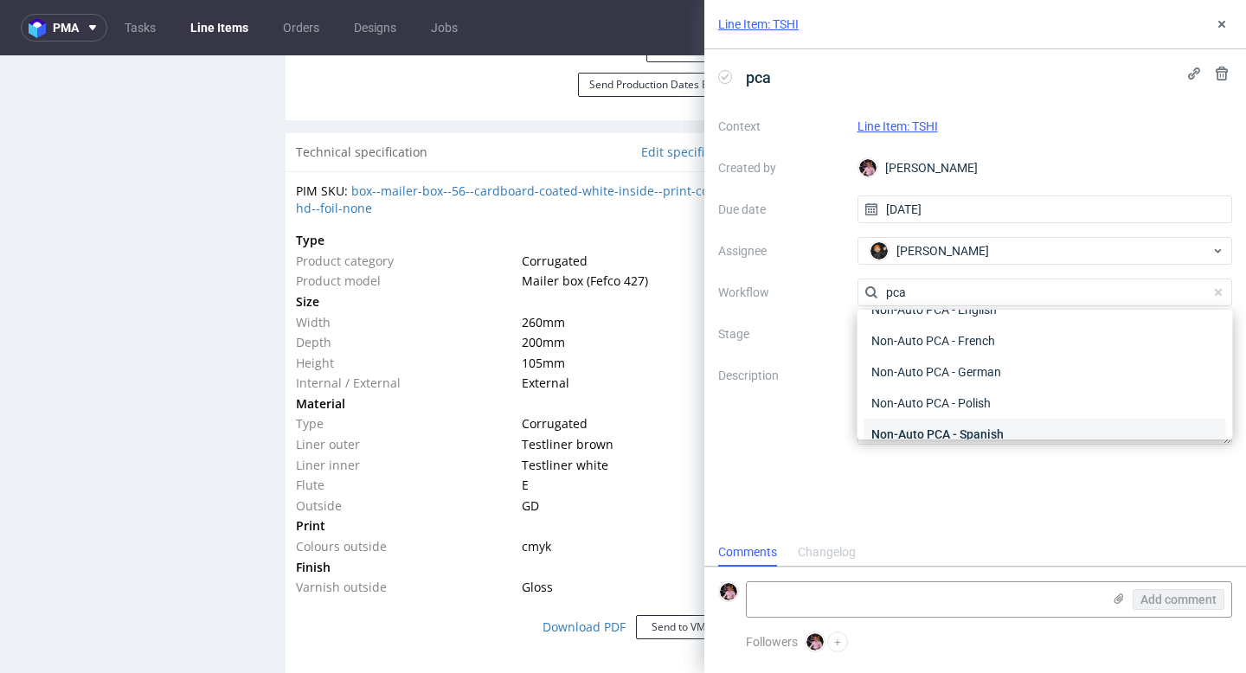
type input "pca"
click at [996, 426] on div "Non-Auto PCA - Spanish" at bounding box center [1045, 434] width 362 height 31
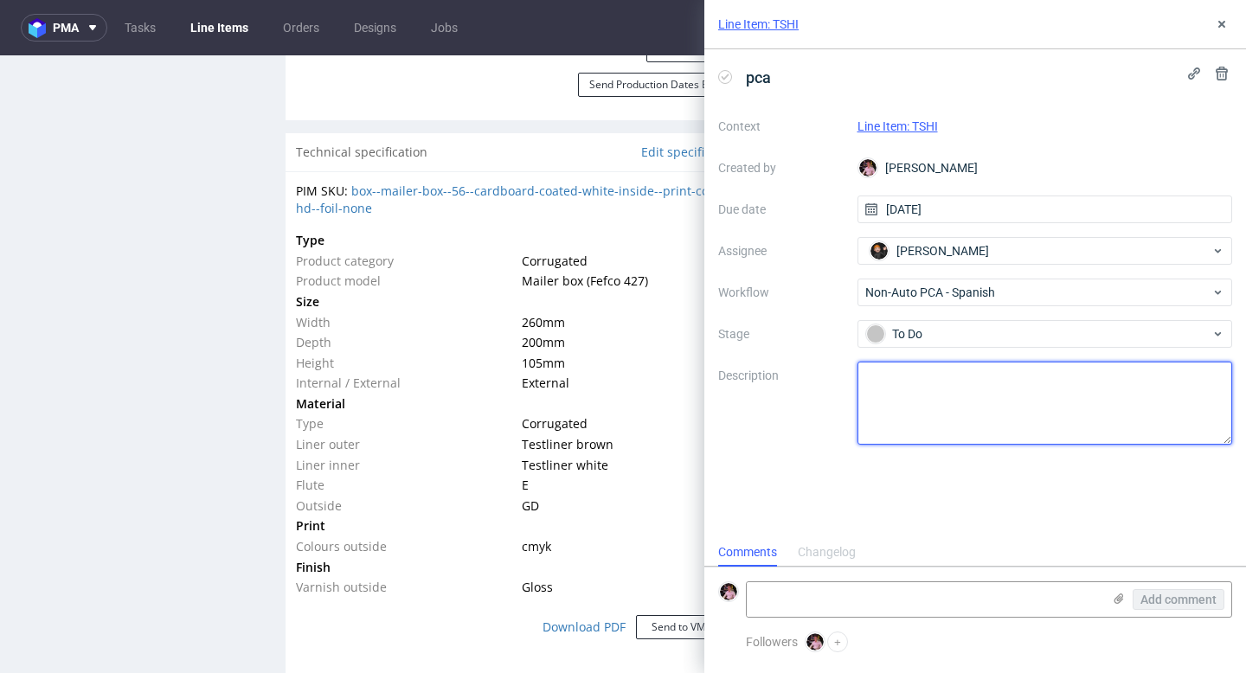
click at [937, 400] on textarea at bounding box center [1044, 403] width 375 height 83
paste textarea "Właśnie przejrzałem wprowadzoną modyfikację i mam kilka komentarzy: Kolor jest …"
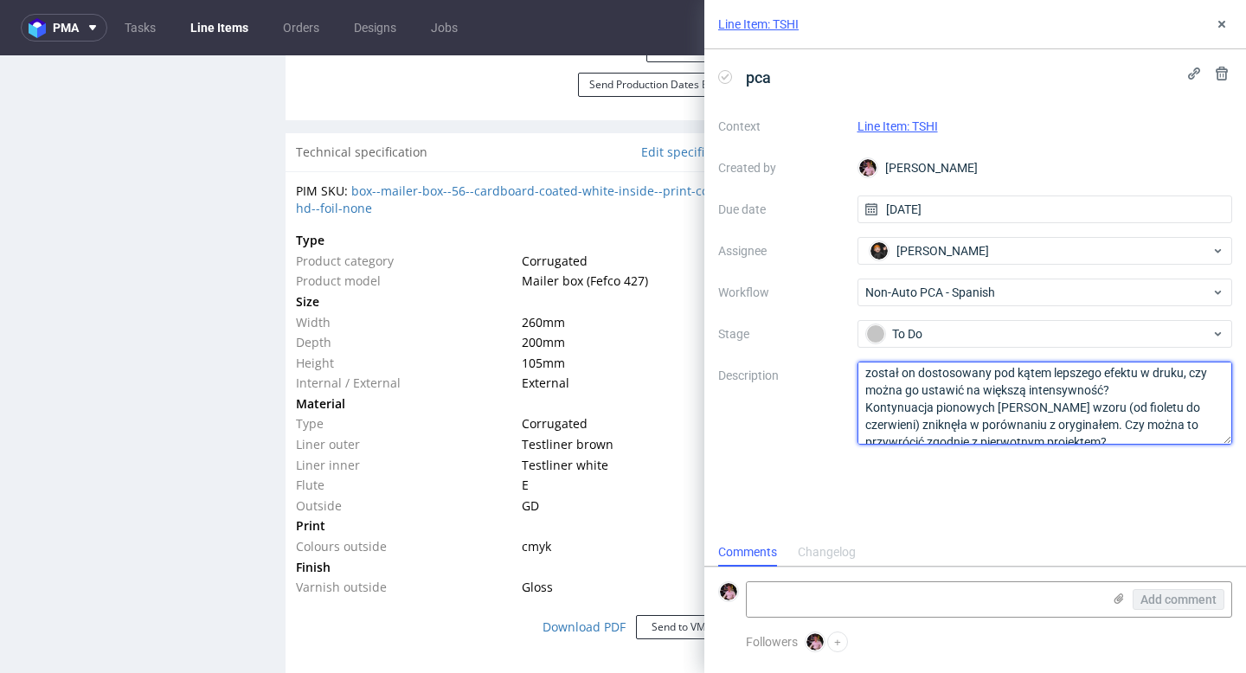
scroll to position [71, 0]
type textarea "Właśnie przejrzałem wprowadzoną modyfikację i mam kilka komentarzy: Kolor jest …"
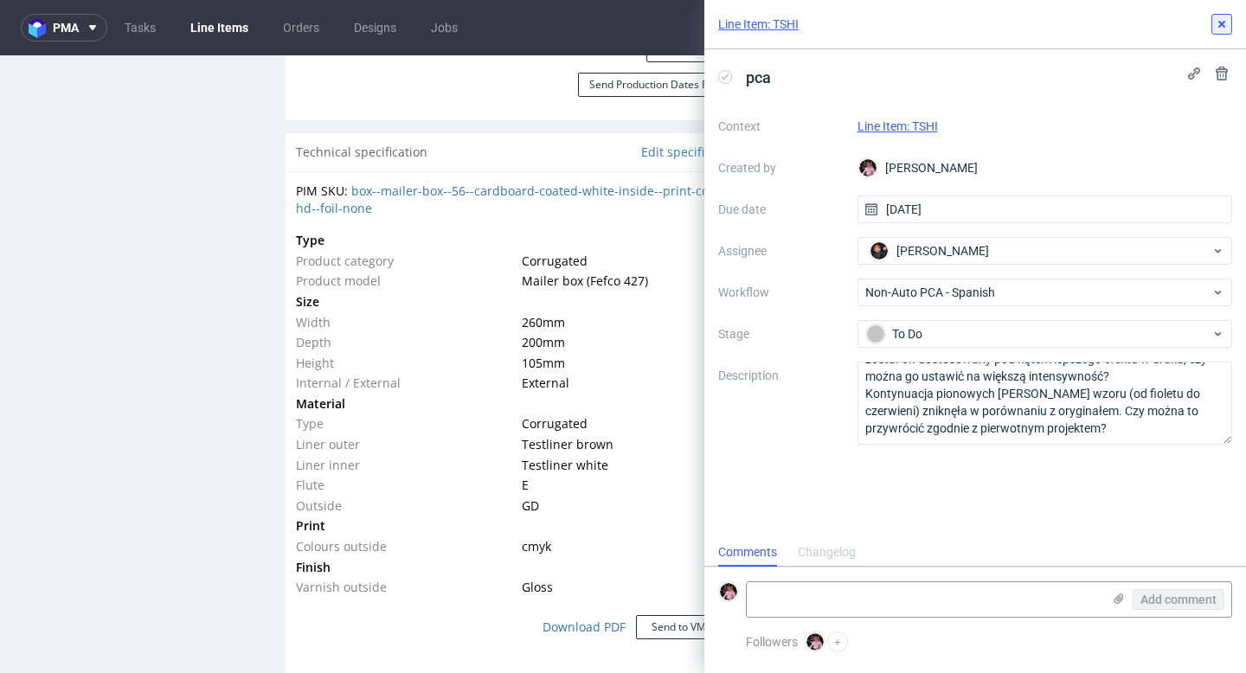
click at [1216, 18] on icon at bounding box center [1221, 24] width 14 height 14
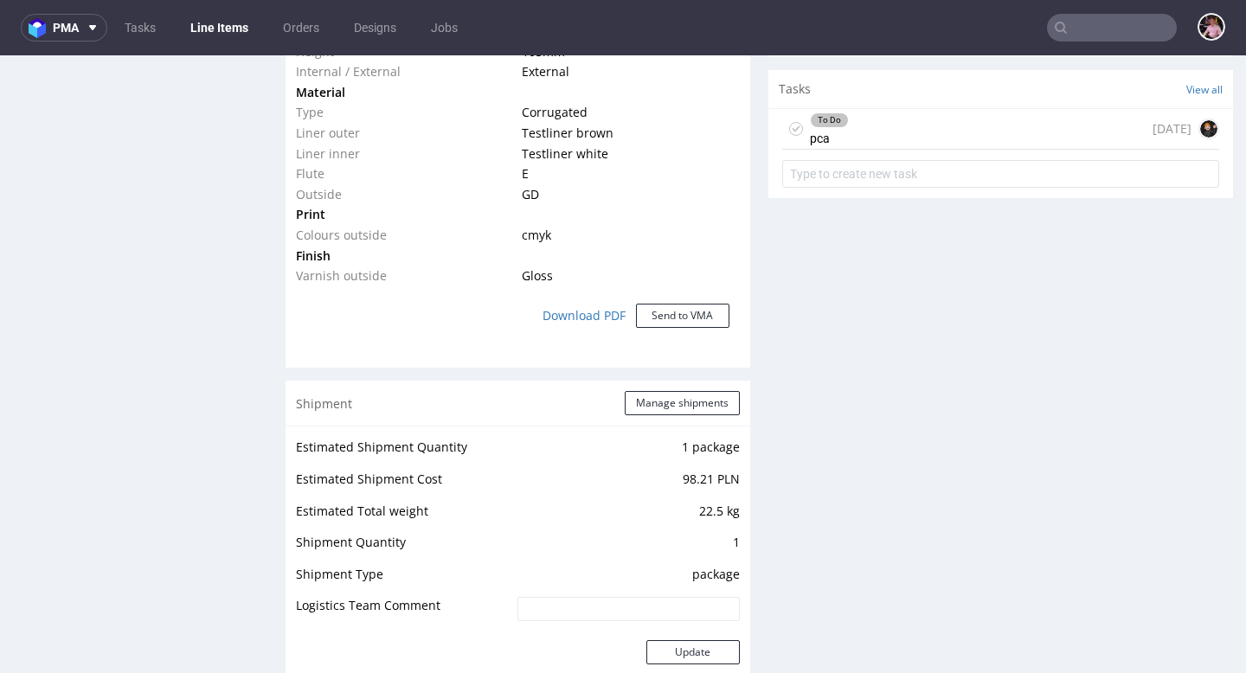
scroll to position [1469, 0]
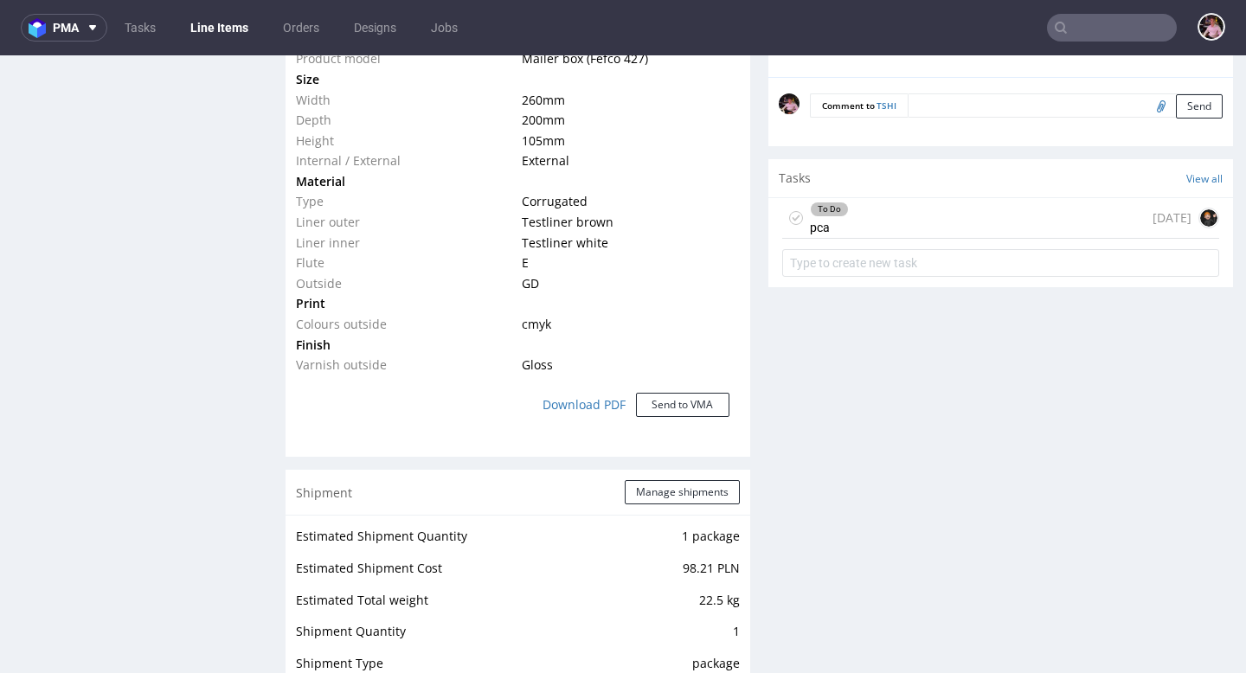
click at [973, 226] on div "To Do pca today" at bounding box center [1000, 218] width 437 height 41
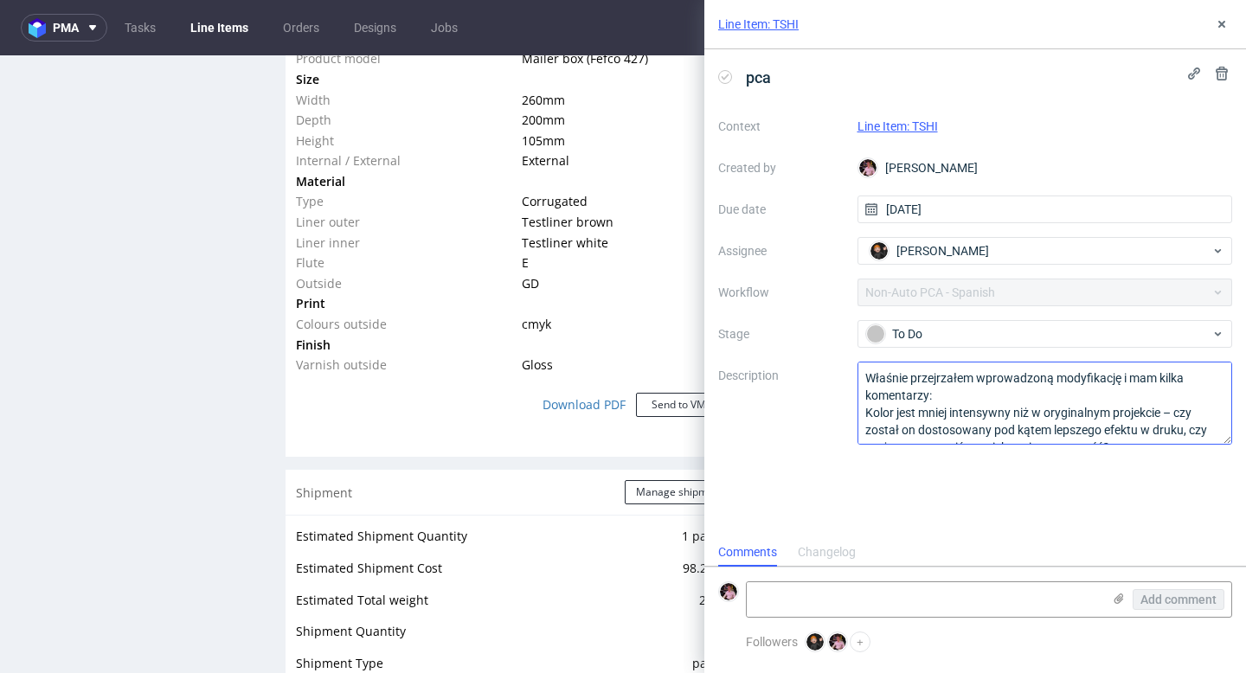
scroll to position [14, 0]
click at [899, 584] on textarea at bounding box center [923, 599] width 355 height 35
paste textarea "https://app-eu1.hubspot.com/contacts/25600958/record/0-5/207051798745/"
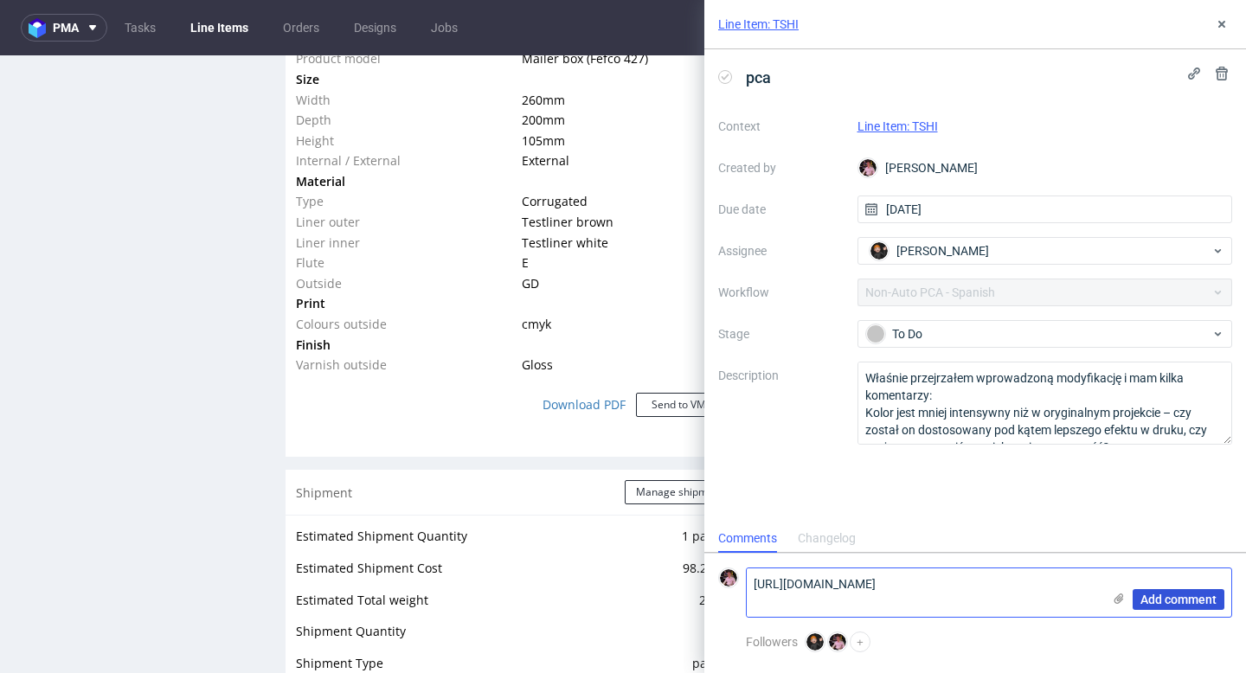
type textarea "https://app-eu1.hubspot.com/contacts/25600958/record/0-5/207051798745/"
click at [1154, 607] on button "Add comment" at bounding box center [1178, 599] width 92 height 21
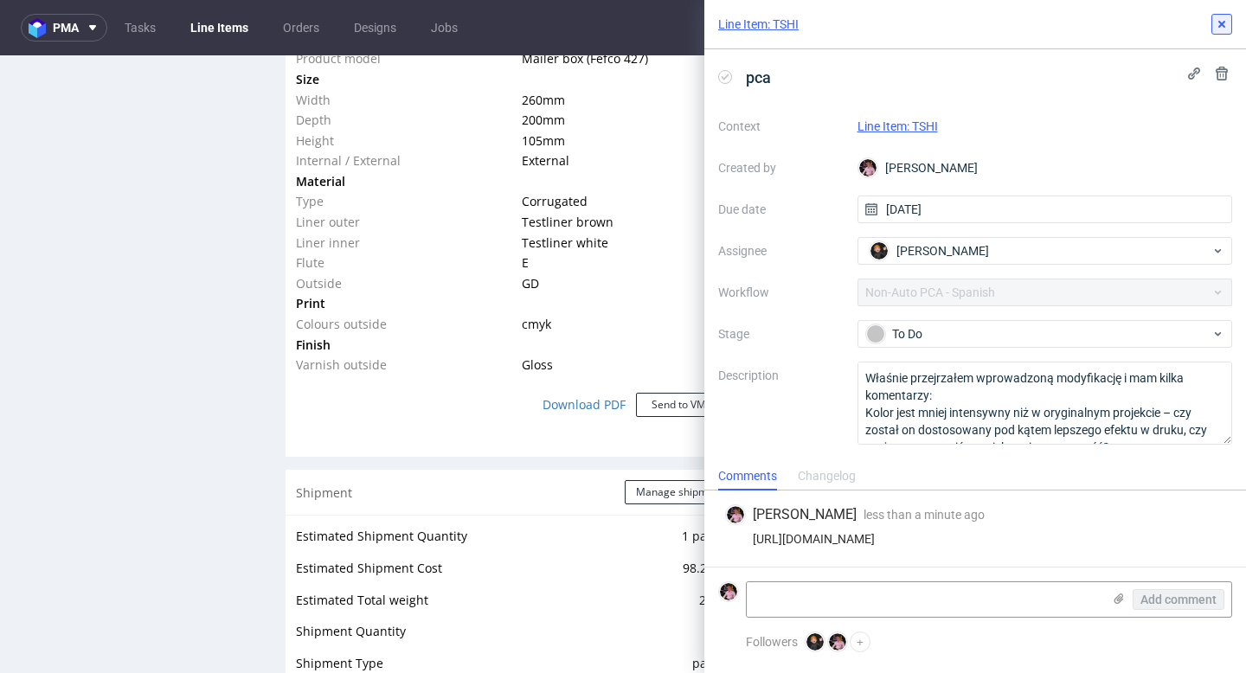
click at [1217, 29] on icon at bounding box center [1221, 24] width 14 height 14
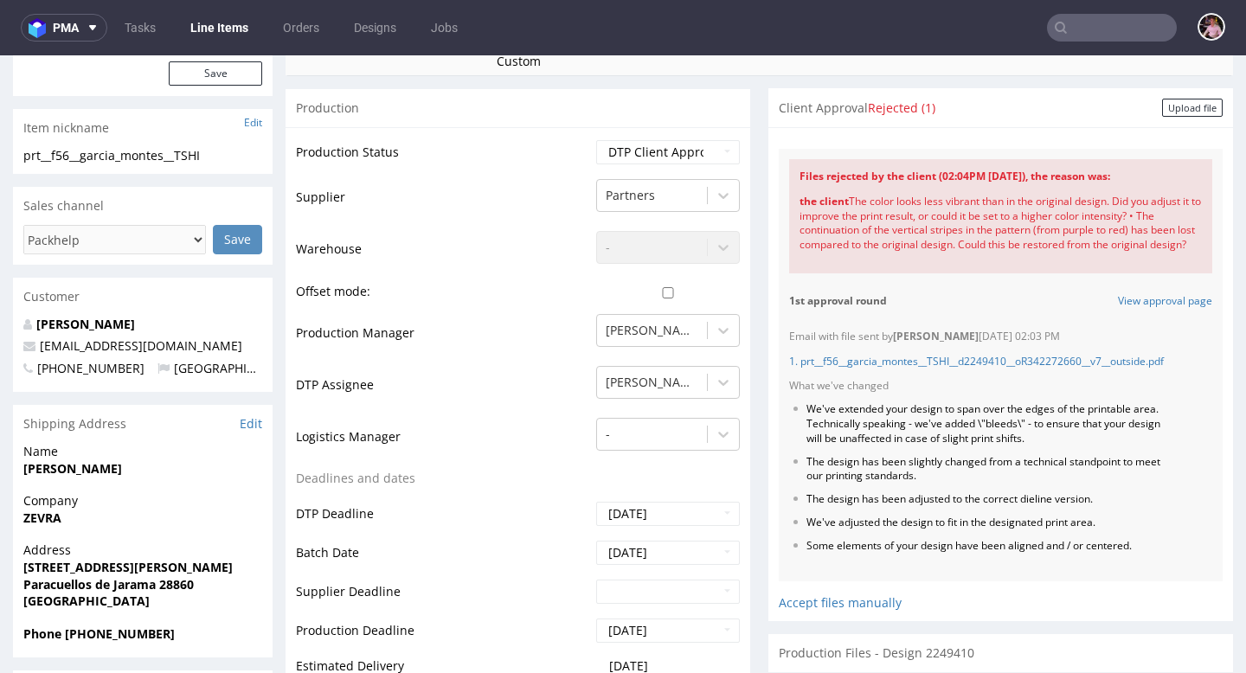
scroll to position [336, 0]
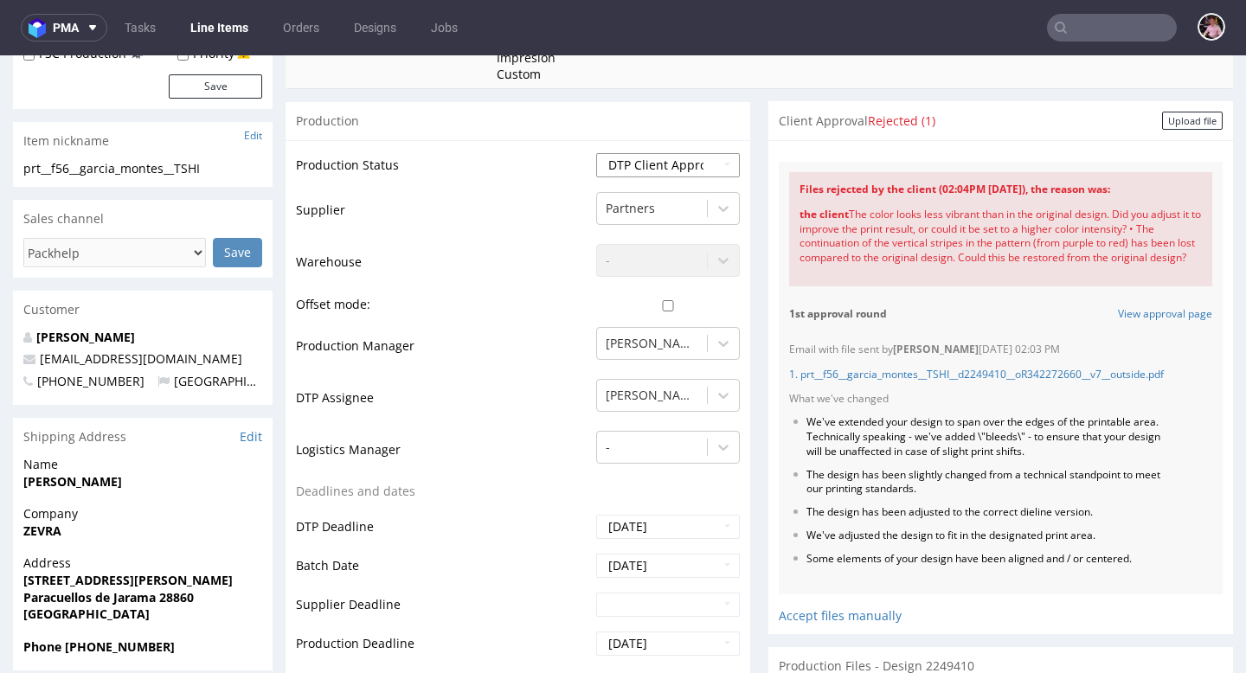
click at [659, 170] on select "Waiting for Artwork Waiting for Diecut Waiting for Mockup Waiting for DTP Waiti…" at bounding box center [668, 165] width 144 height 24
select select "back_for_dtp"
click at [596, 153] on select "Waiting for Artwork Waiting for Diecut Waiting for Mockup Waiting for DTP Waiti…" at bounding box center [668, 165] width 144 height 24
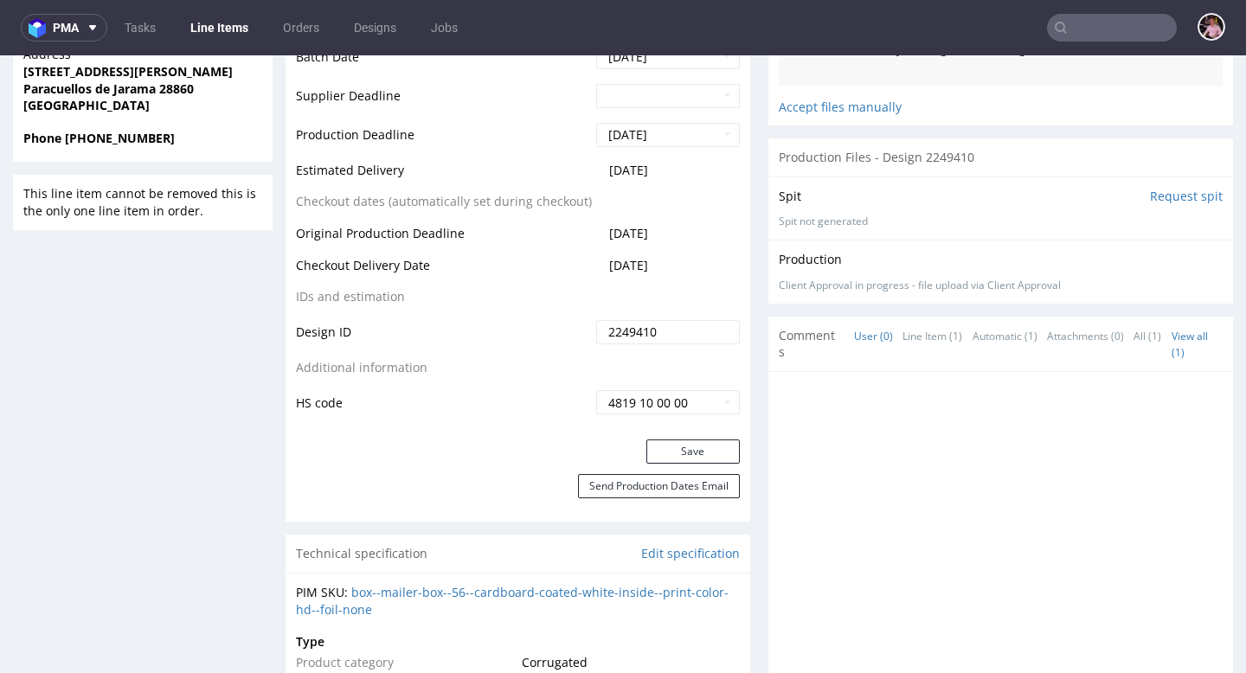
scroll to position [867, 0]
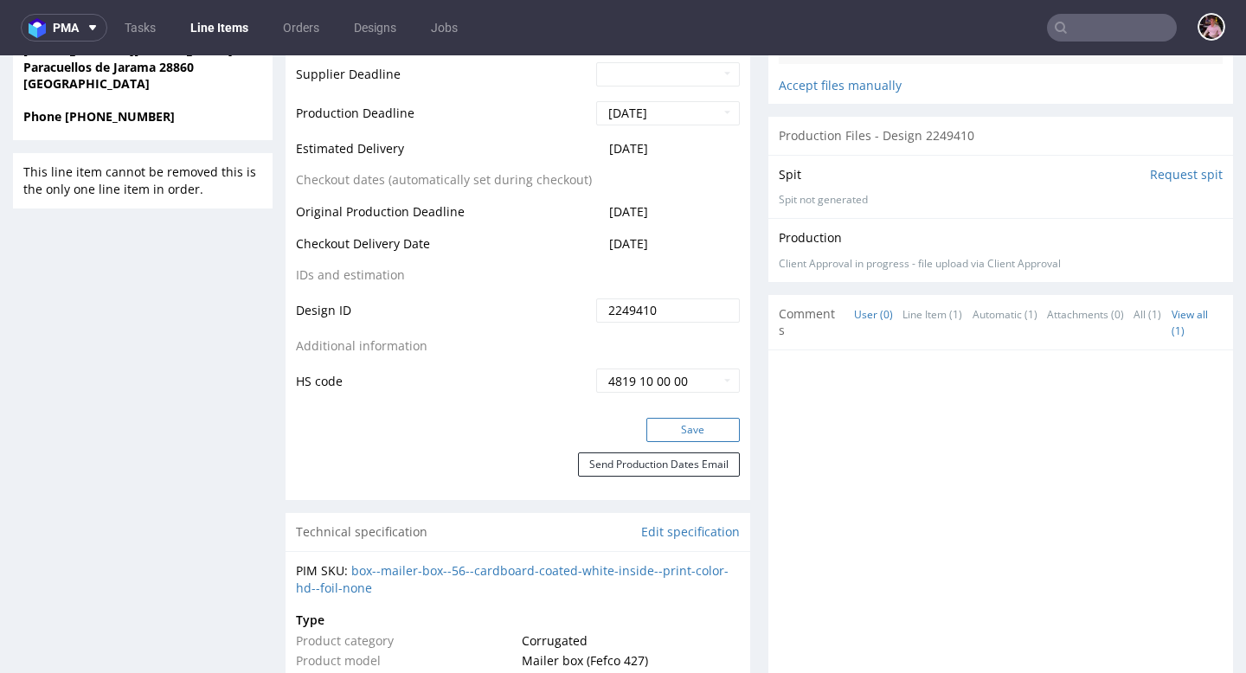
click at [658, 426] on button "Save" at bounding box center [692, 430] width 93 height 24
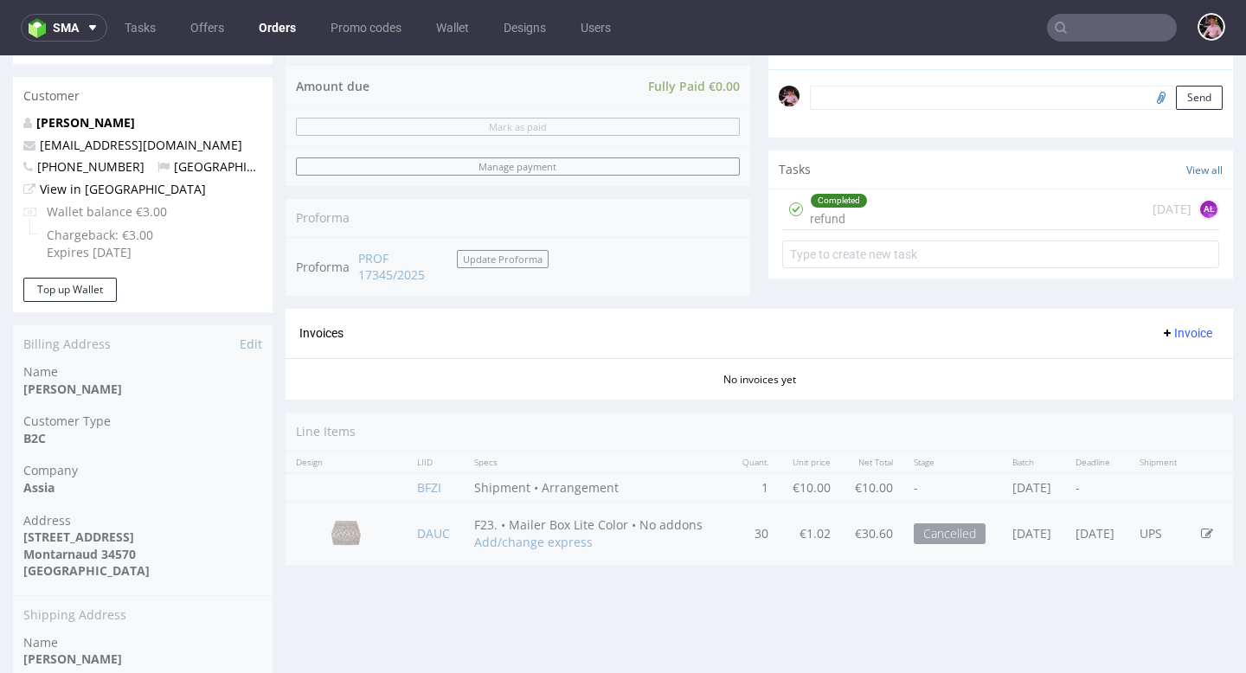
scroll to position [562, 0]
click at [963, 220] on div "Completed refund 1 day ago AŁ" at bounding box center [1000, 207] width 437 height 41
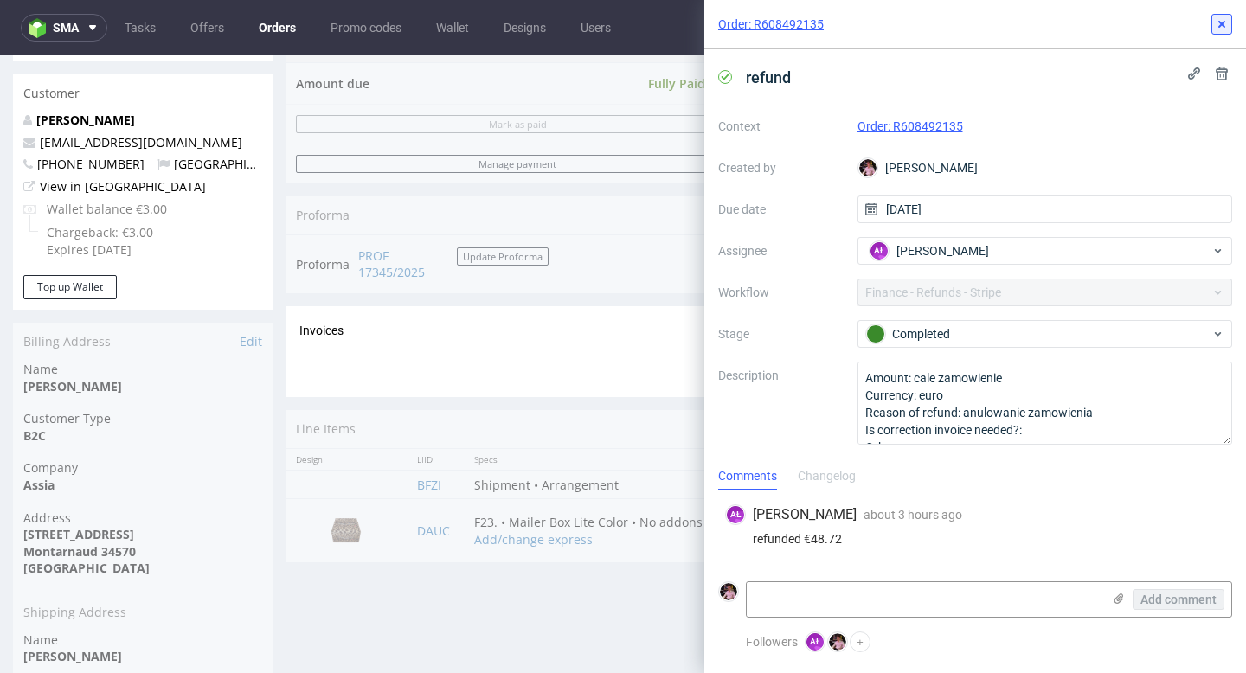
click at [1231, 28] on button at bounding box center [1221, 24] width 21 height 21
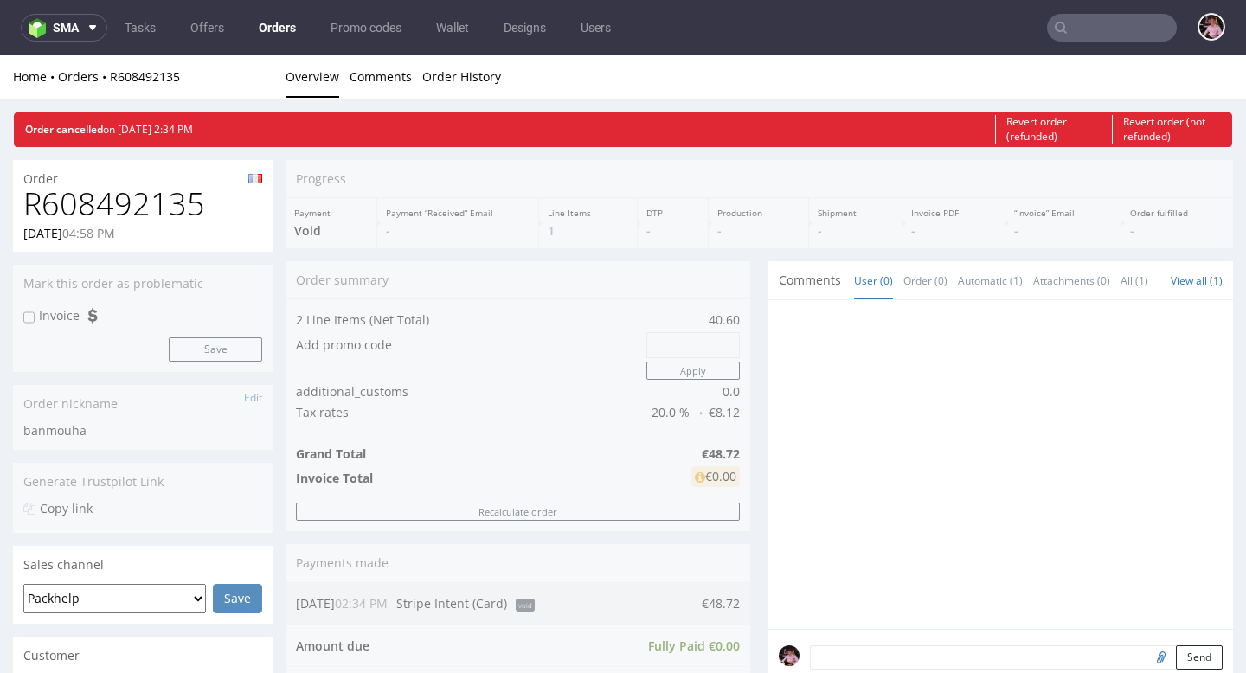
scroll to position [532, 0]
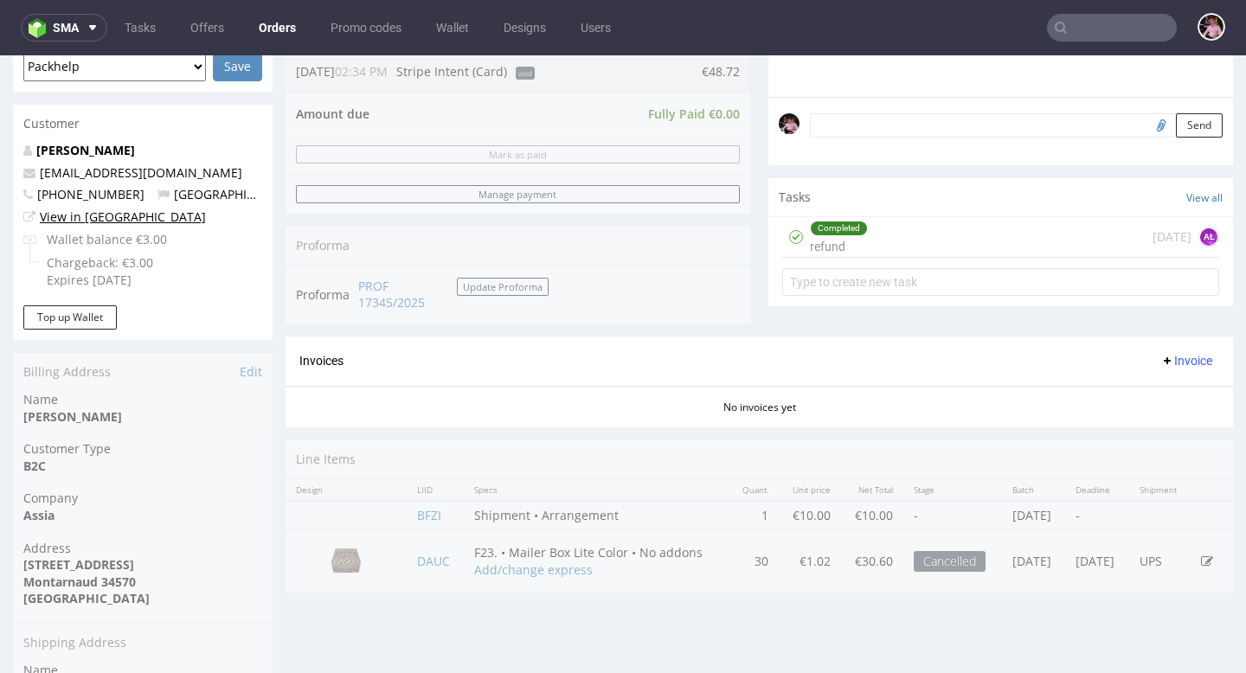
click at [104, 215] on link "View in [GEOGRAPHIC_DATA]" at bounding box center [123, 216] width 166 height 16
